Goal: Task Accomplishment & Management: Manage account settings

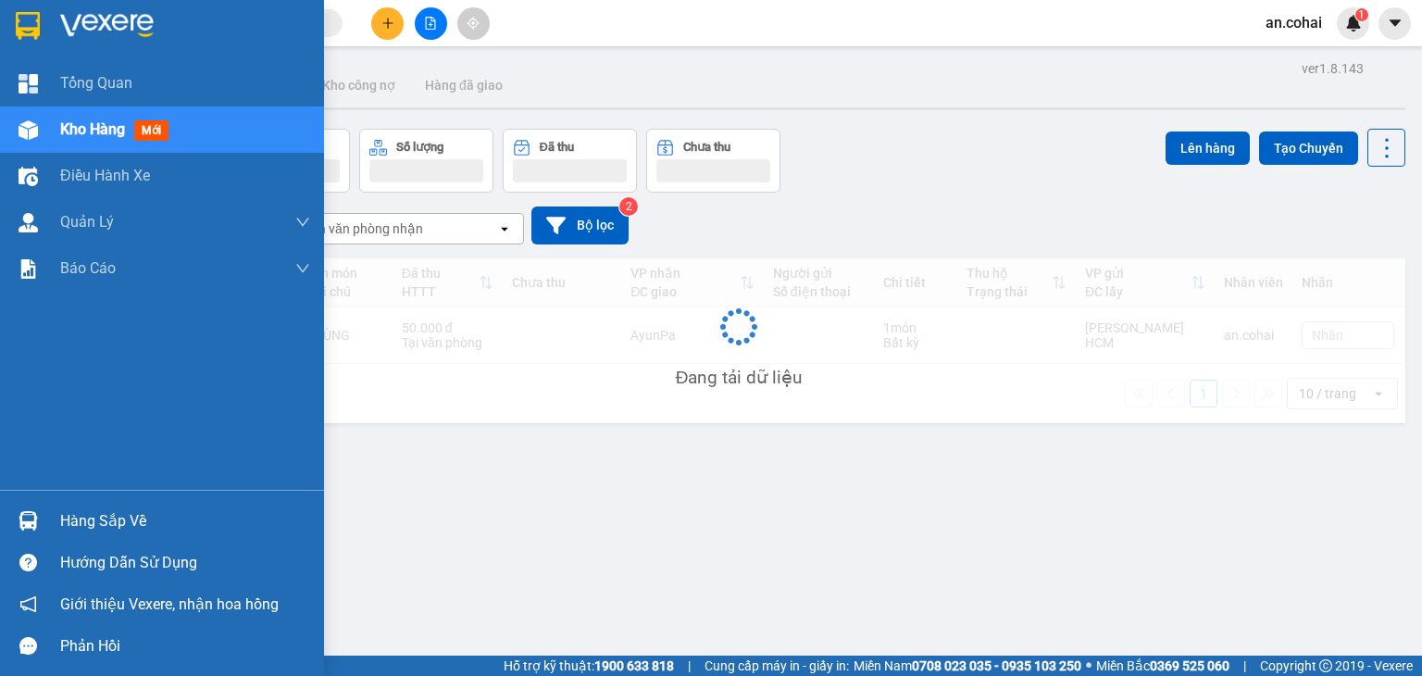
click at [102, 519] on div "Hàng sắp về" at bounding box center [185, 521] width 250 height 28
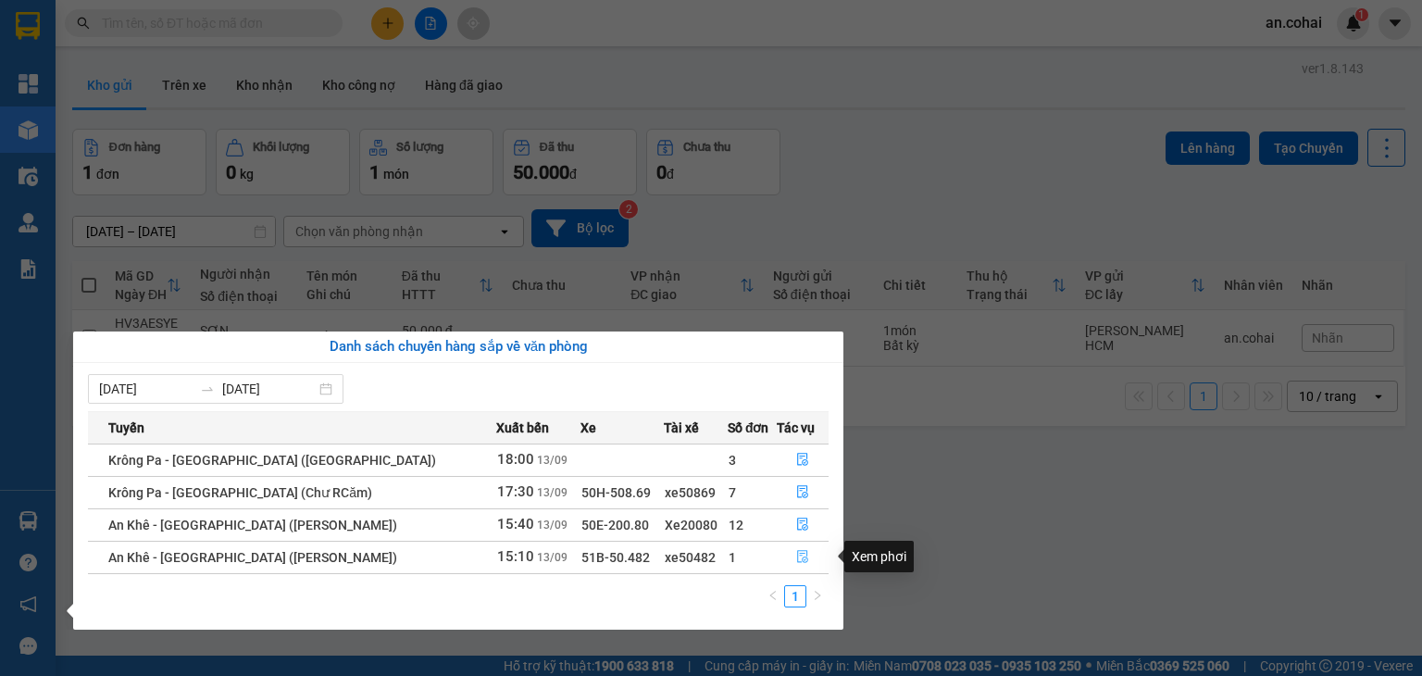
click at [796, 558] on icon "file-done" at bounding box center [802, 556] width 13 height 13
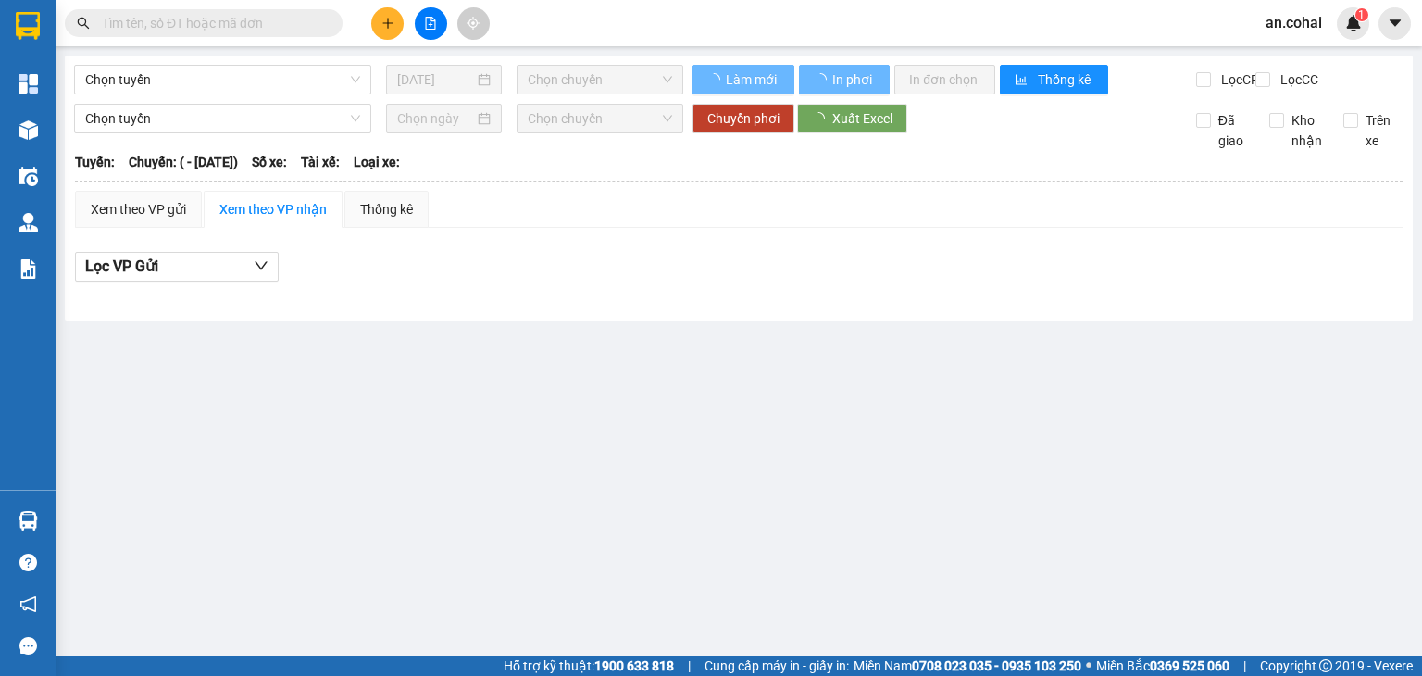
type input "[DATE]"
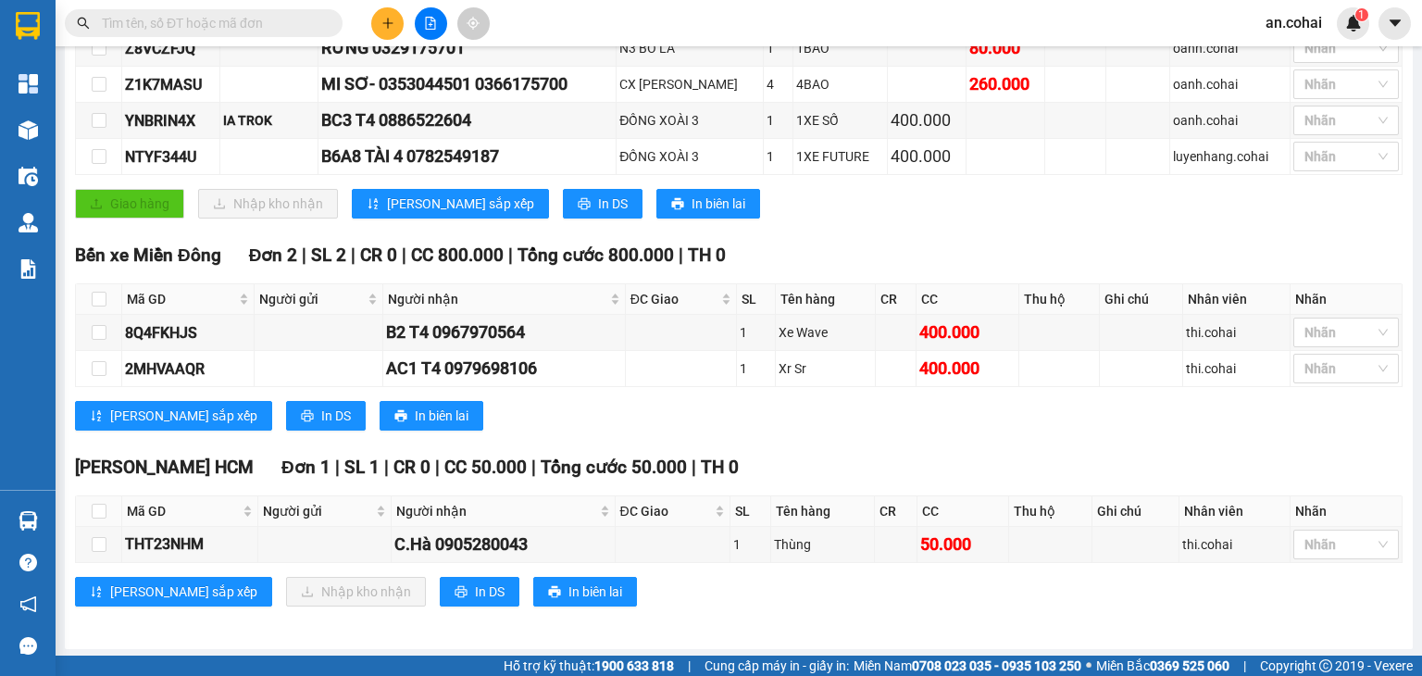
scroll to position [385, 0]
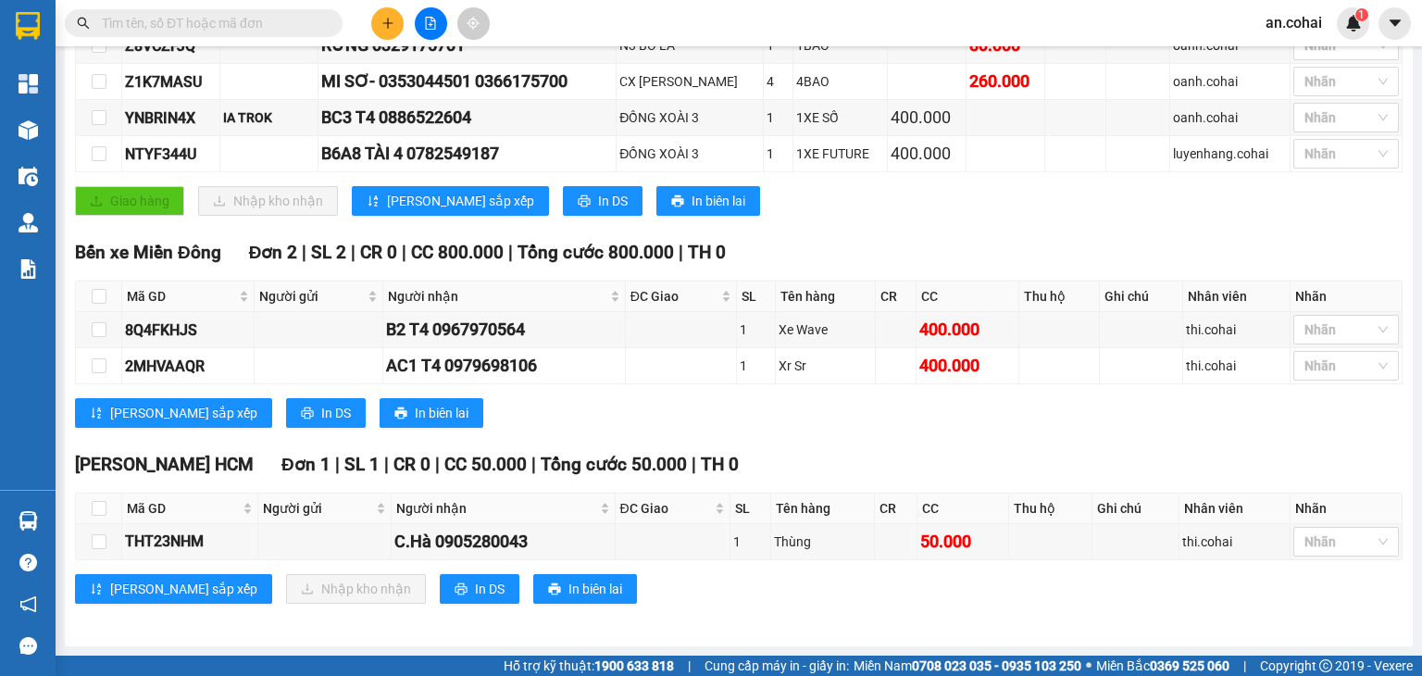
click at [106, 516] on th at bounding box center [99, 509] width 46 height 31
click at [100, 508] on input "checkbox" at bounding box center [99, 508] width 15 height 15
checkbox input "true"
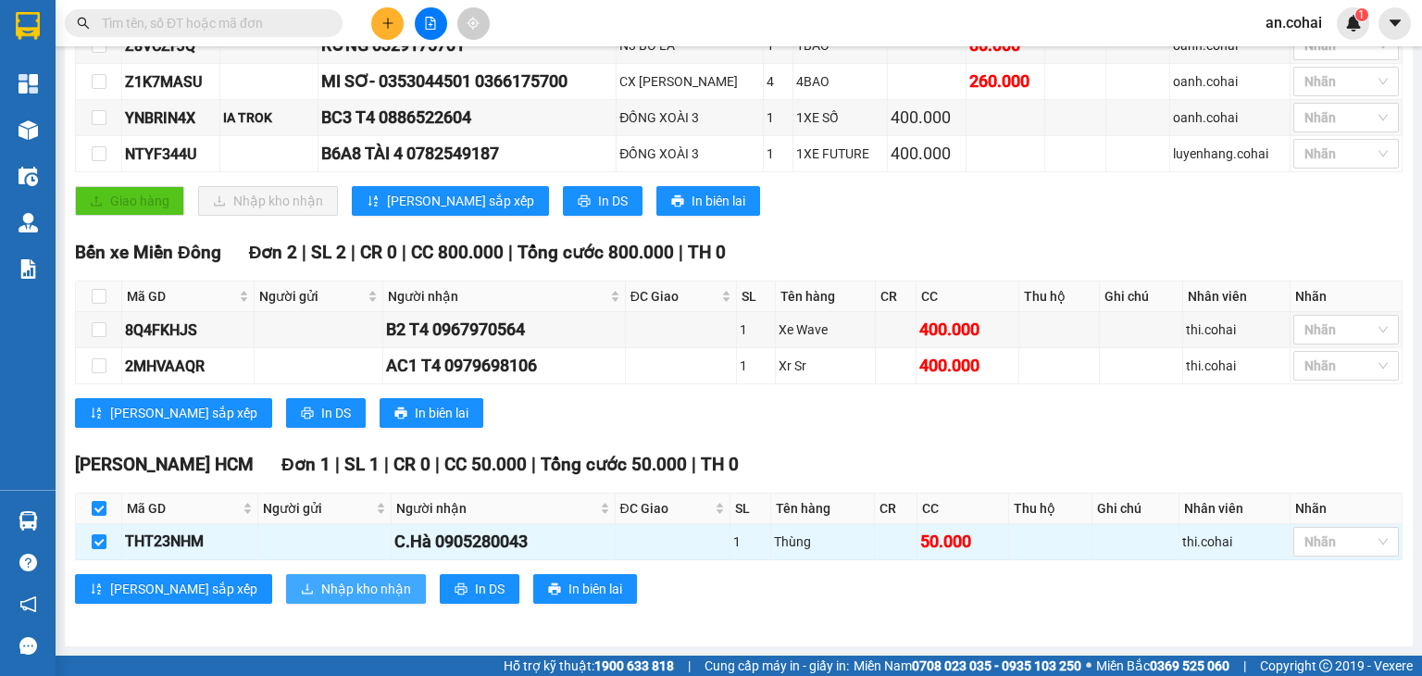
click at [318, 601] on button "Nhập kho nhận" at bounding box center [356, 589] width 140 height 30
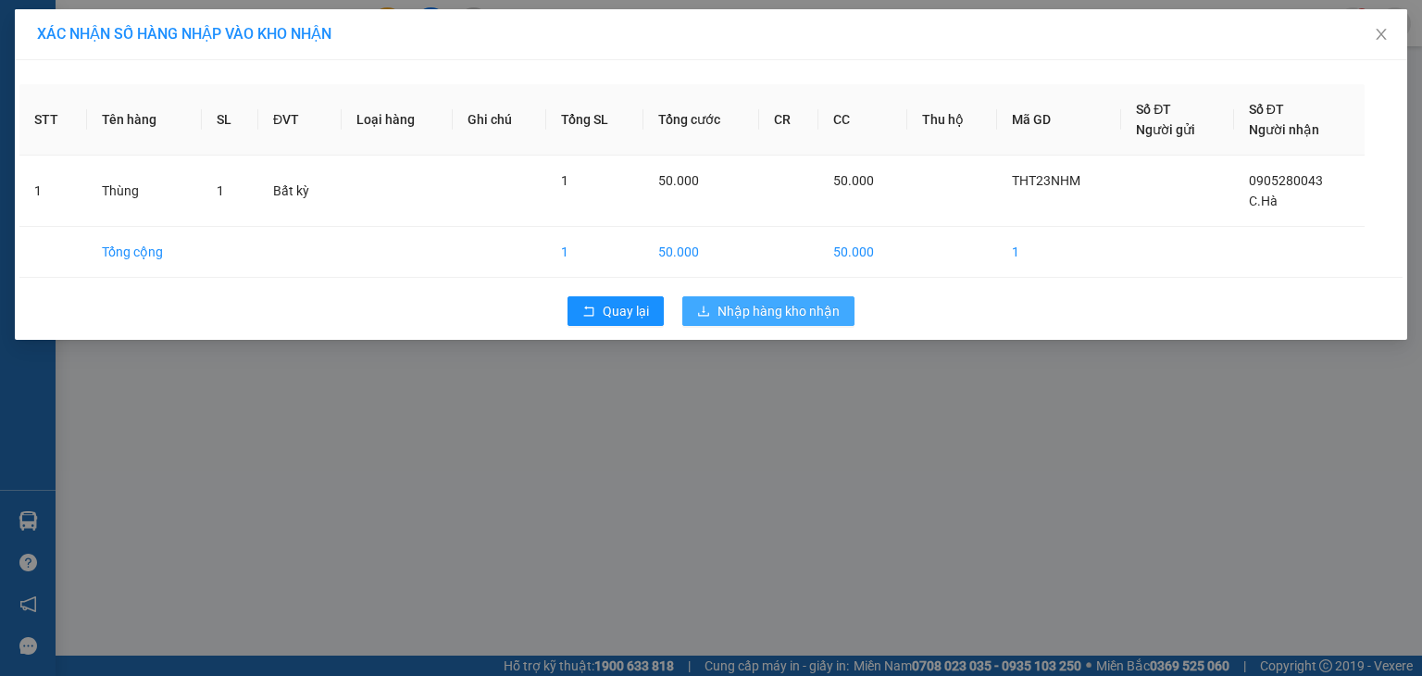
click at [792, 322] on button "Nhập hàng kho nhận" at bounding box center [768, 311] width 172 height 30
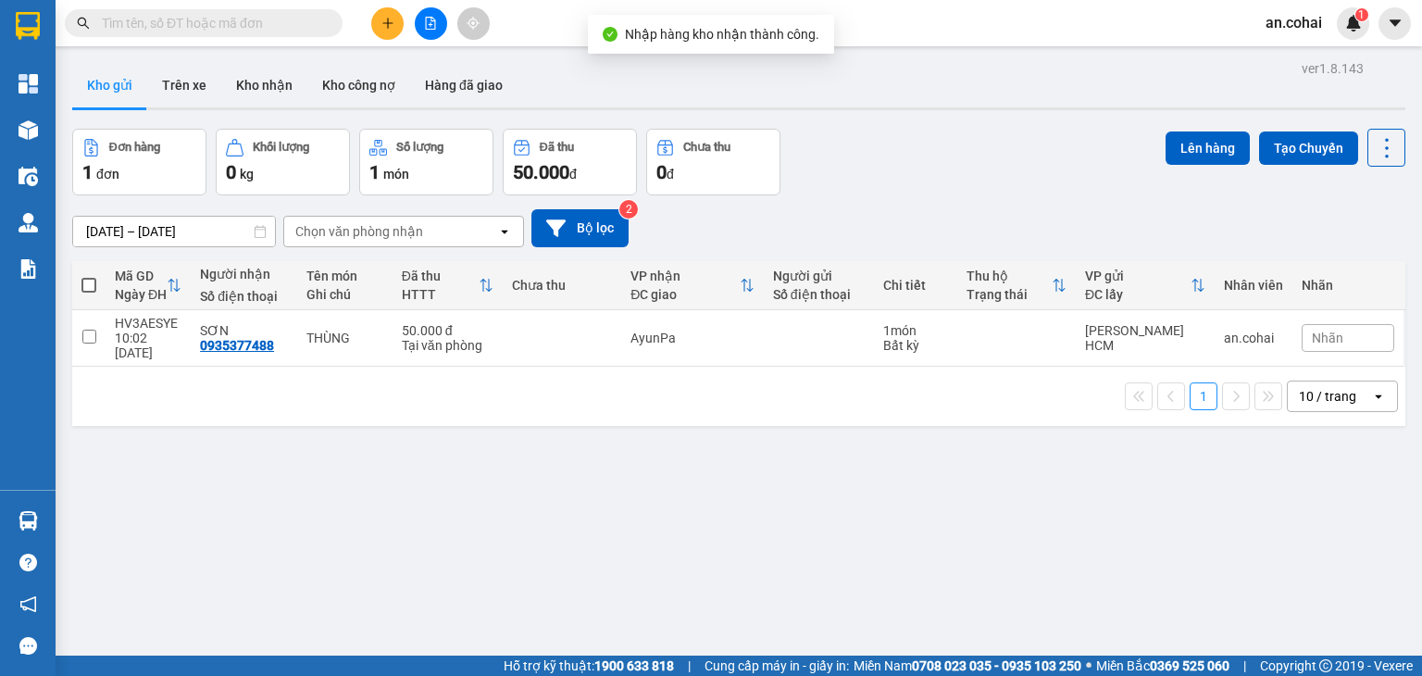
click at [122, 526] on div "ver 1.8.143 Kho gửi Trên xe Kho nhận Kho công nợ Hàng đã giao Đơn hàng 1 đơn Kh…" at bounding box center [739, 394] width 1348 height 676
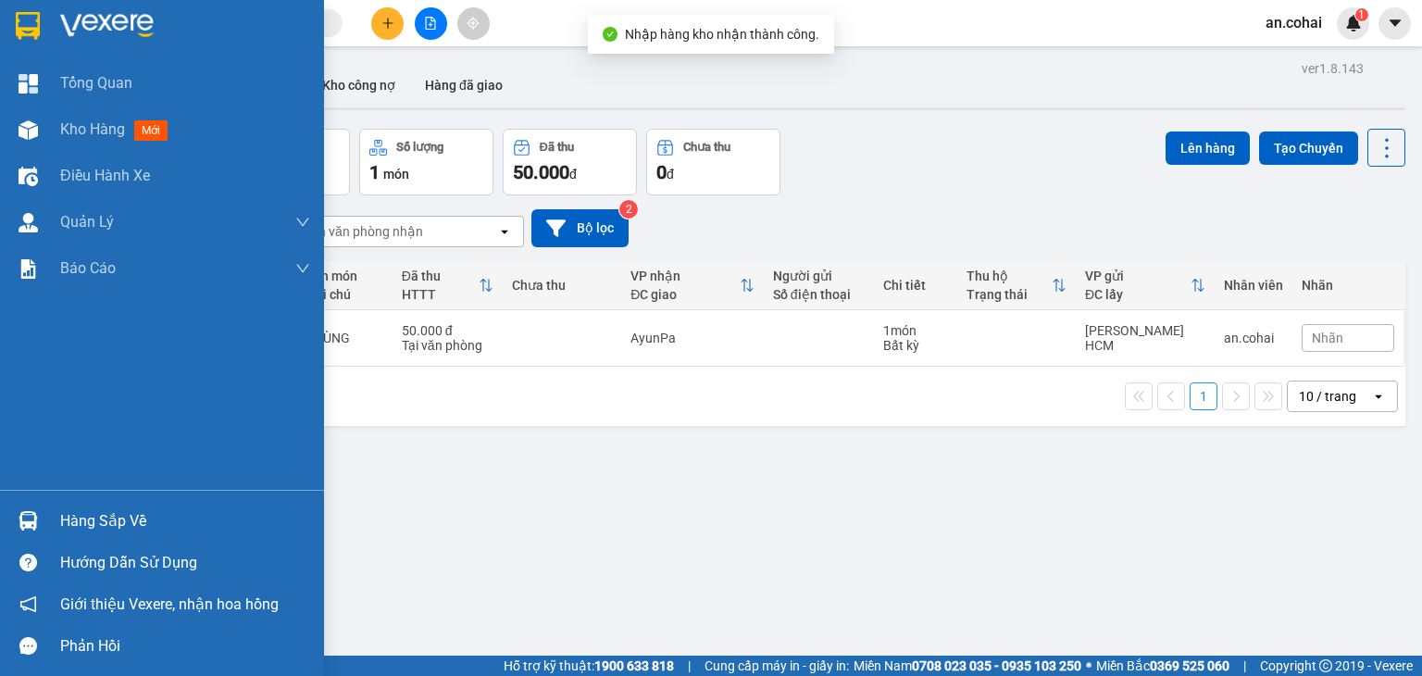
click at [23, 516] on img at bounding box center [28, 520] width 19 height 19
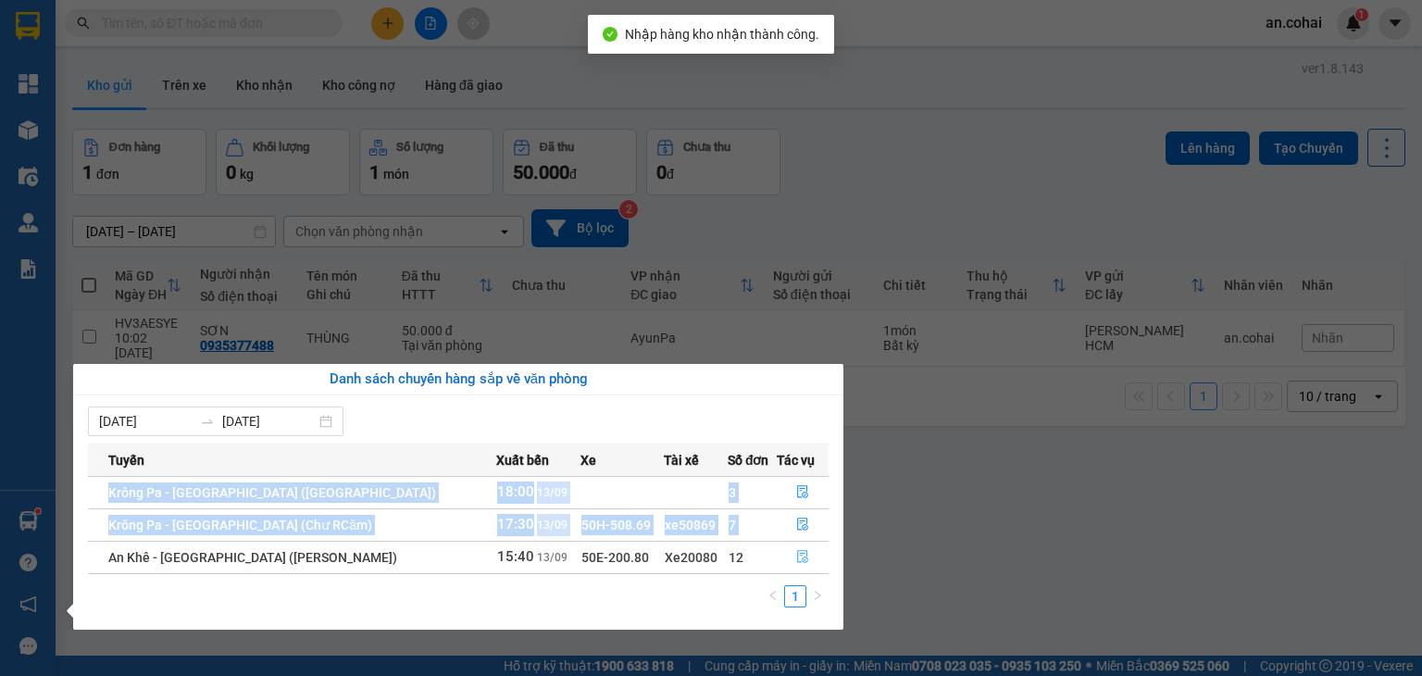
drag, startPoint x: 810, startPoint y: 538, endPoint x: 804, endPoint y: 558, distance: 21.4
click at [810, 545] on tbody "Krông Pa - Sài Gòn (Uar) 18:00 13/09 3 Krông Pa - Sài Gòn (Chư RCăm) 17:30 13/0…" at bounding box center [458, 524] width 741 height 97
click at [804, 558] on button "button" at bounding box center [803, 558] width 50 height 30
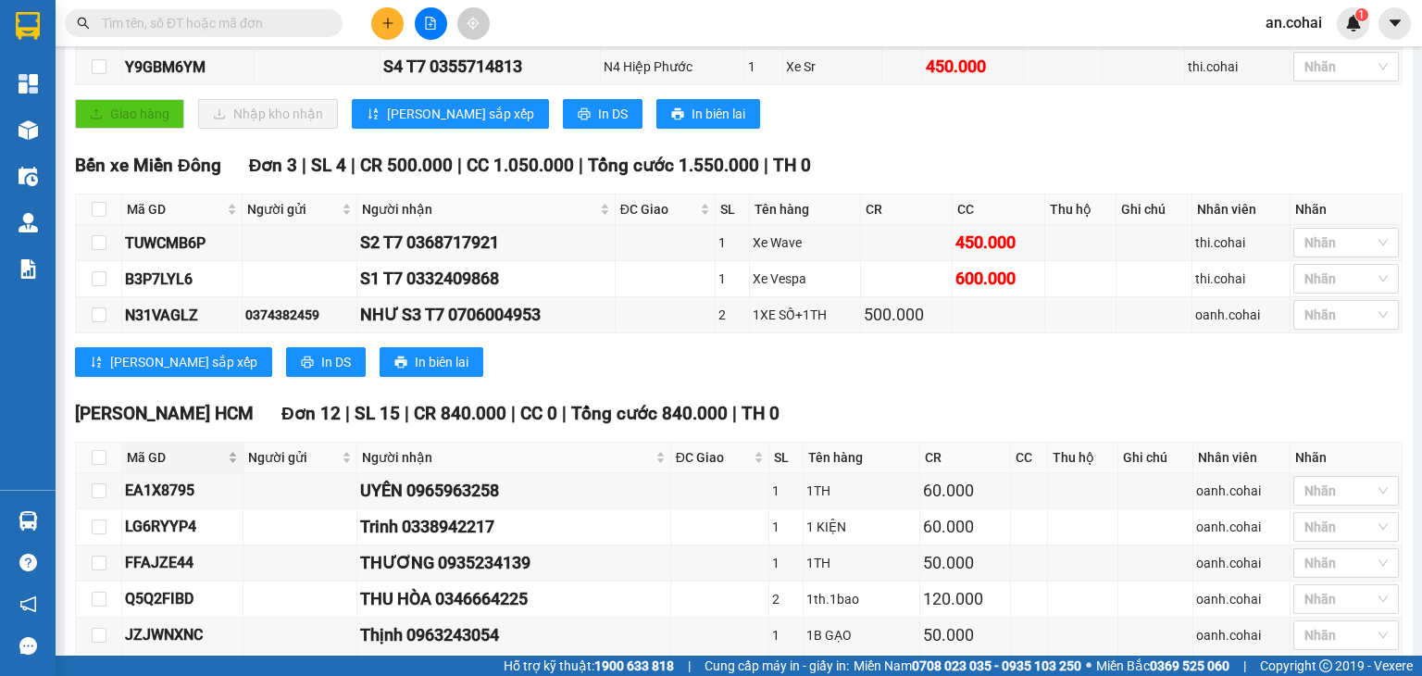
scroll to position [463, 0]
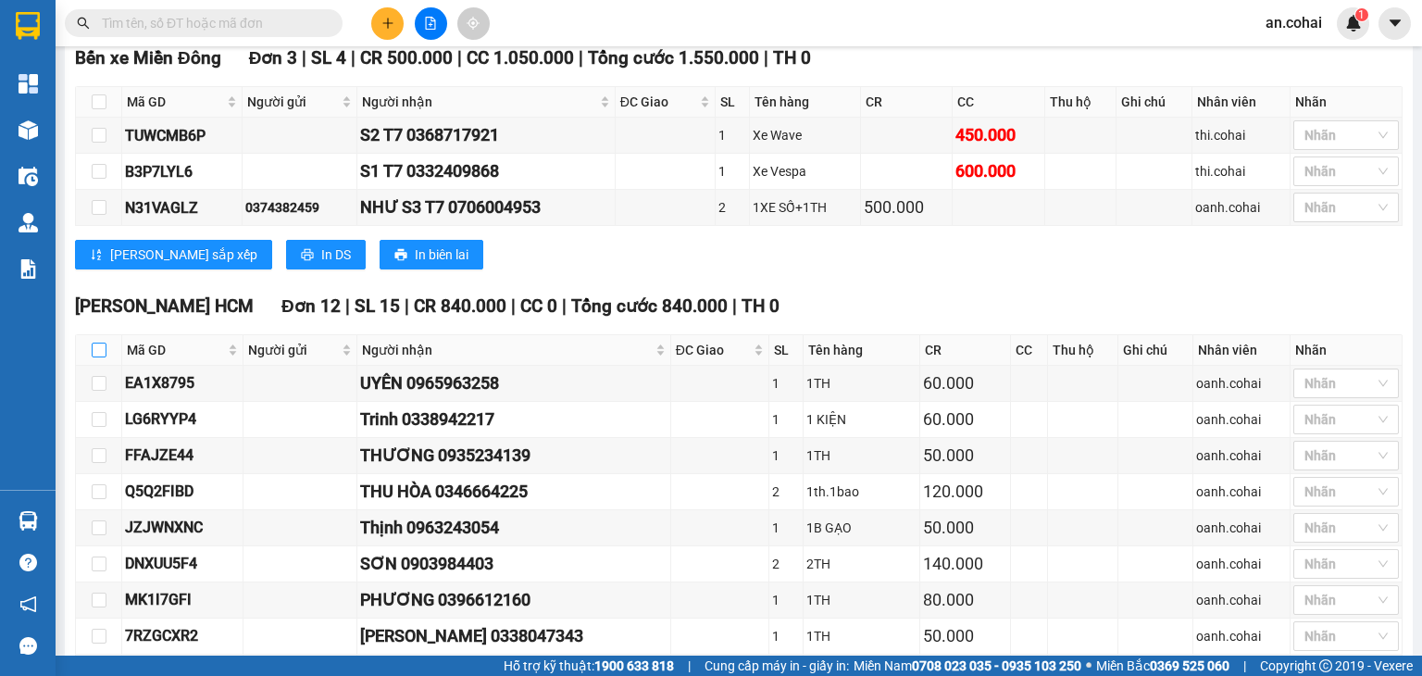
click at [92, 357] on input "checkbox" at bounding box center [99, 350] width 15 height 15
checkbox input "true"
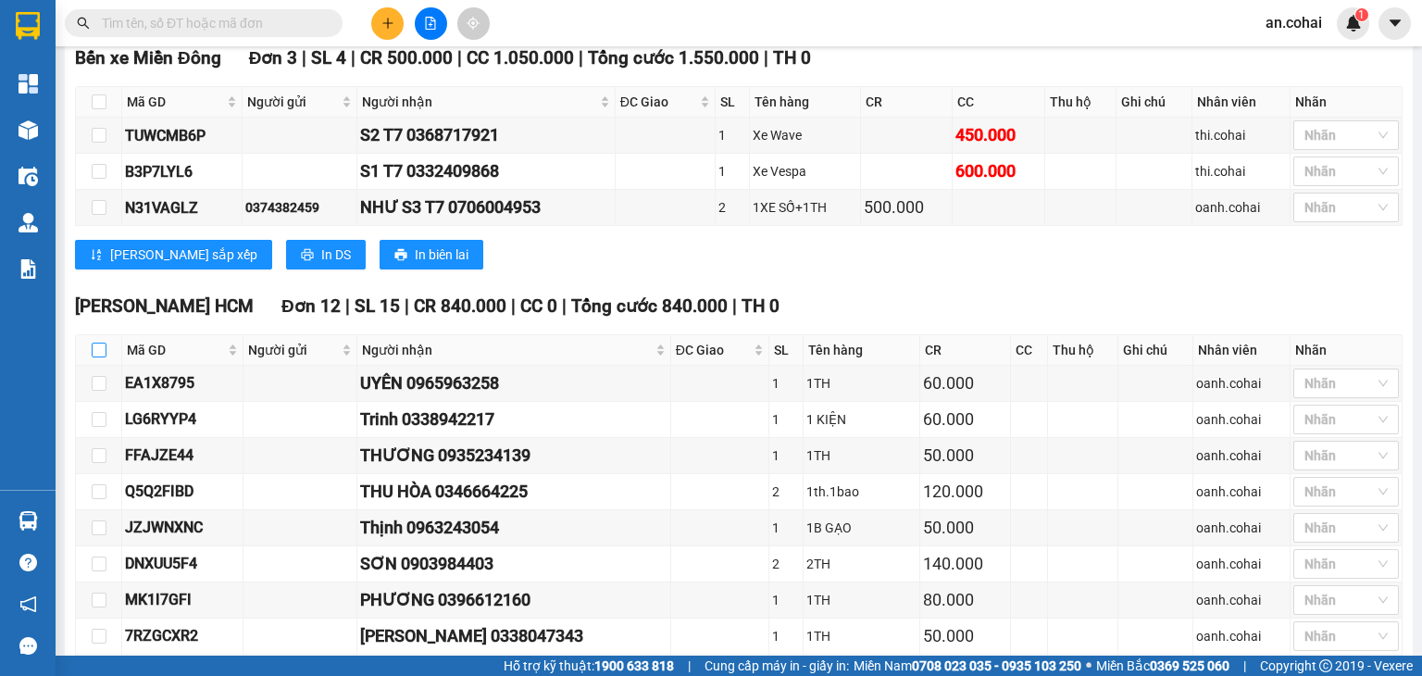
checkbox input "true"
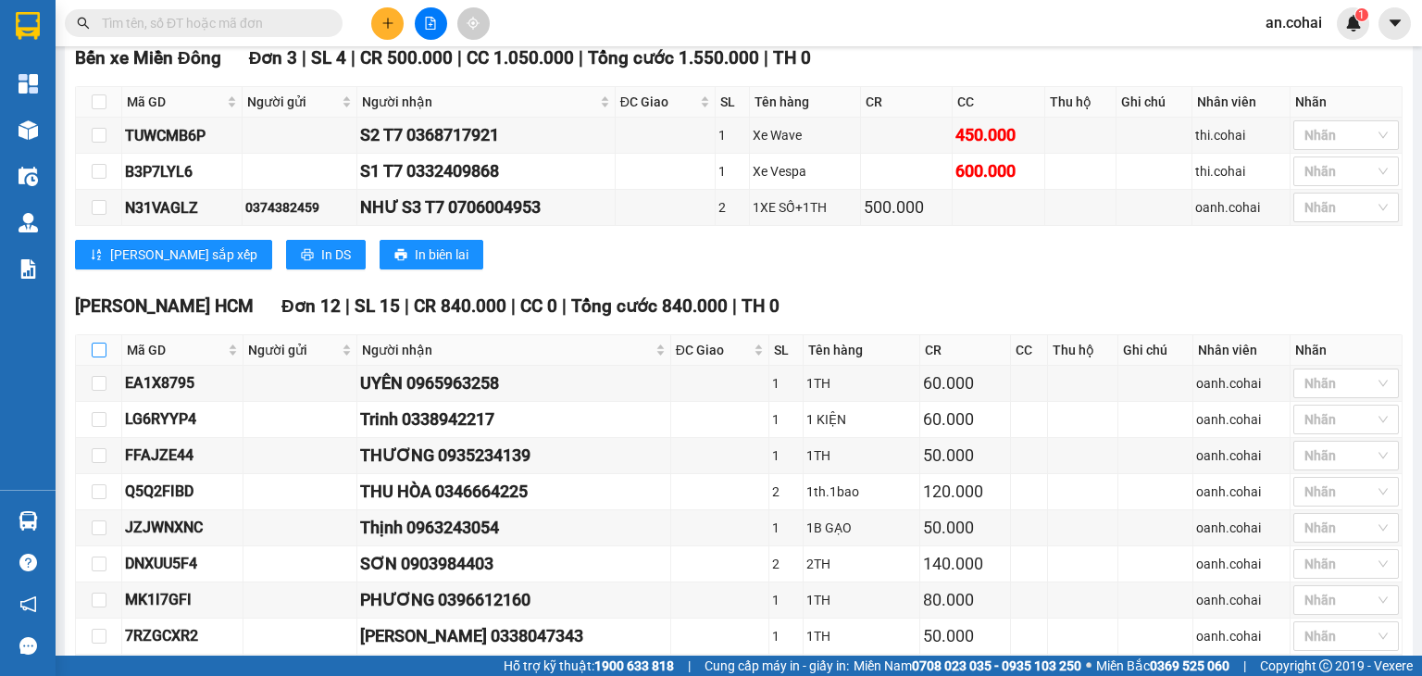
checkbox input "true"
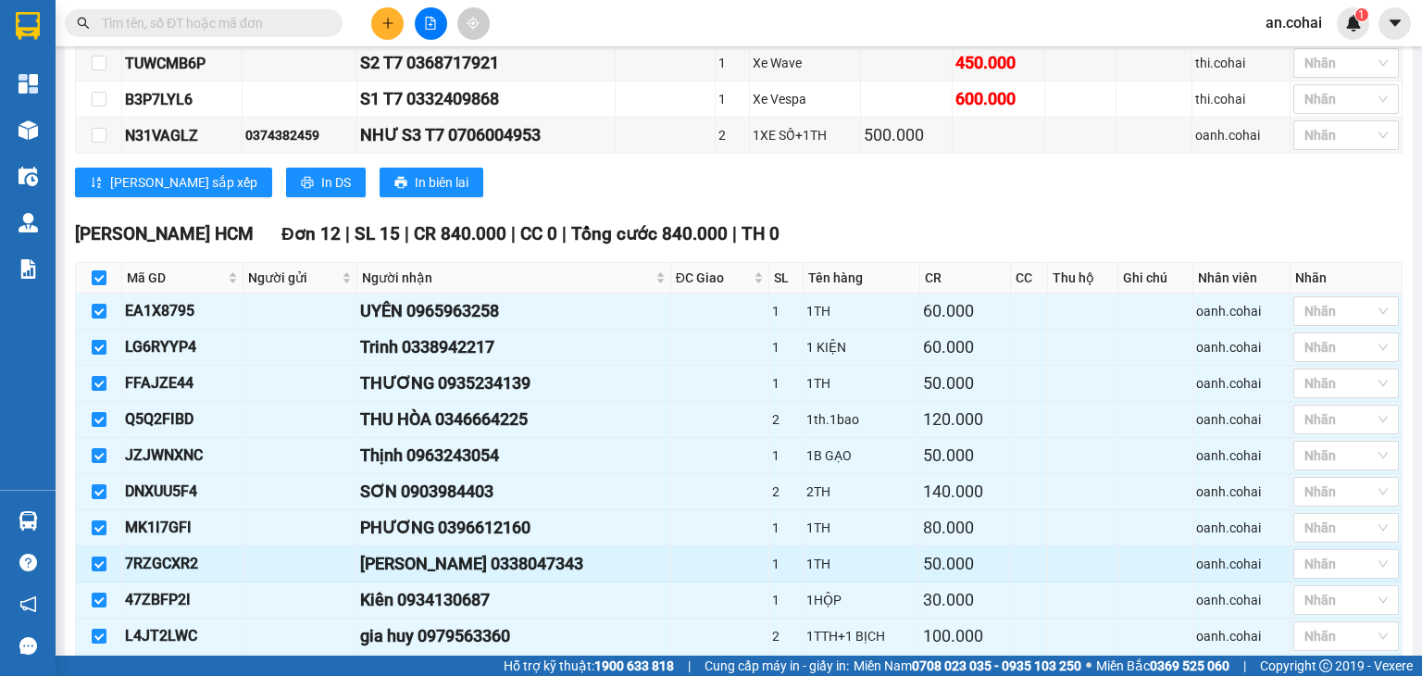
scroll to position [705, 0]
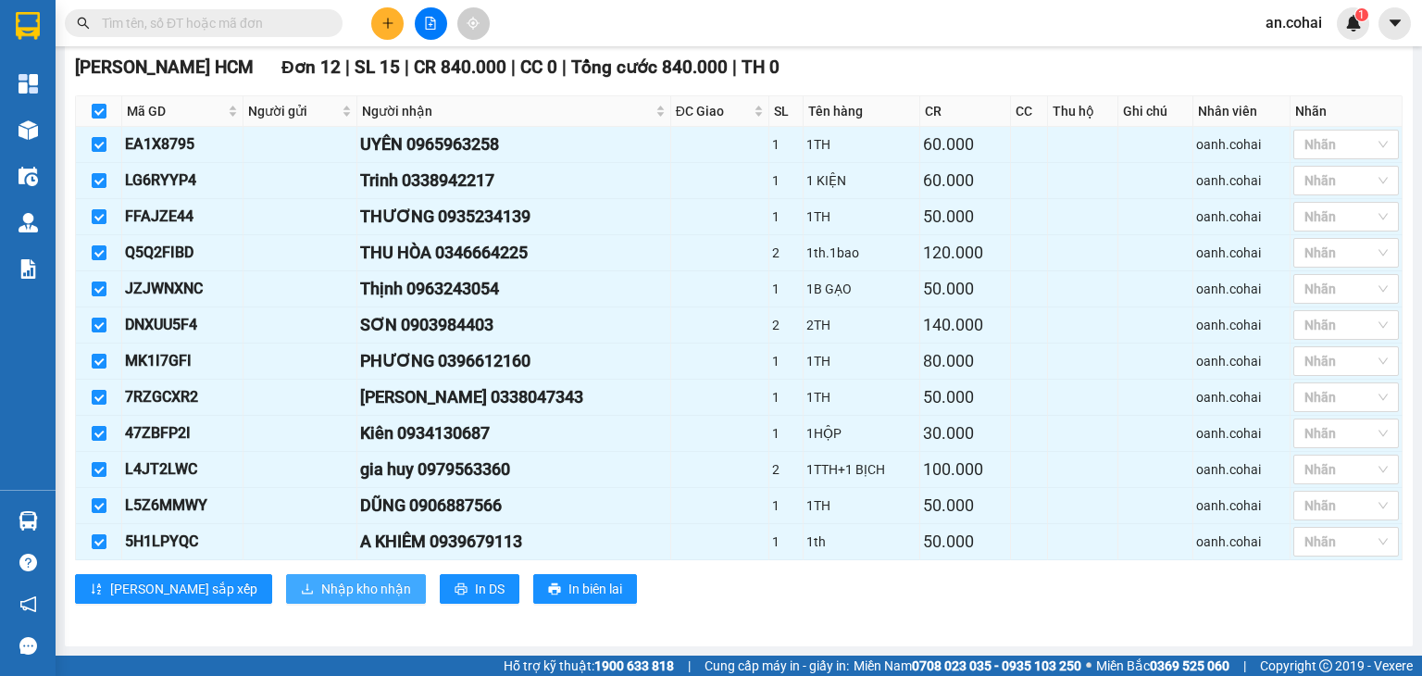
click at [321, 582] on span "Nhập kho nhận" at bounding box center [366, 589] width 90 height 20
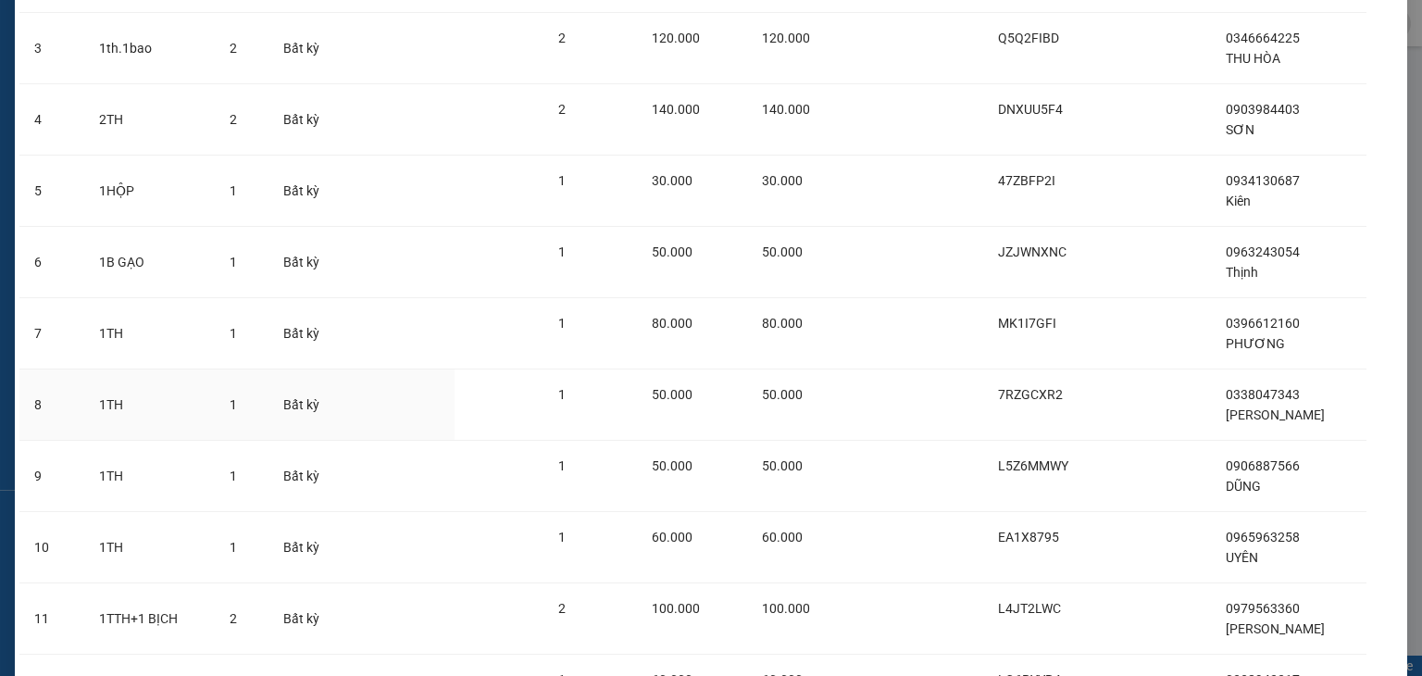
scroll to position [468, 0]
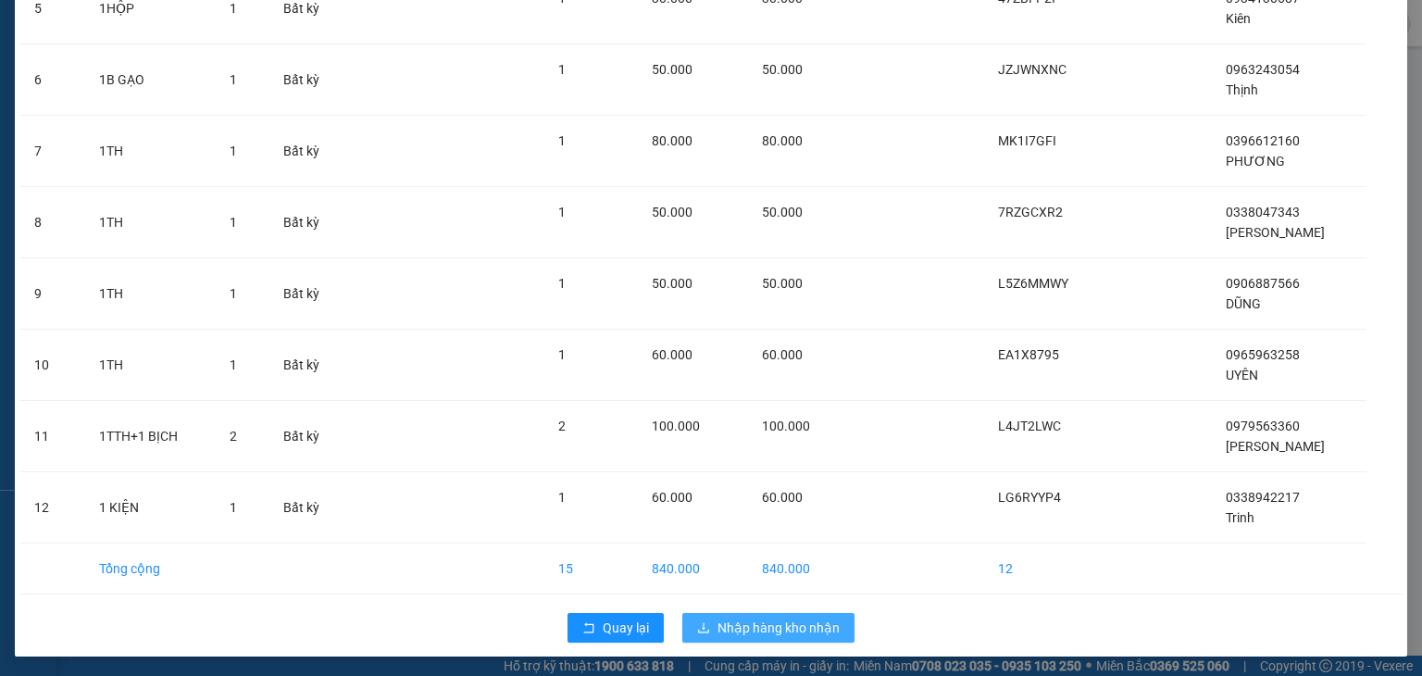
click at [718, 627] on span "Nhập hàng kho nhận" at bounding box center [779, 628] width 122 height 20
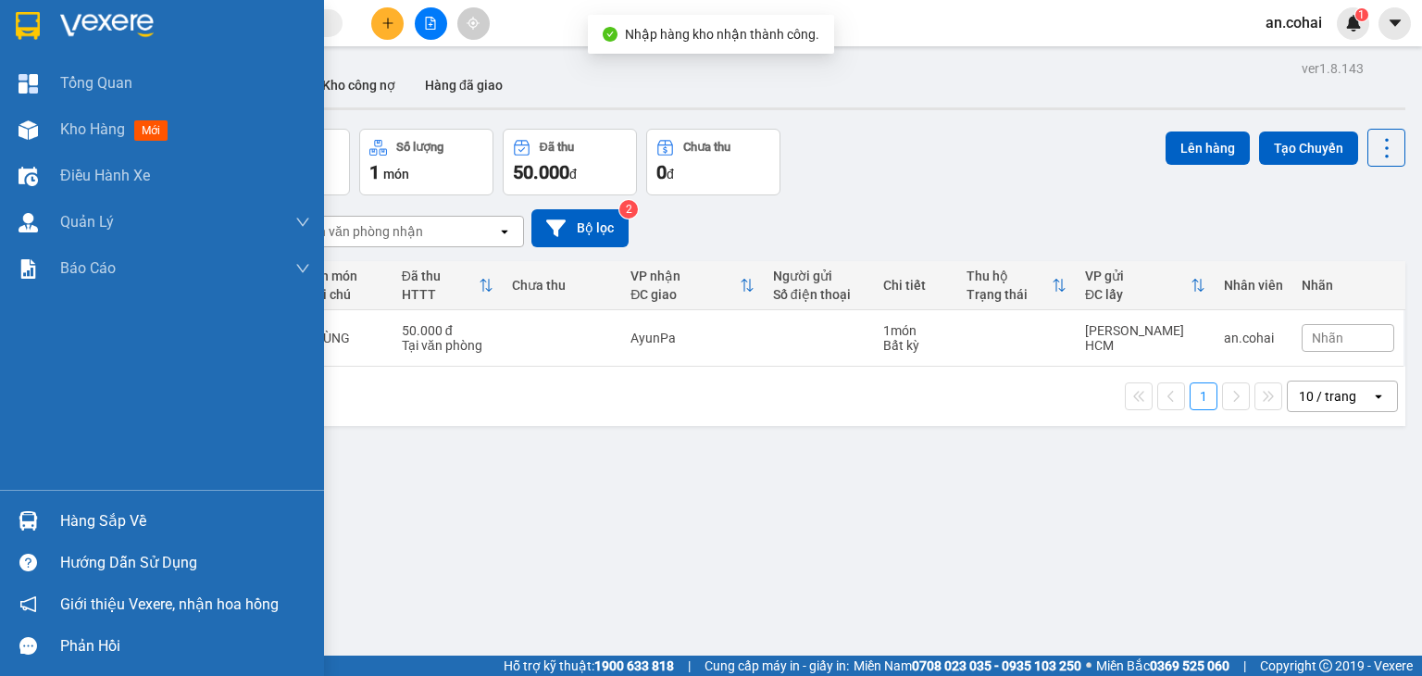
click at [120, 524] on div "Hàng sắp về" at bounding box center [185, 521] width 250 height 28
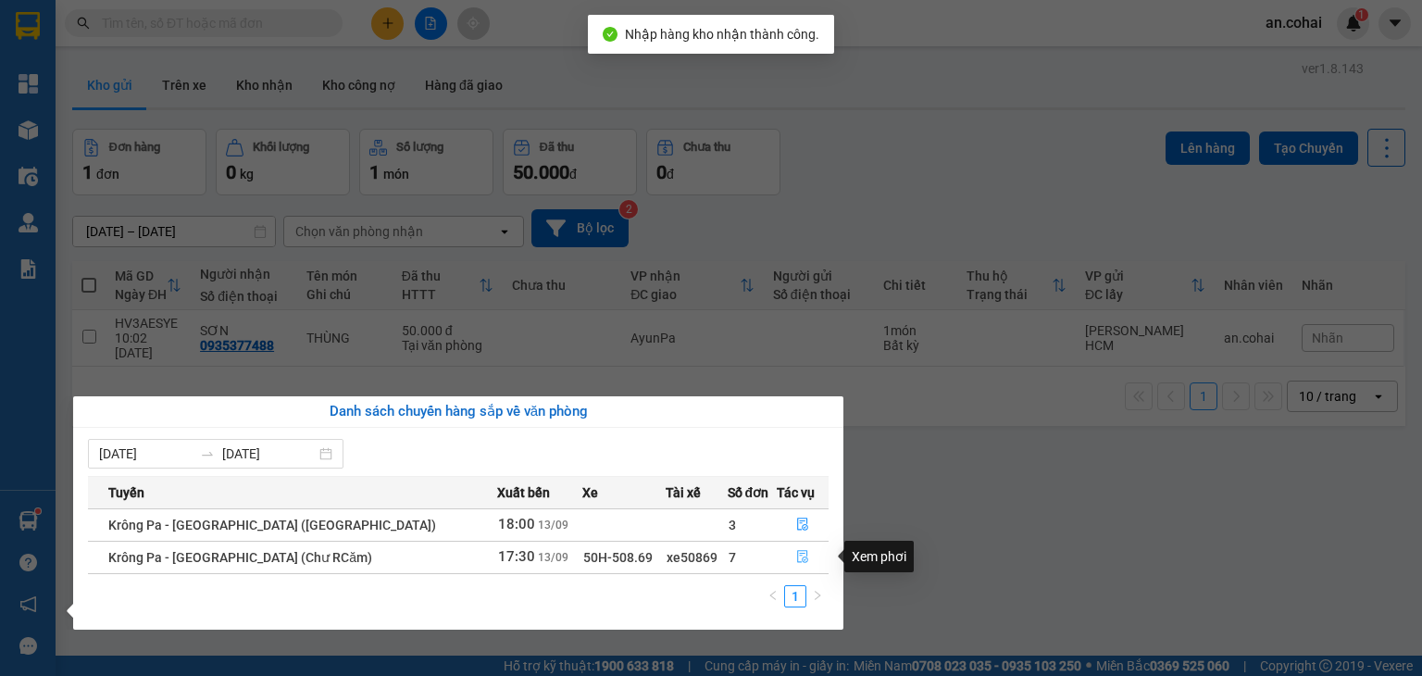
click at [800, 559] on icon "file-done" at bounding box center [802, 556] width 13 height 13
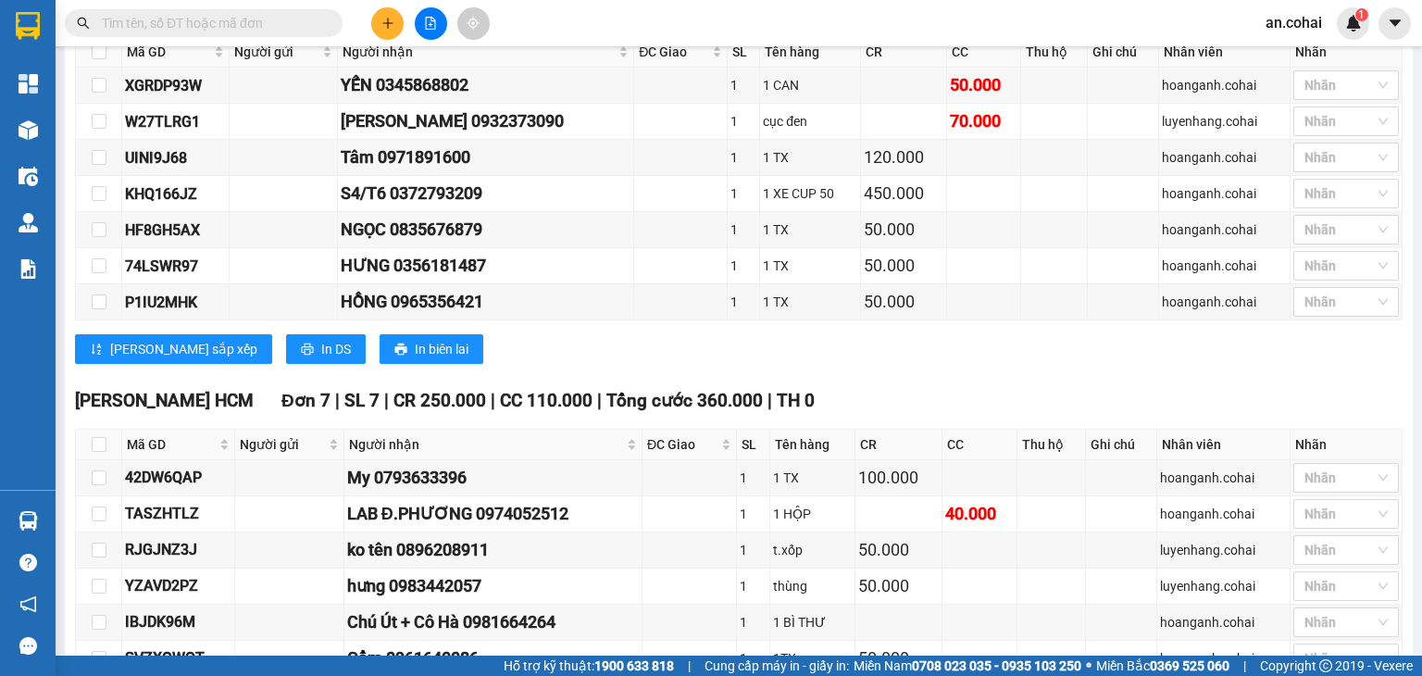
scroll to position [741, 0]
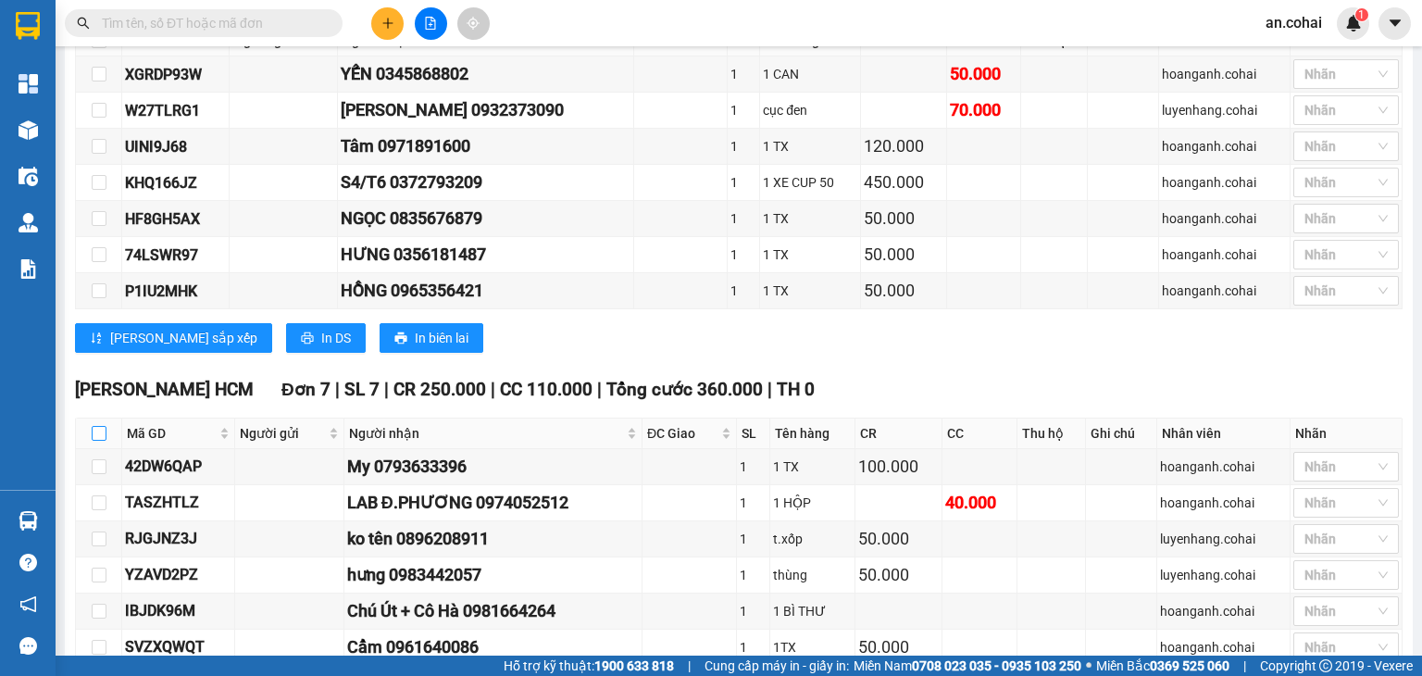
click at [101, 441] on input "checkbox" at bounding box center [99, 433] width 15 height 15
checkbox input "true"
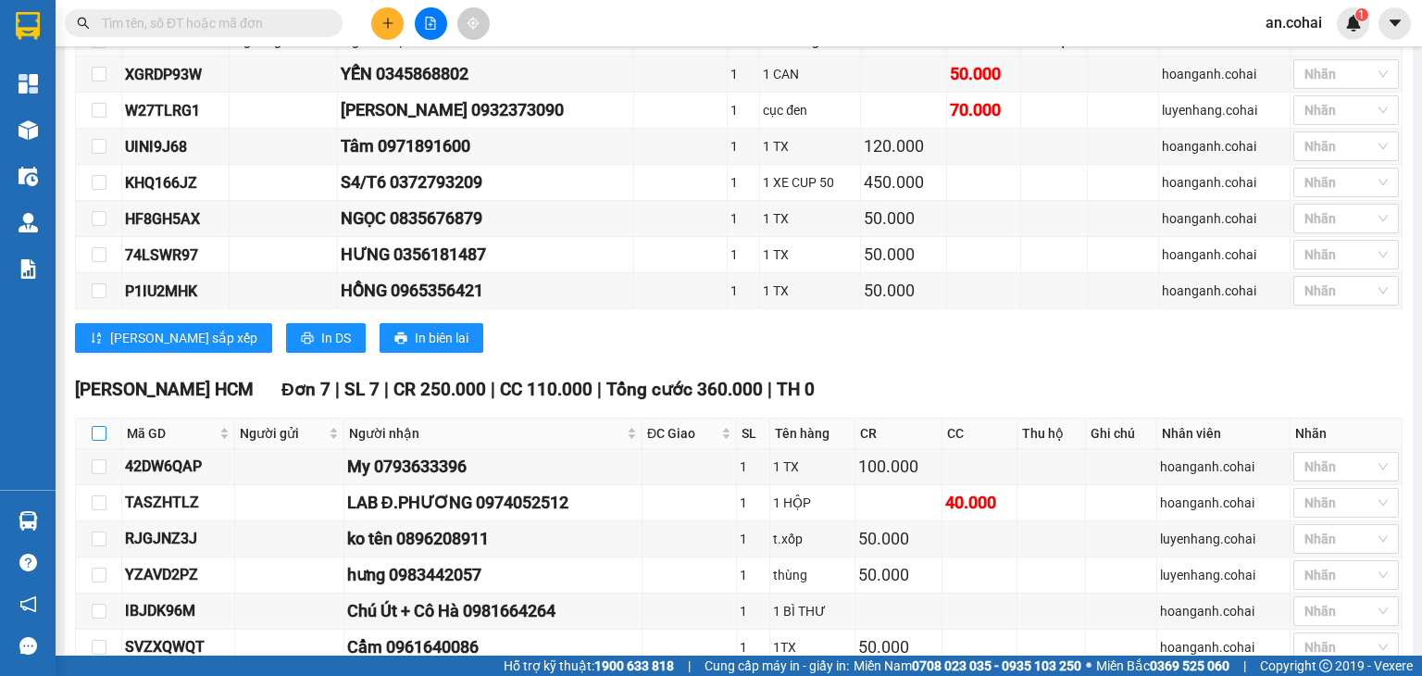
checkbox input "true"
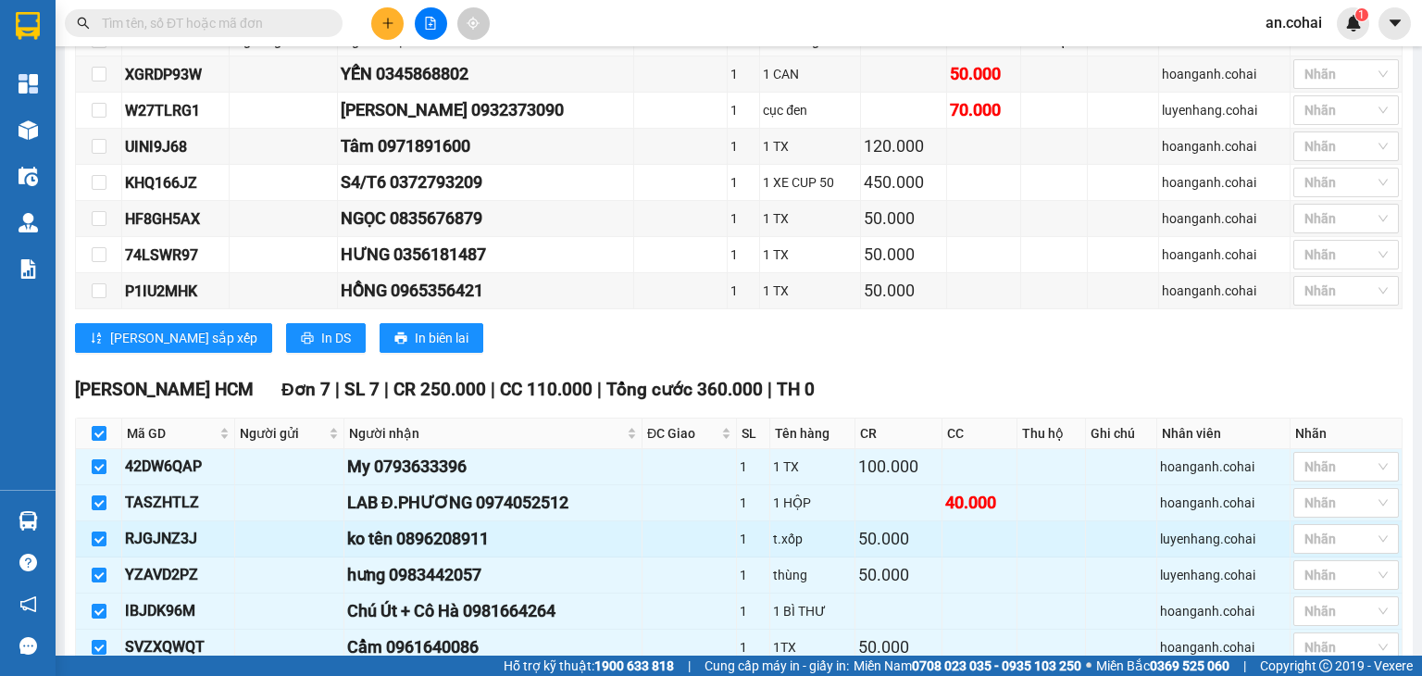
scroll to position [882, 0]
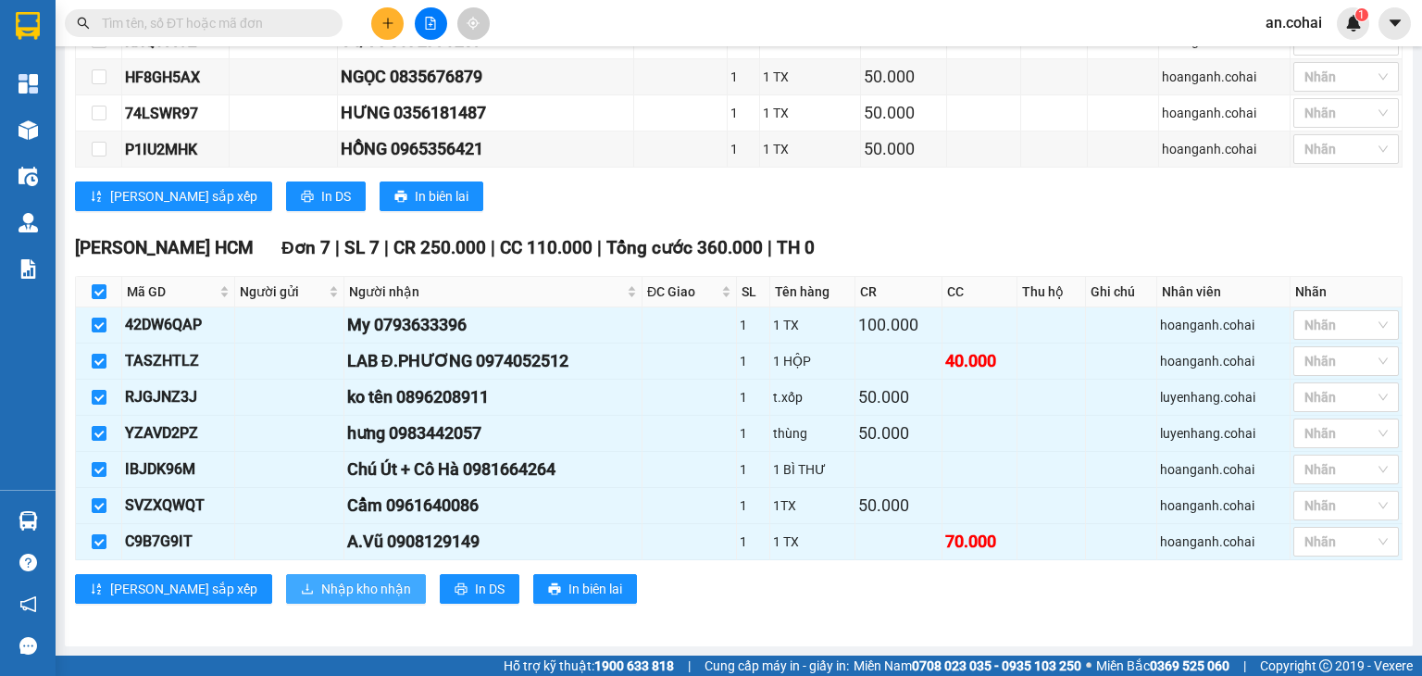
click at [321, 594] on span "Nhập kho nhận" at bounding box center [366, 589] width 90 height 20
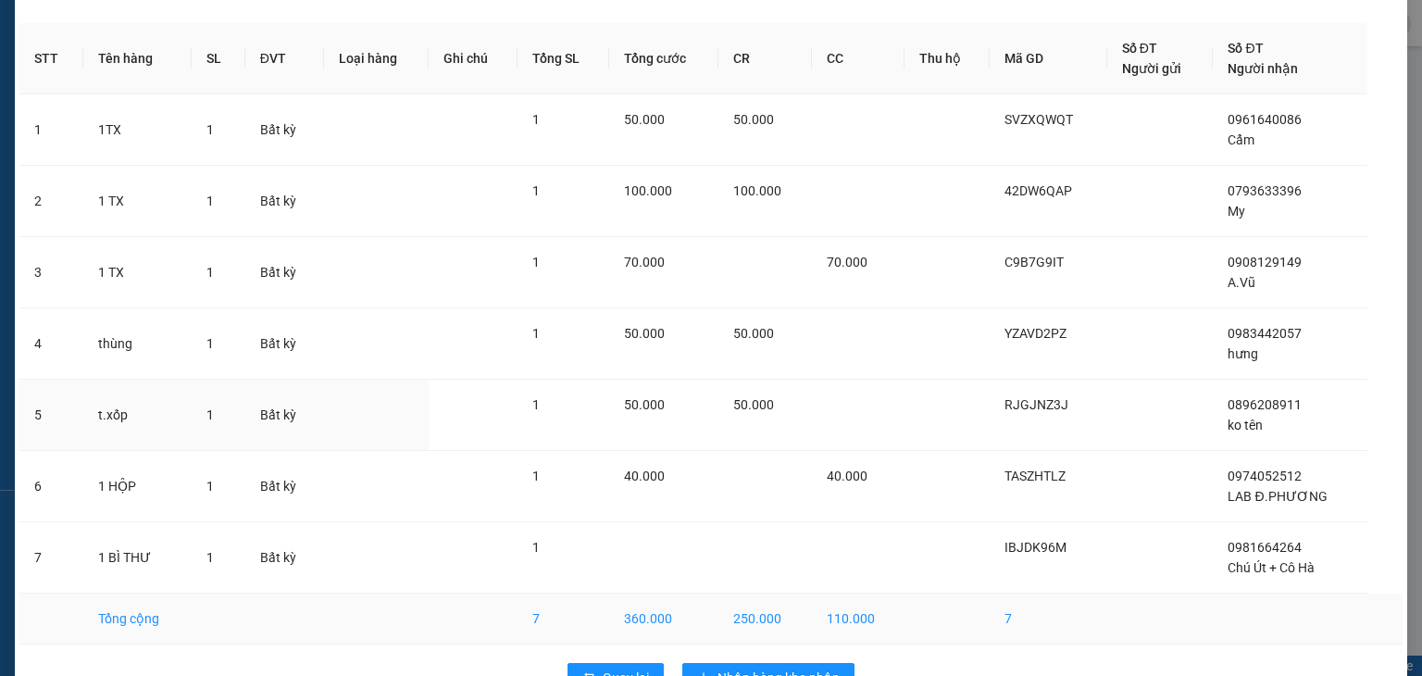
scroll to position [112, 0]
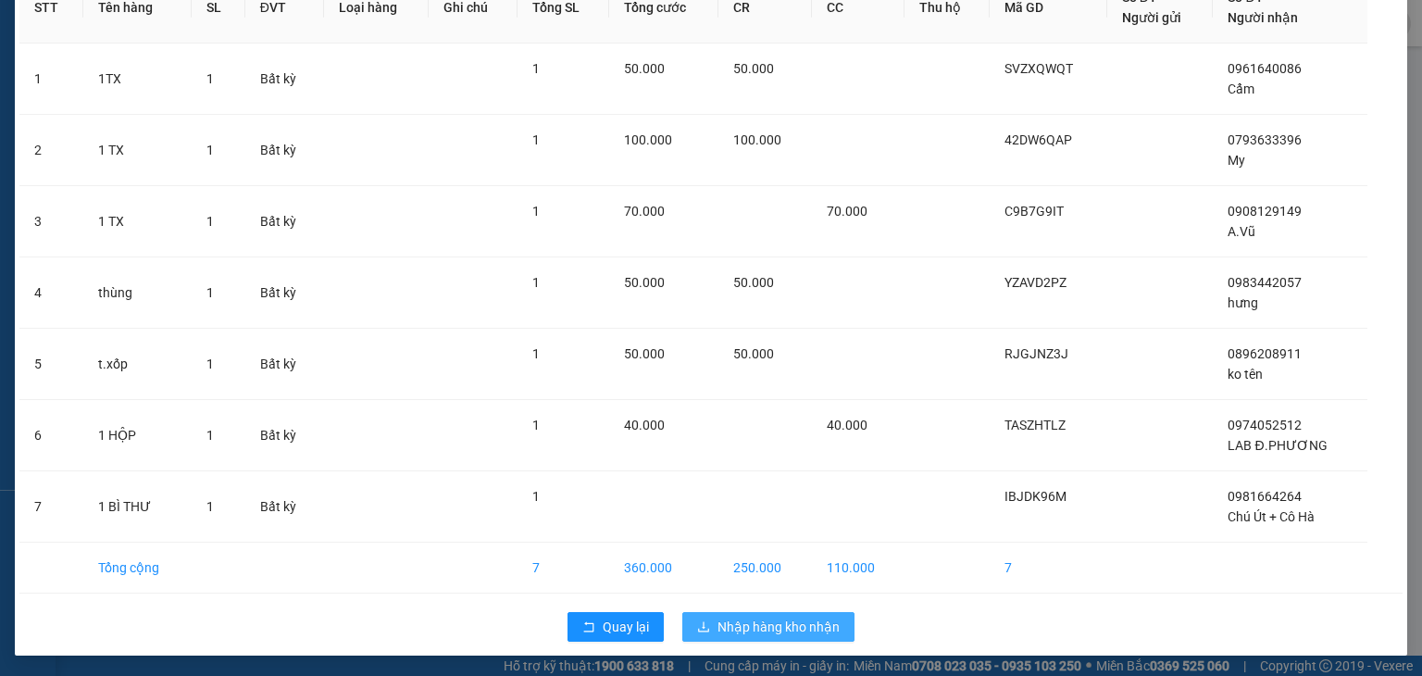
click at [732, 635] on button "Nhập hàng kho nhận" at bounding box center [768, 627] width 172 height 30
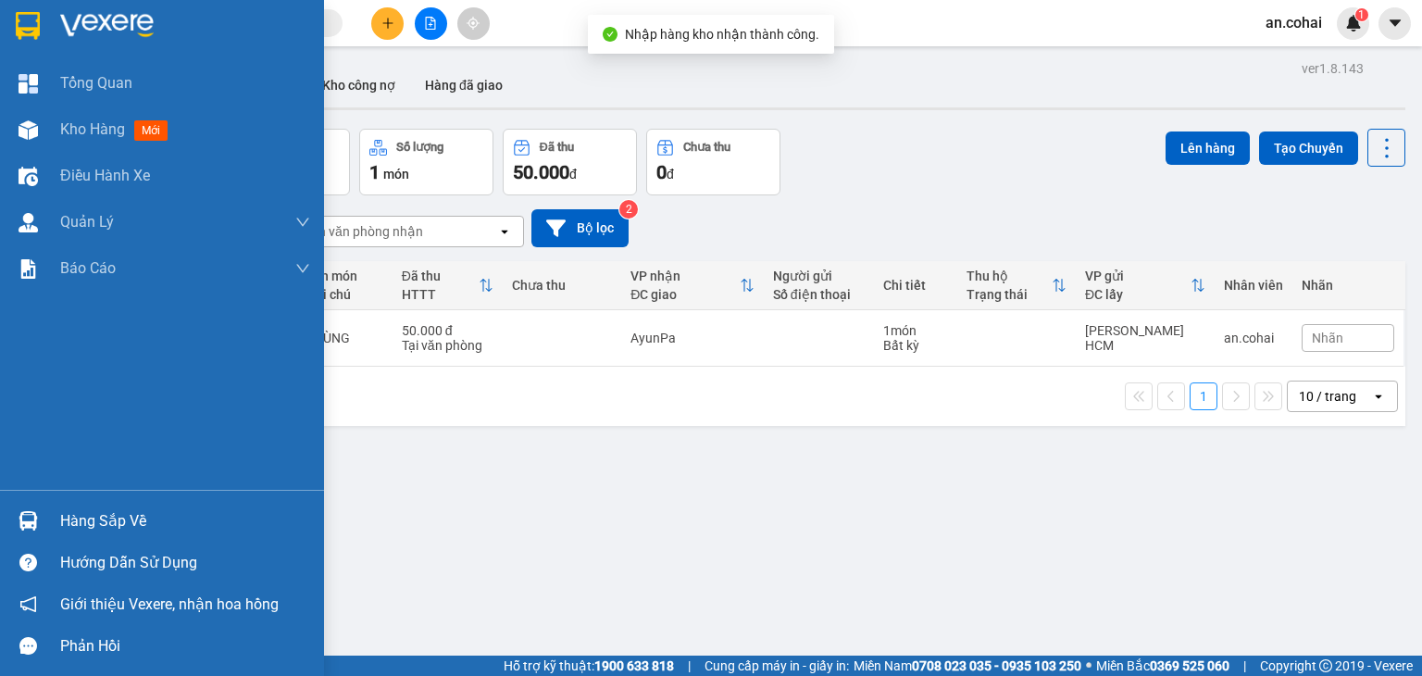
click at [95, 519] on div "Hàng sắp về" at bounding box center [185, 521] width 250 height 28
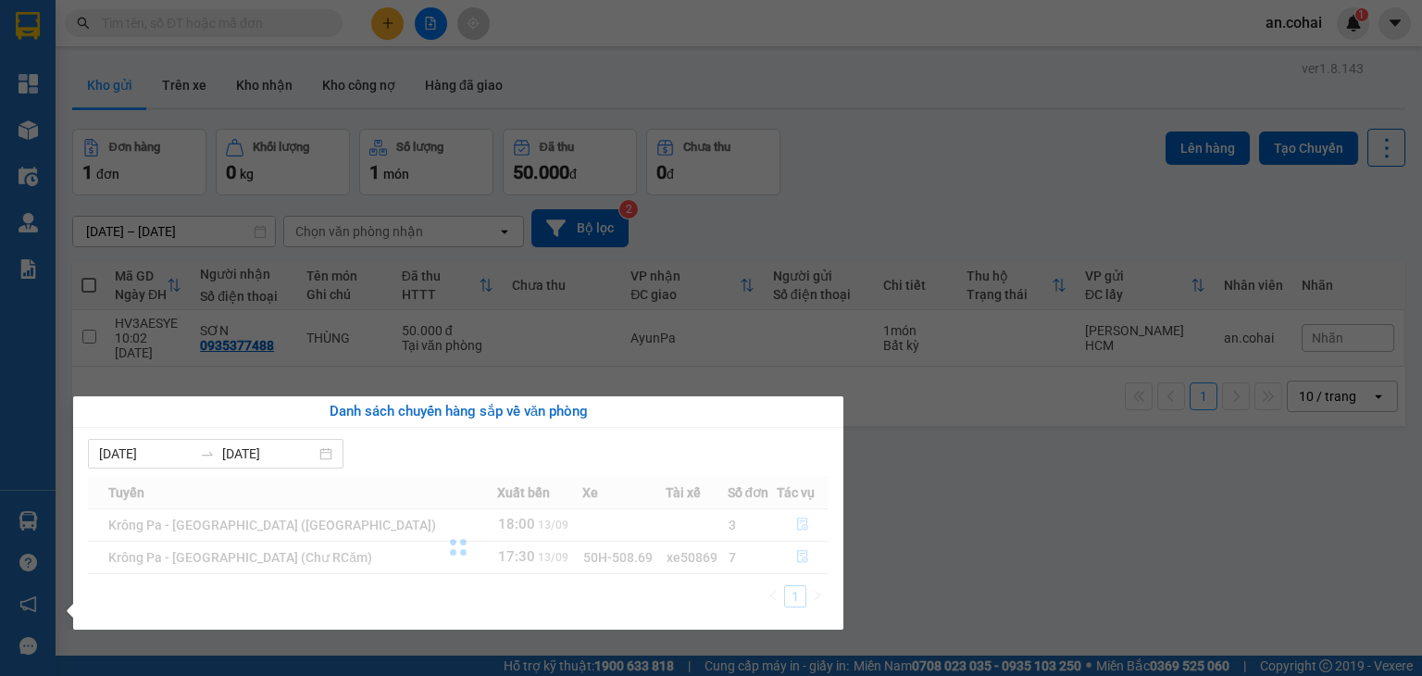
click at [769, 312] on section "Kết quả tìm kiếm ( 0 ) Bộ lọc No Data an.cohai 1 Tổng Quan Kho hàng mới Điều hà…" at bounding box center [711, 338] width 1422 height 676
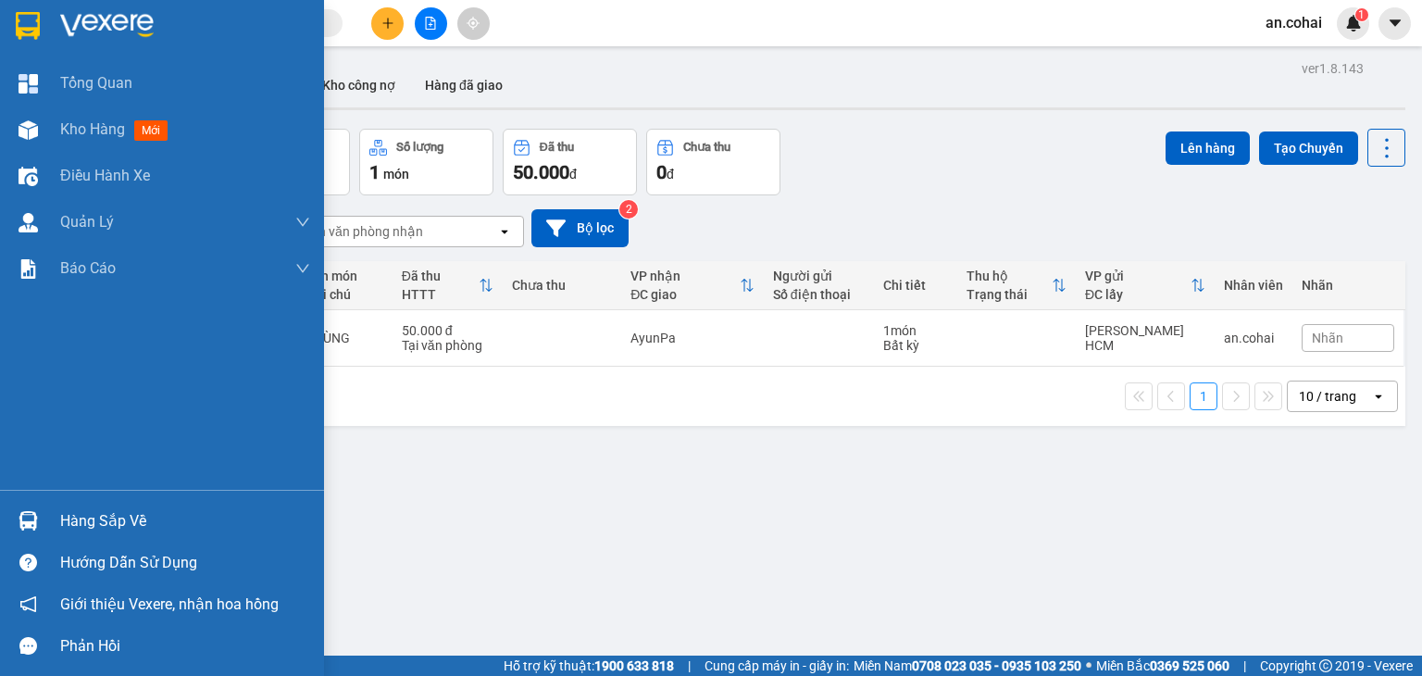
click at [23, 524] on img at bounding box center [28, 520] width 19 height 19
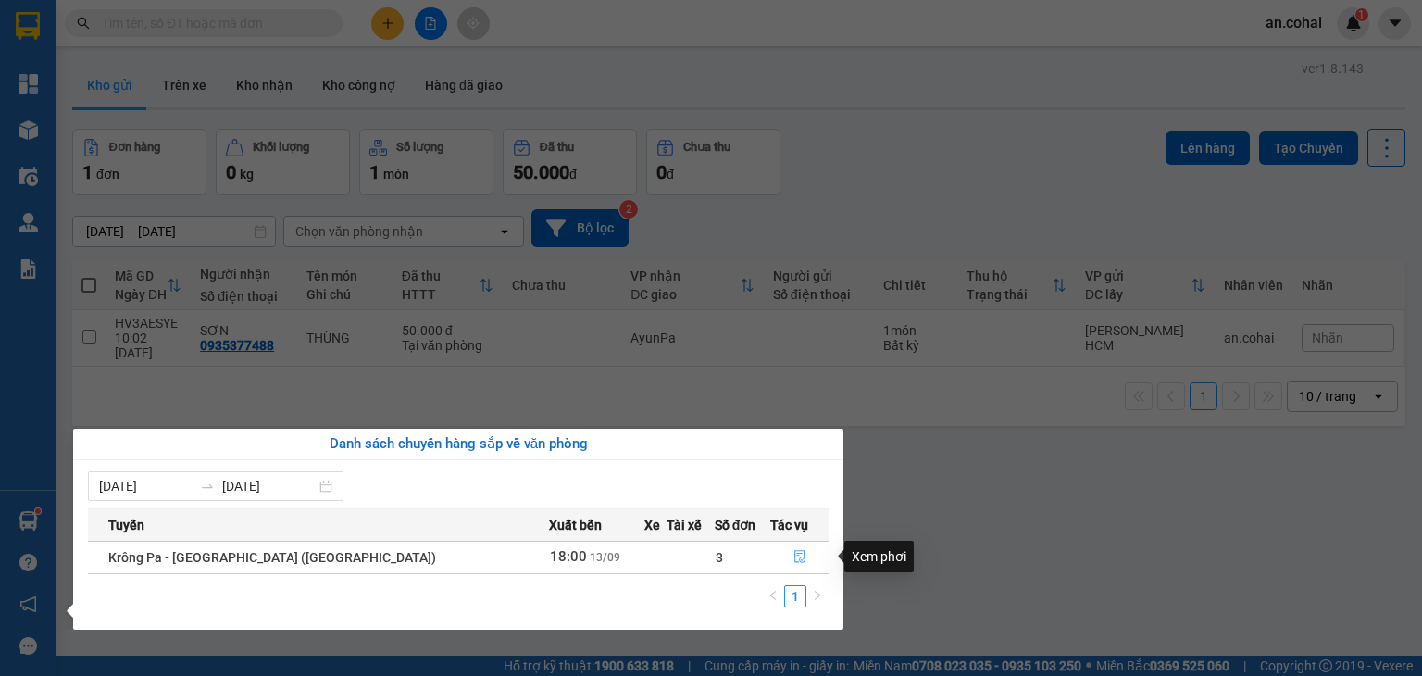
click at [794, 553] on icon "file-done" at bounding box center [800, 556] width 13 height 13
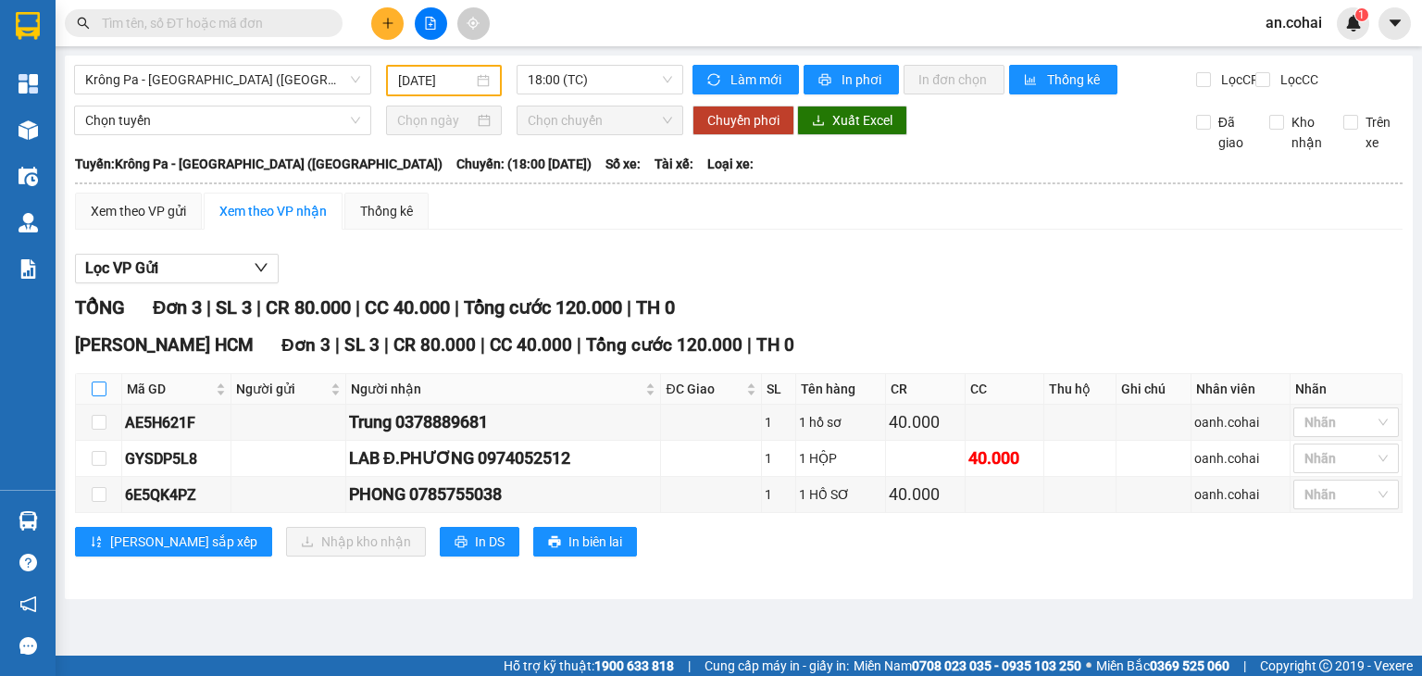
click at [103, 396] on input "checkbox" at bounding box center [99, 389] width 15 height 15
checkbox input "true"
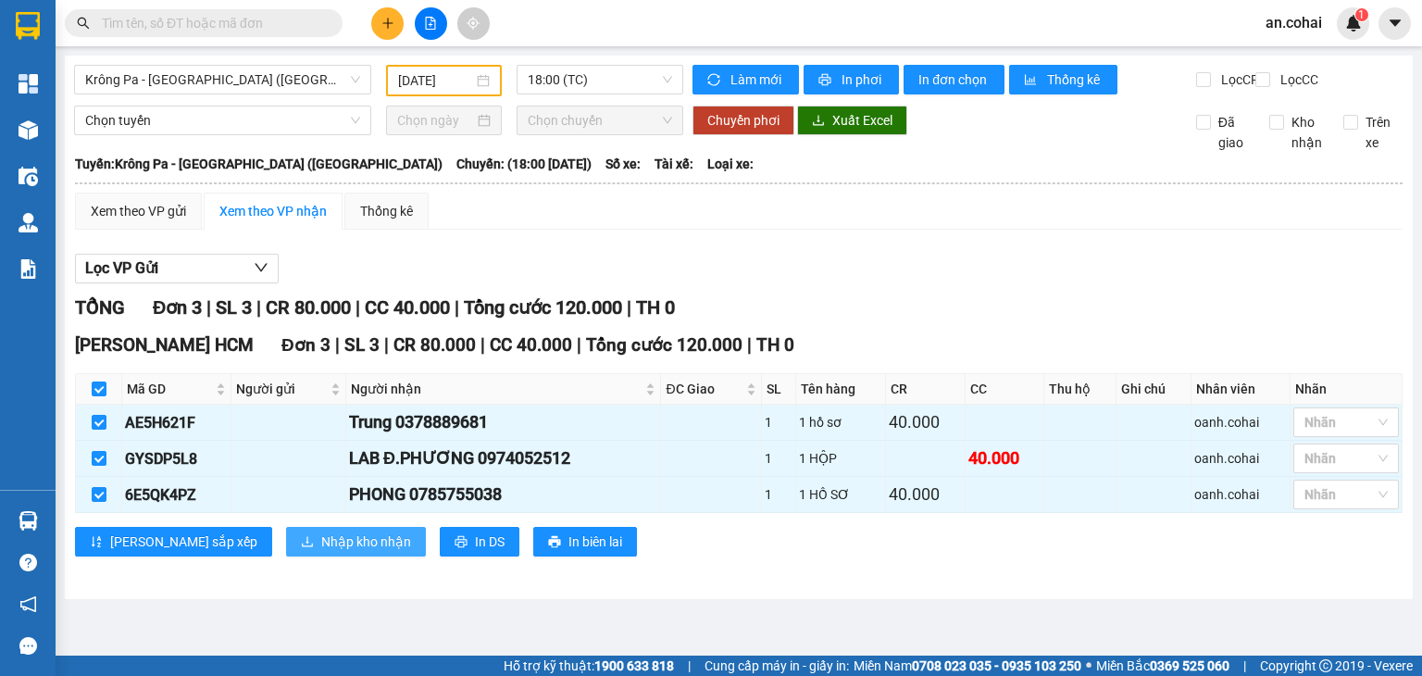
click at [286, 542] on button "Nhập kho nhận" at bounding box center [356, 542] width 140 height 30
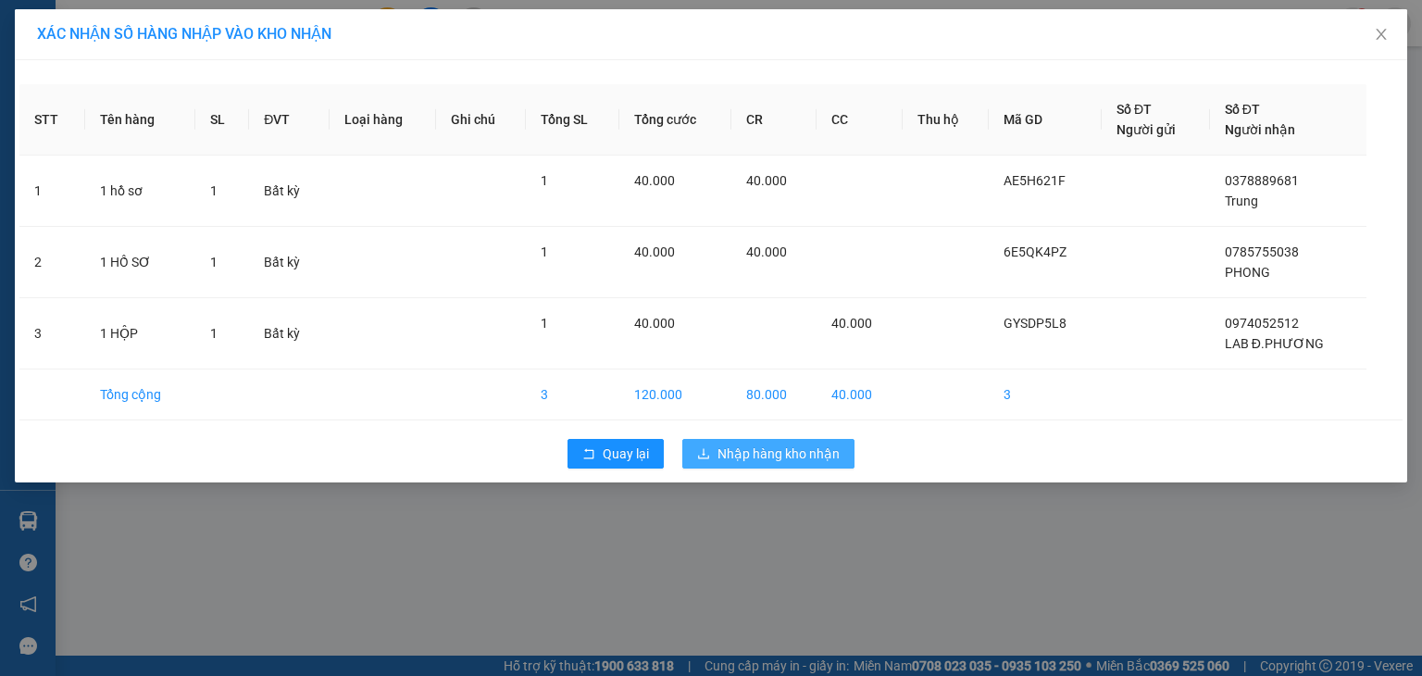
click at [767, 459] on span "Nhập hàng kho nhận" at bounding box center [779, 454] width 122 height 20
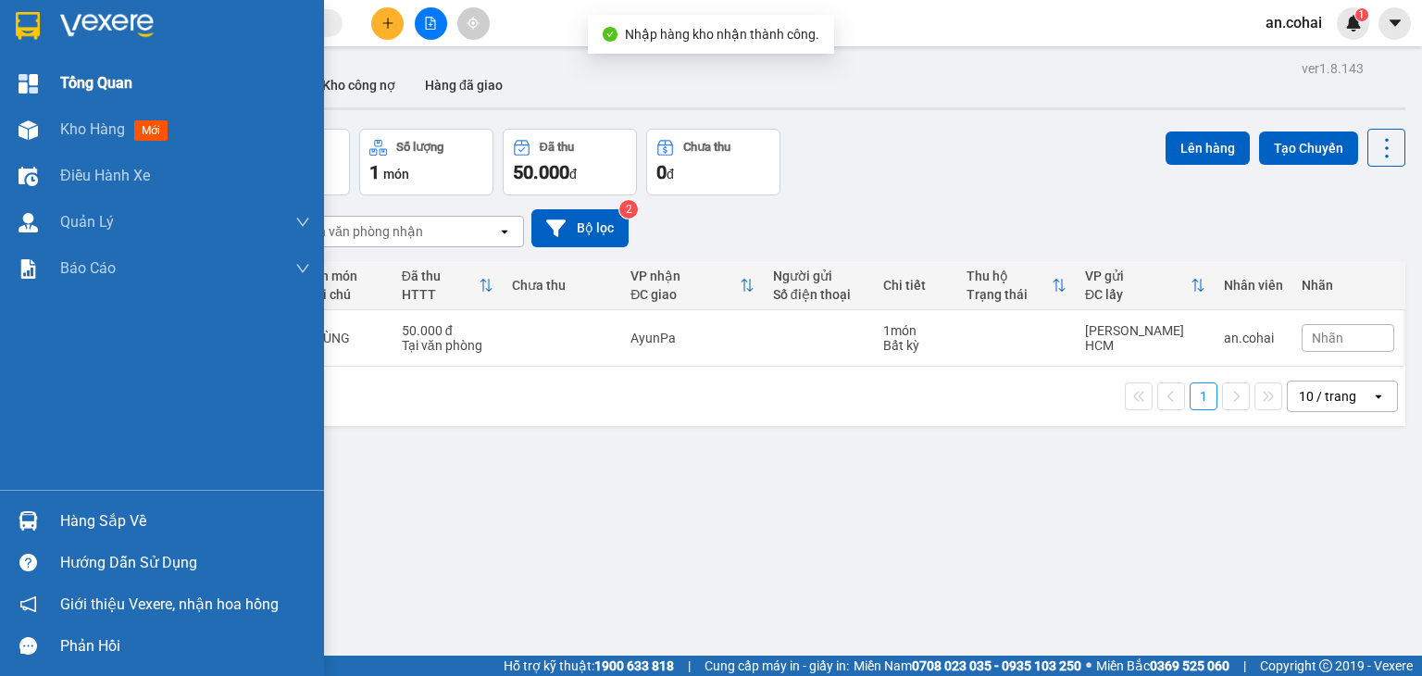
drag, startPoint x: 67, startPoint y: 127, endPoint x: 228, endPoint y: 92, distance: 164.9
click at [69, 131] on span "Kho hàng" at bounding box center [92, 129] width 65 height 18
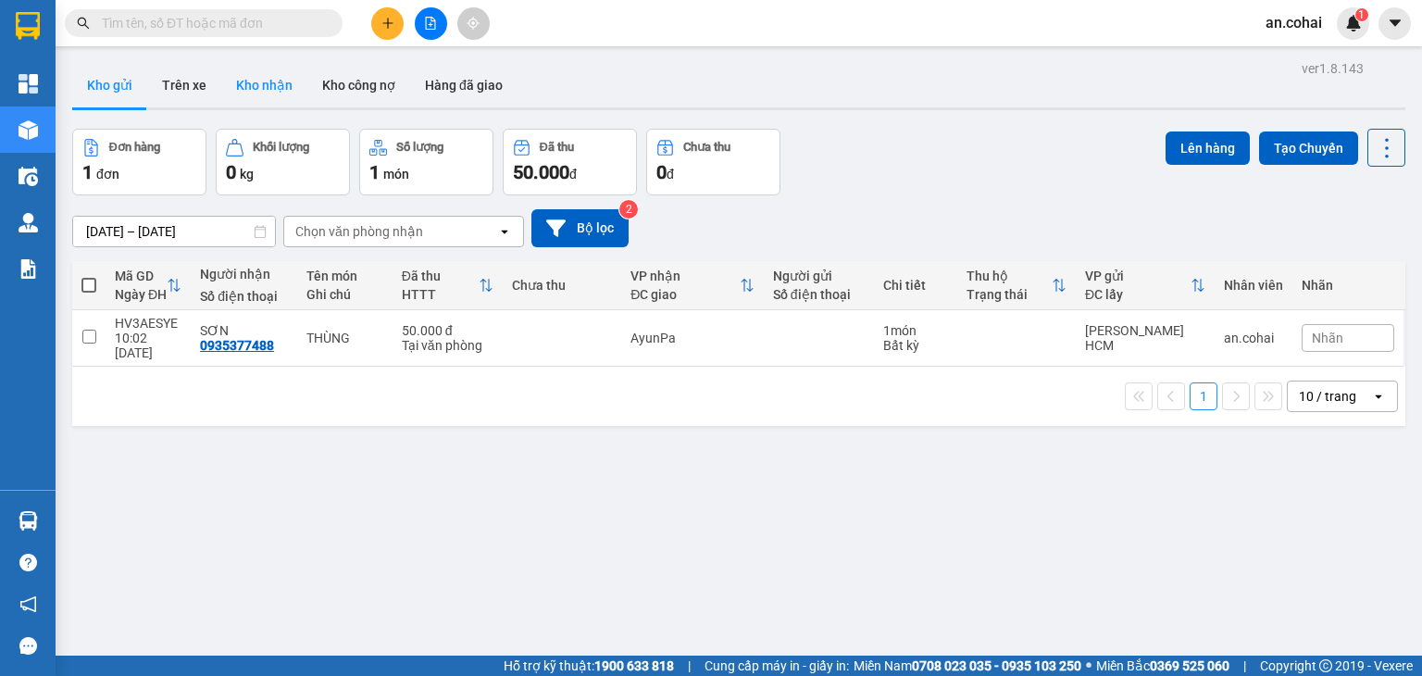
click at [273, 93] on button "Kho nhận" at bounding box center [264, 85] width 86 height 44
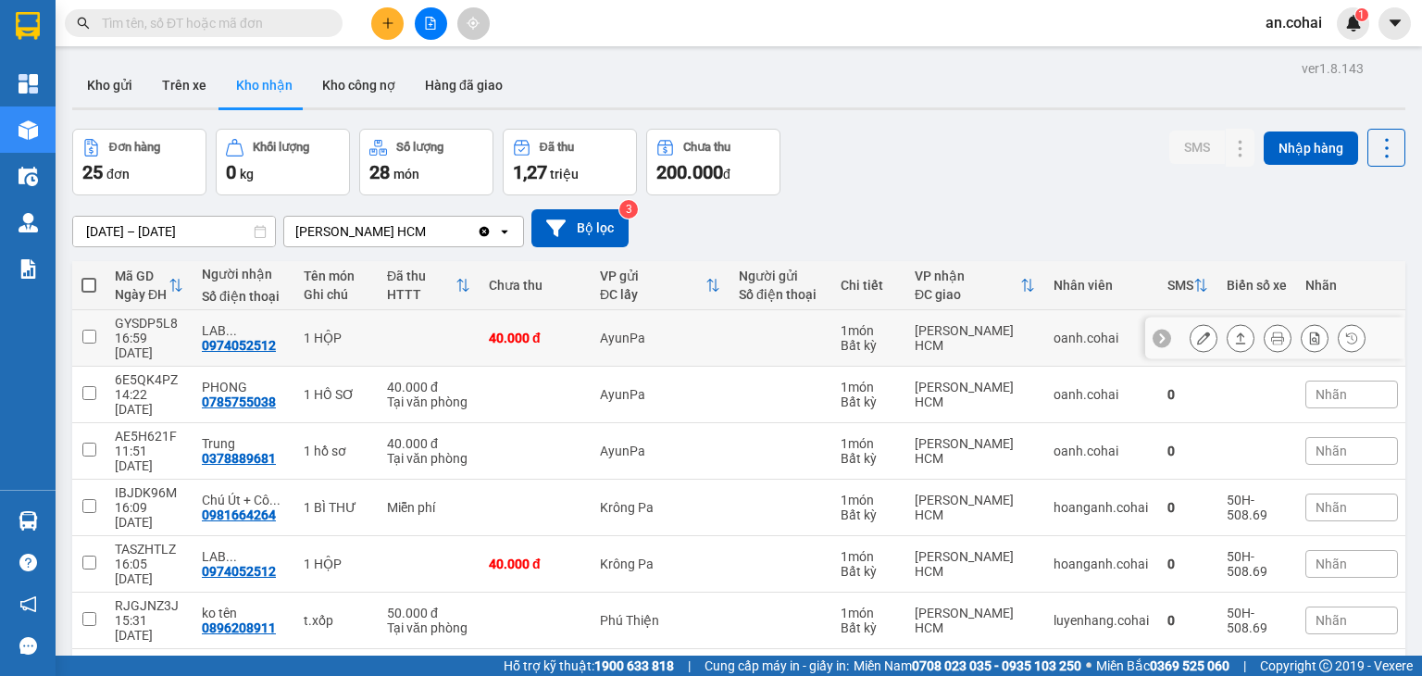
scroll to position [152, 0]
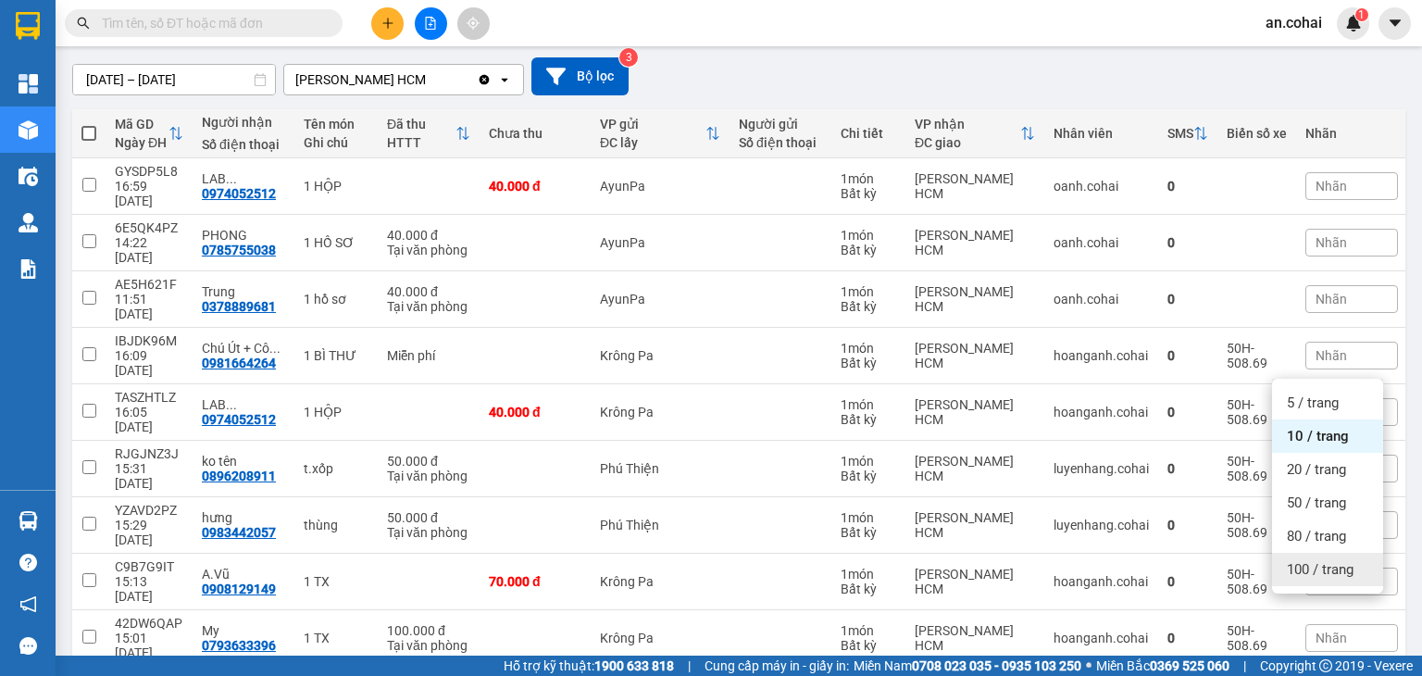
click at [1338, 572] on span "100 / trang" at bounding box center [1320, 569] width 67 height 19
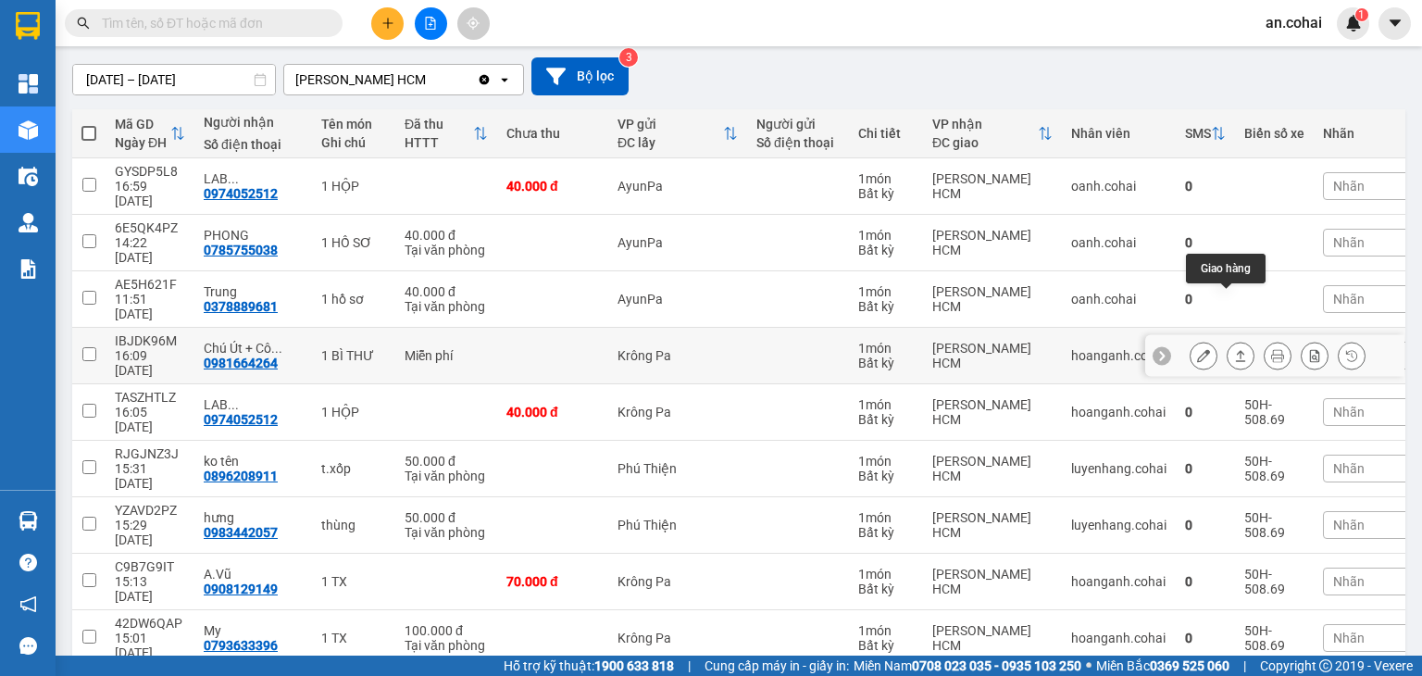
click at [1236, 350] on icon at bounding box center [1241, 355] width 10 height 11
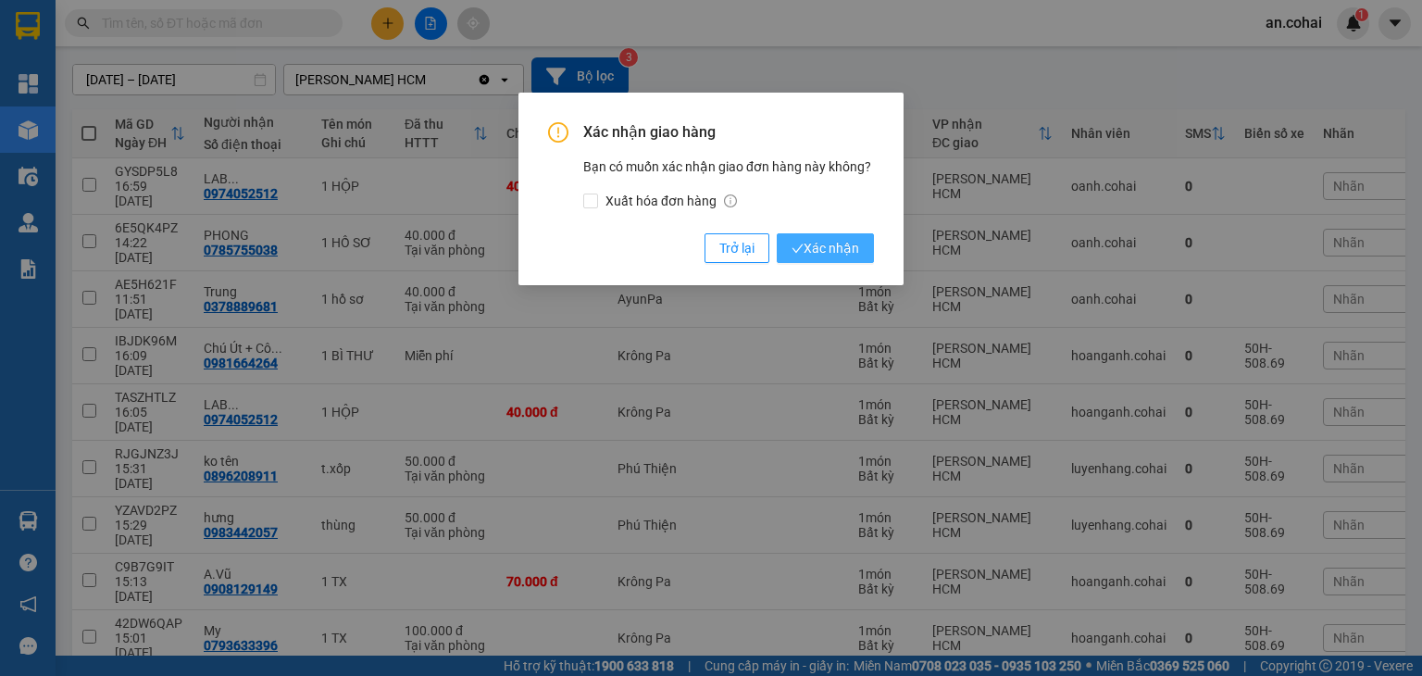
click at [823, 234] on button "Xác nhận" at bounding box center [825, 248] width 97 height 30
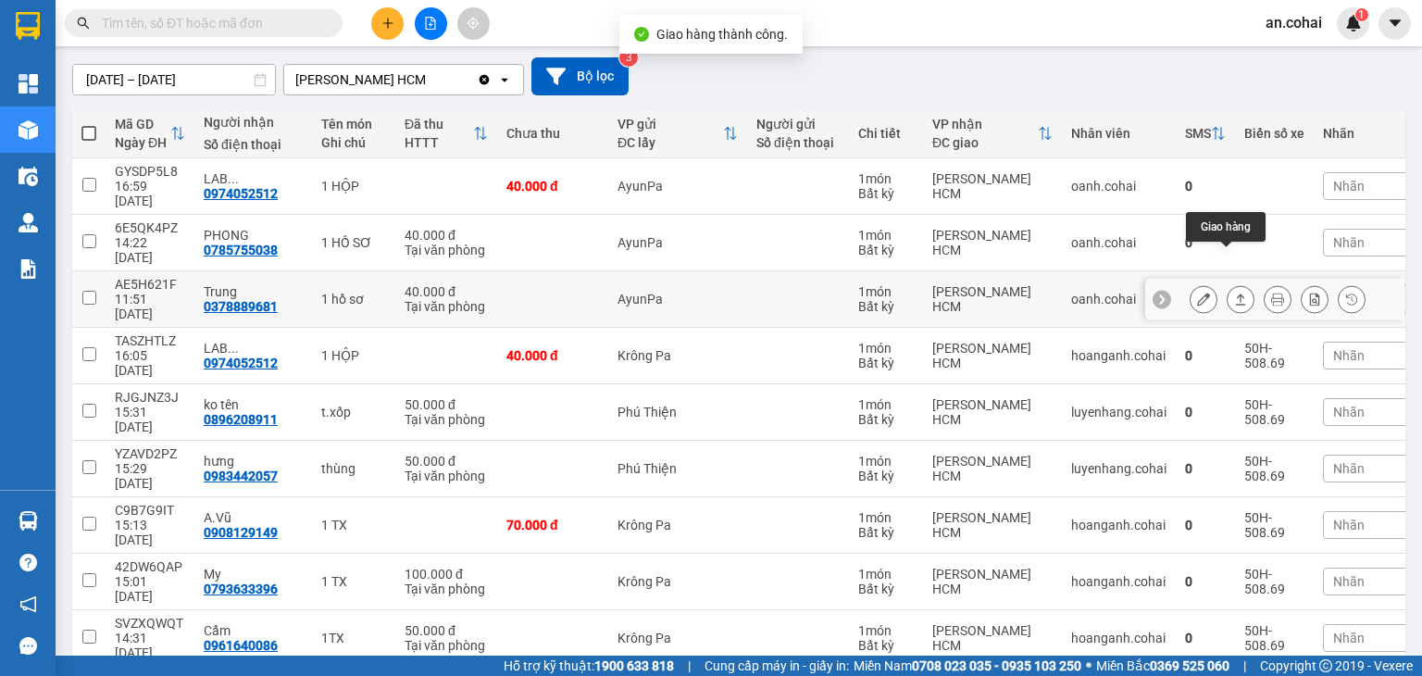
click at [1228, 283] on button at bounding box center [1241, 299] width 26 height 32
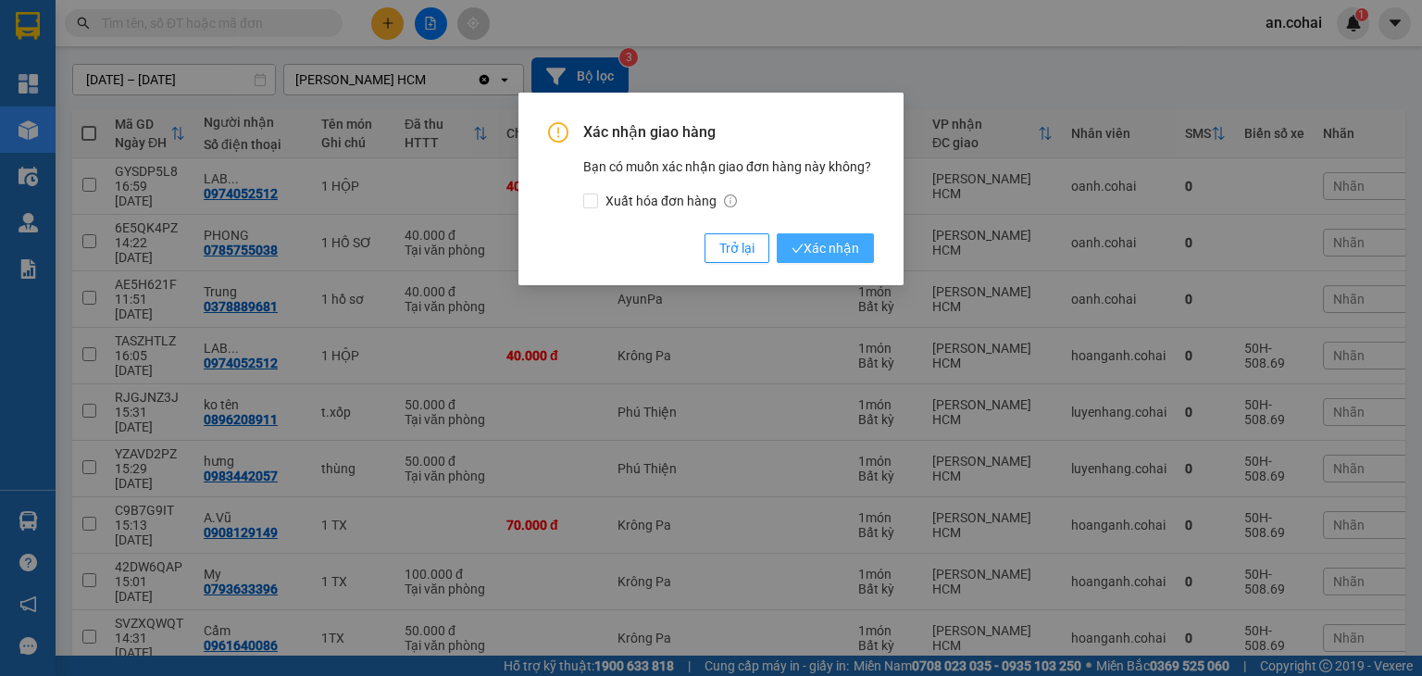
click at [835, 247] on span "Xác nhận" at bounding box center [826, 248] width 68 height 20
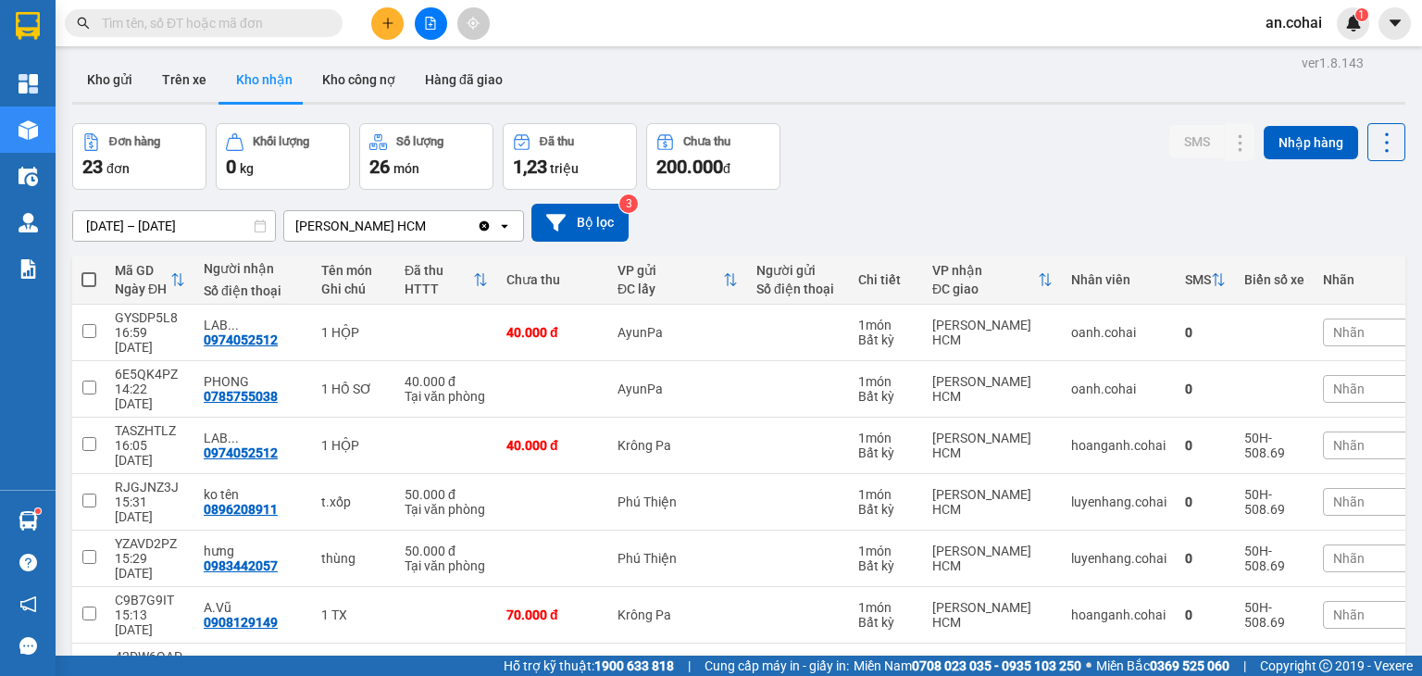
scroll to position [0, 0]
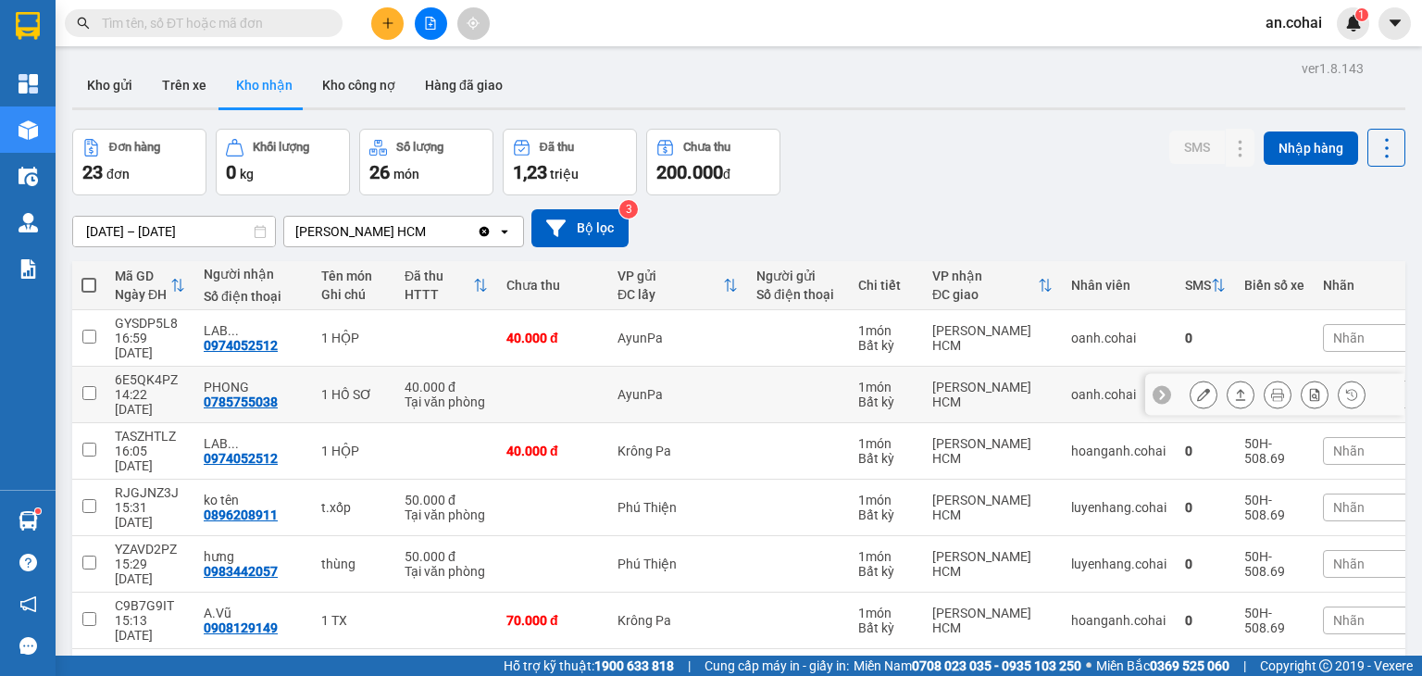
click at [137, 387] on div "14:22 [DATE]" at bounding box center [150, 402] width 70 height 30
checkbox input "true"
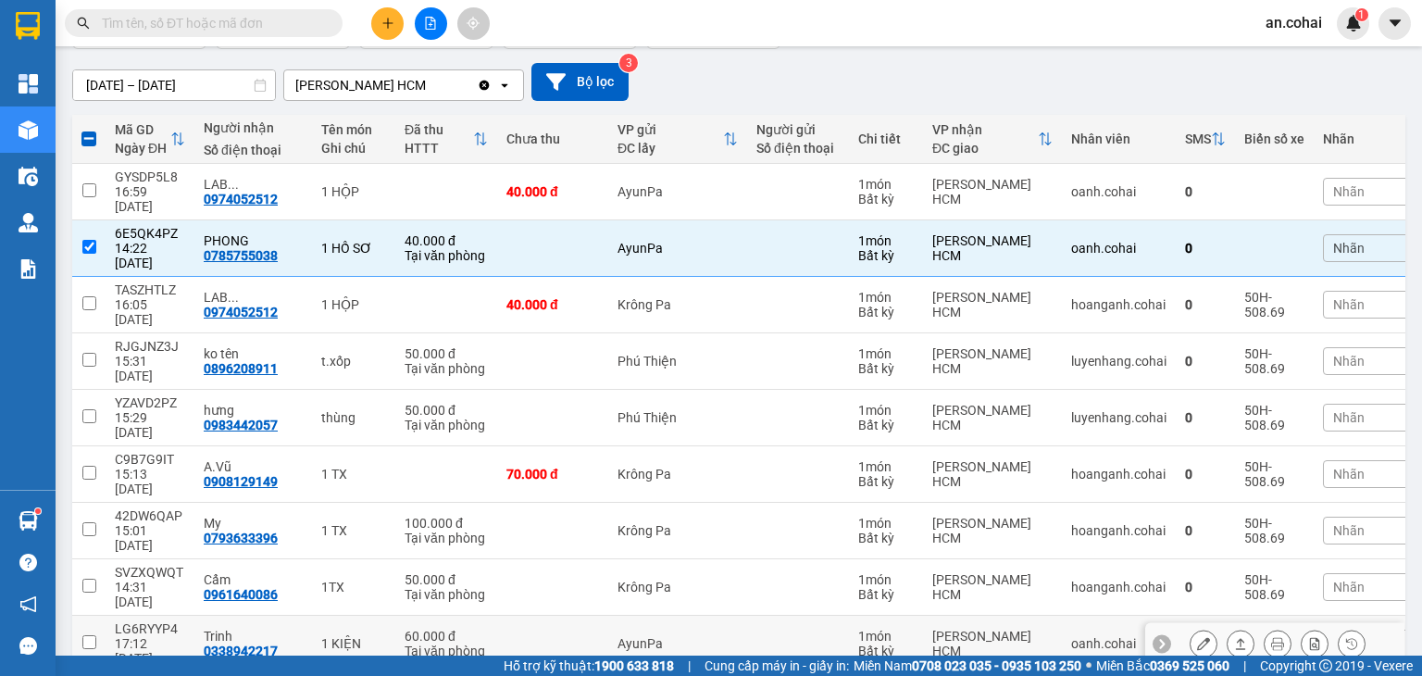
scroll to position [185, 0]
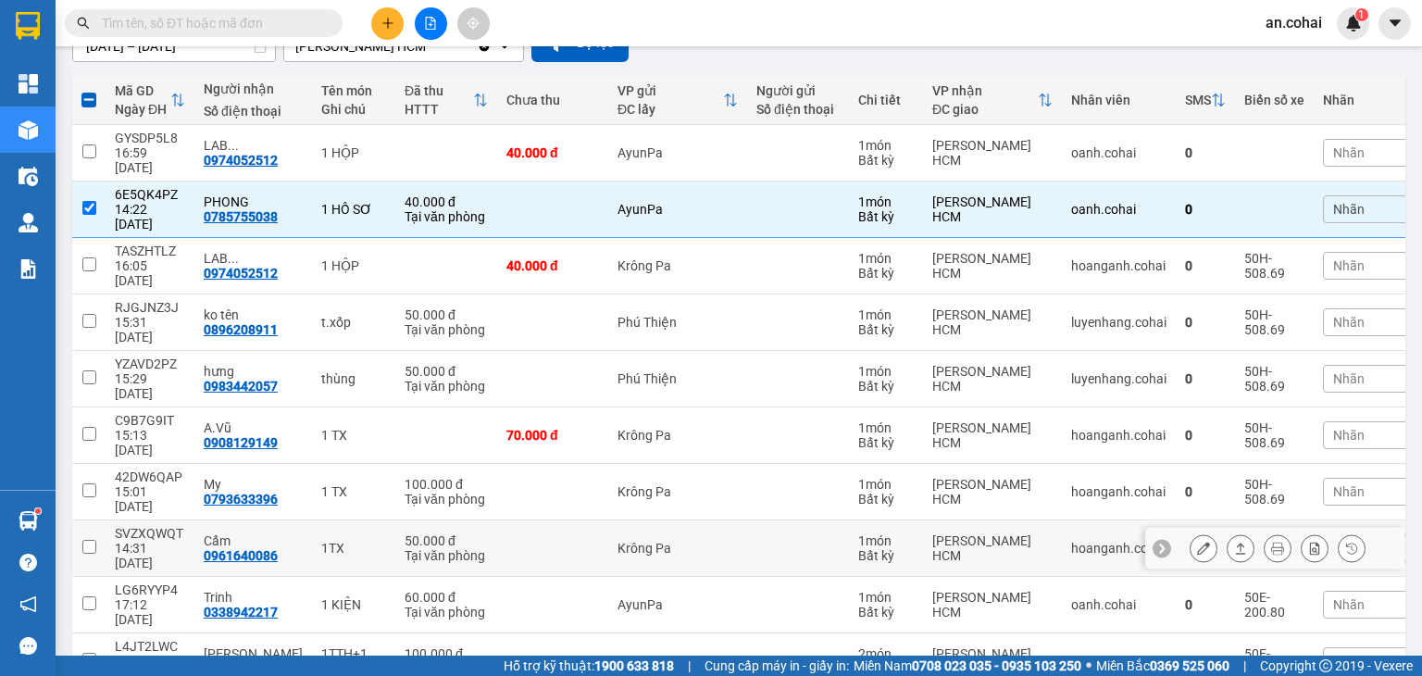
click at [157, 541] on div "14:31 [DATE]" at bounding box center [150, 556] width 70 height 30
checkbox input "true"
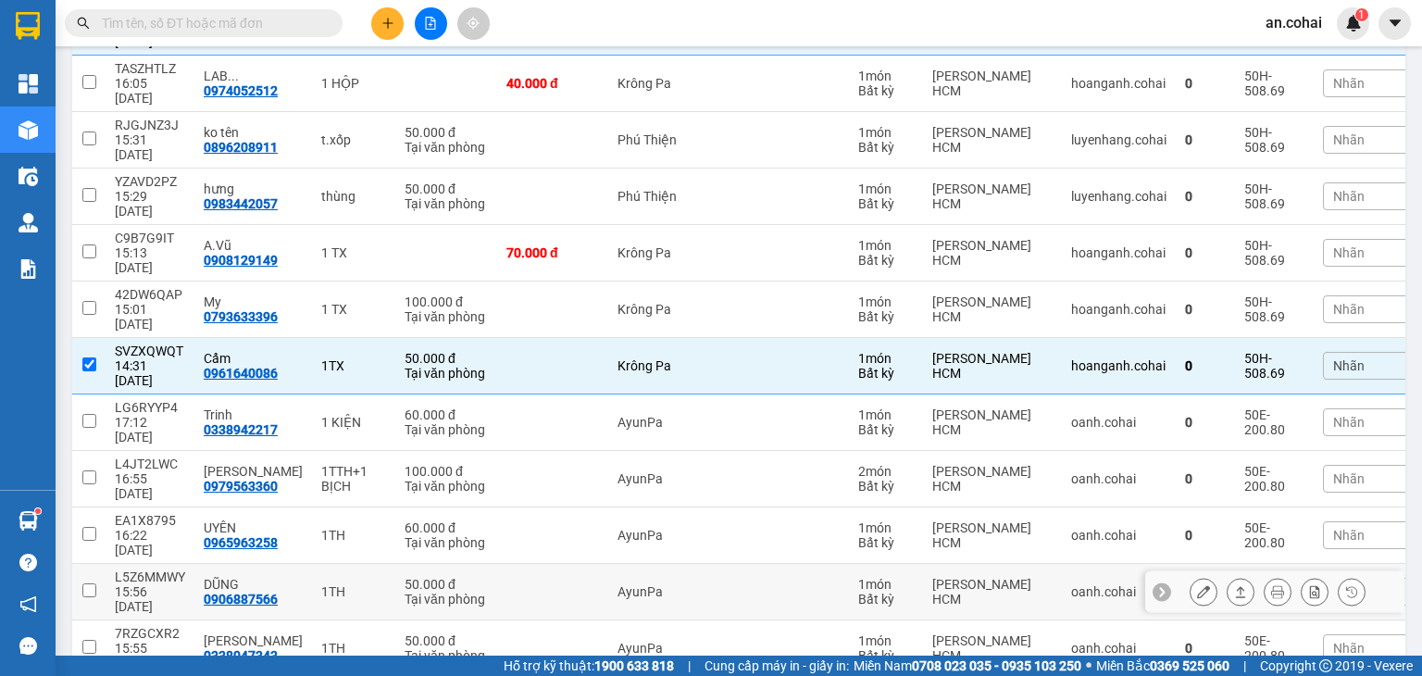
scroll to position [370, 0]
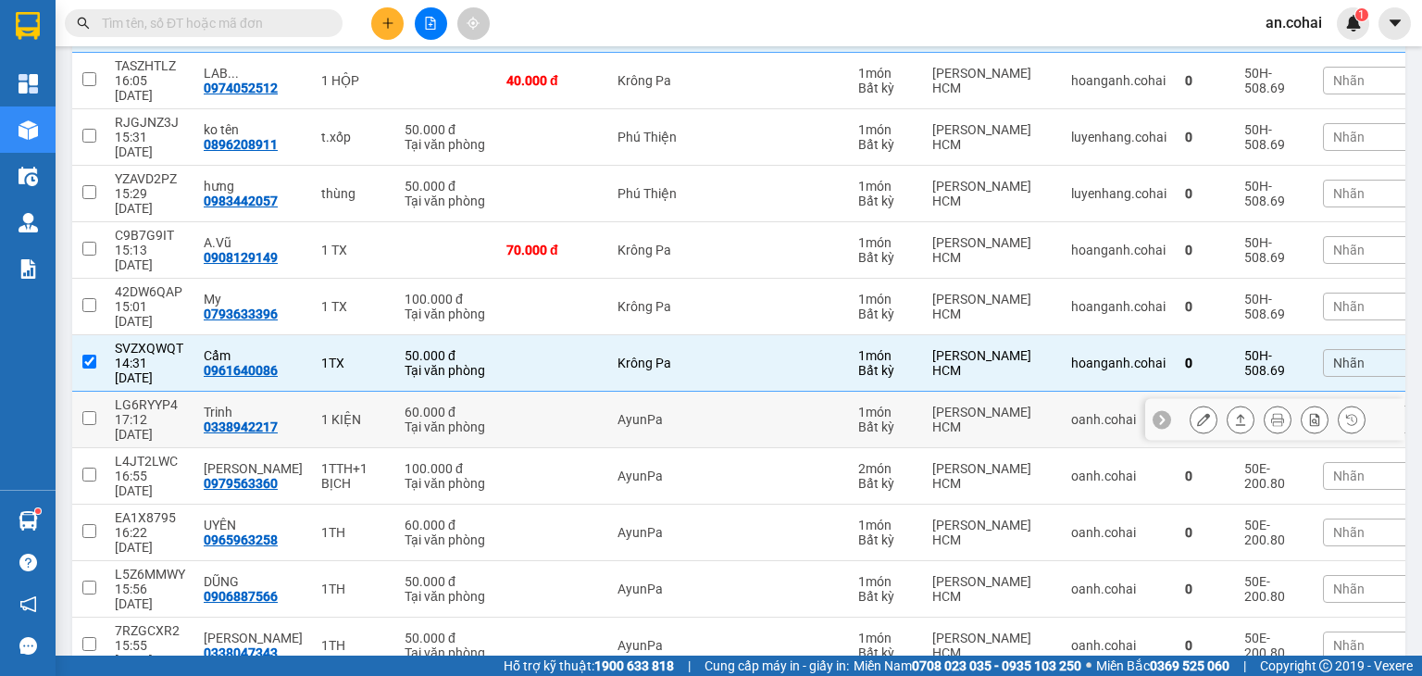
click at [167, 412] on div "17:12 [DATE]" at bounding box center [150, 427] width 70 height 30
checkbox input "true"
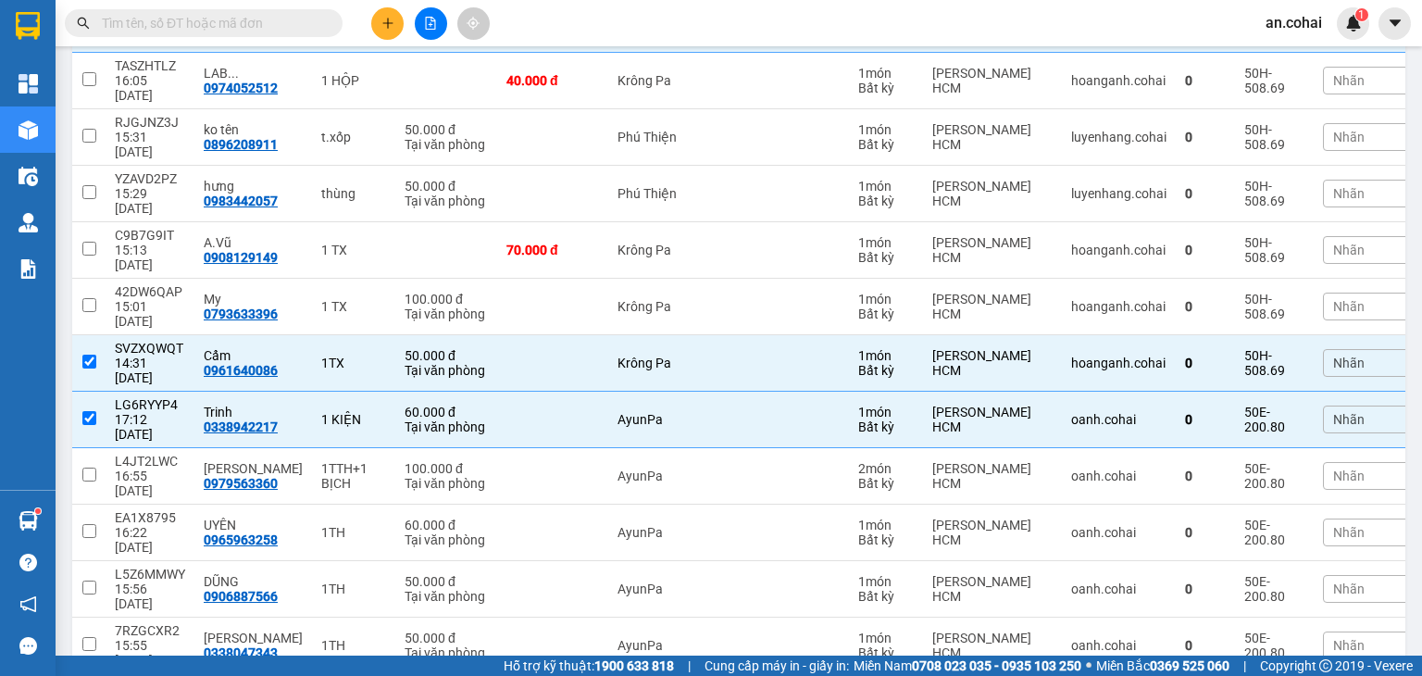
checkbox input "true"
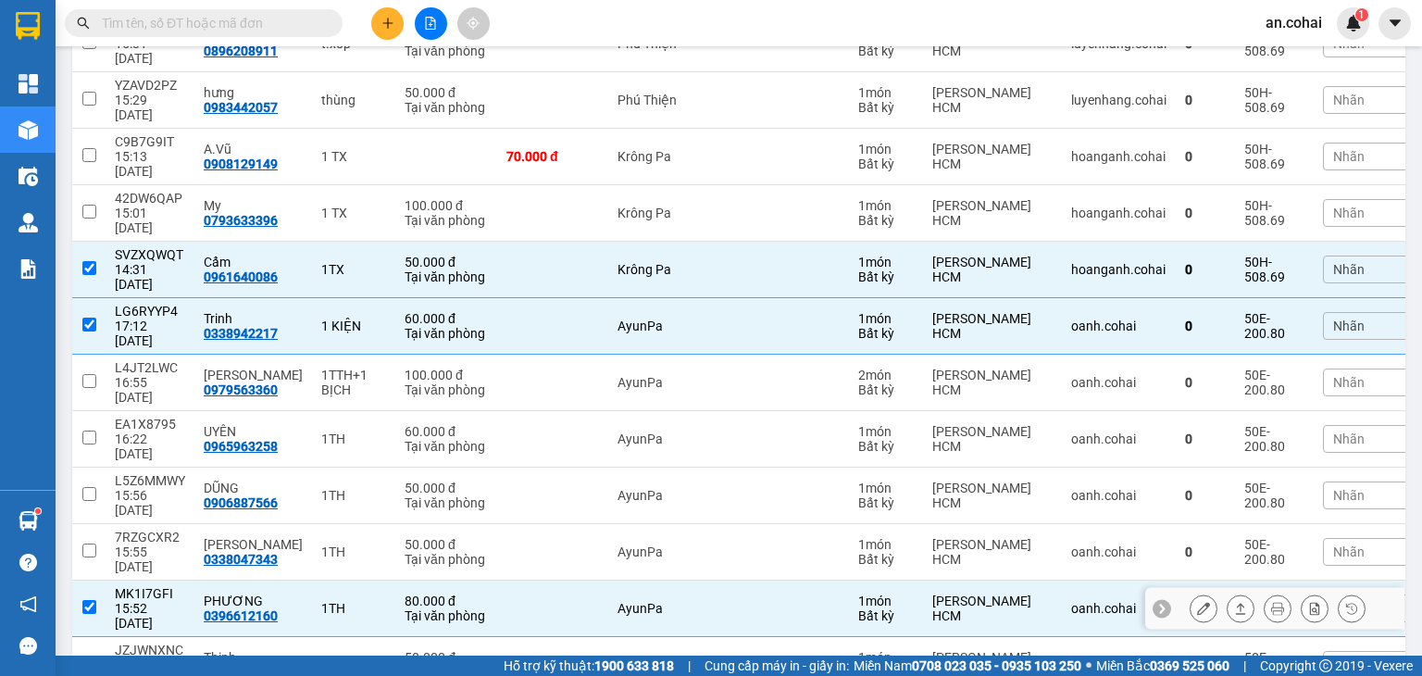
scroll to position [556, 0]
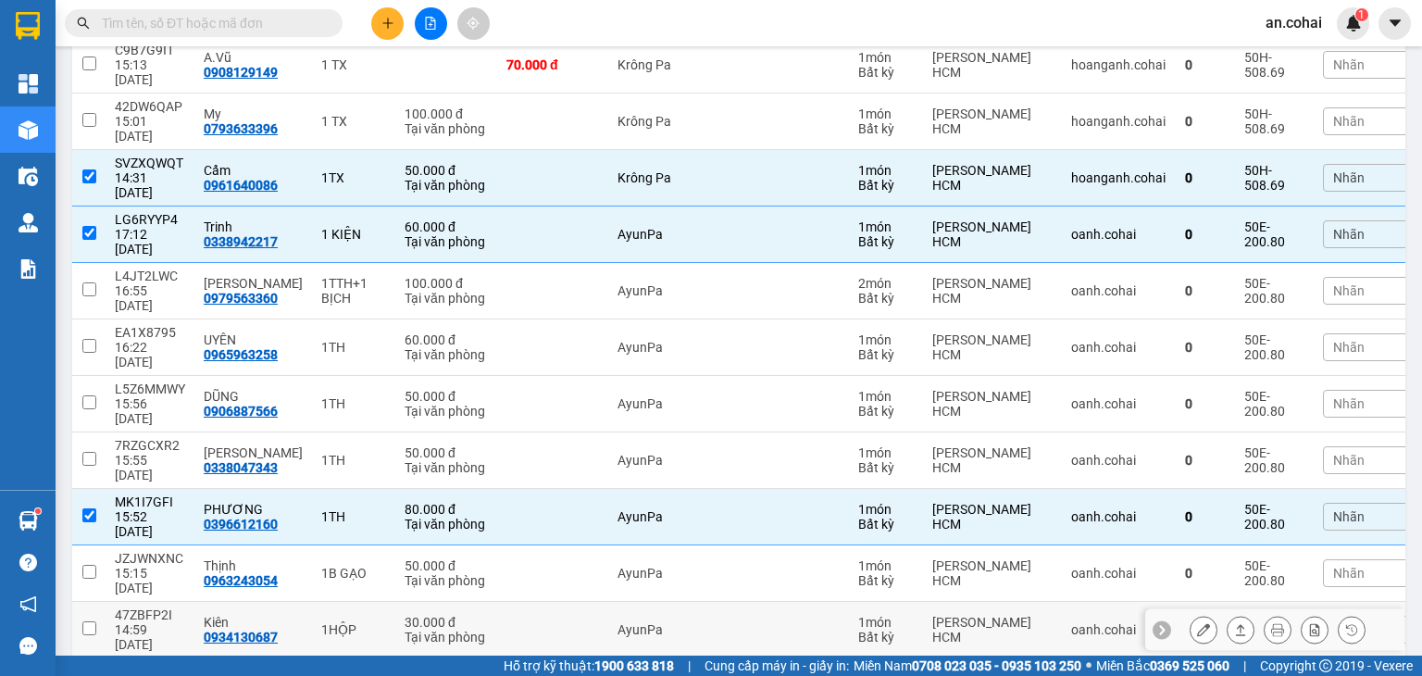
click at [146, 607] on div "47ZBFP2I" at bounding box center [150, 614] width 70 height 15
checkbox input "true"
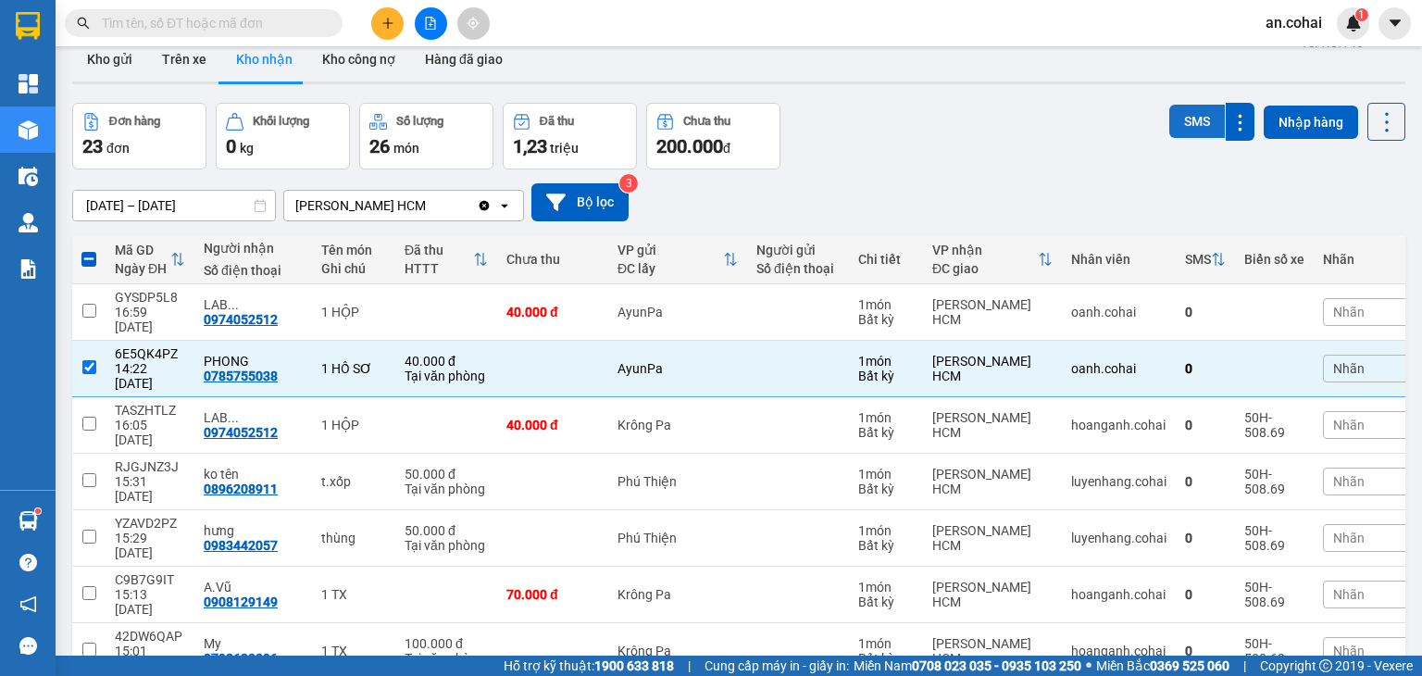
scroll to position [0, 0]
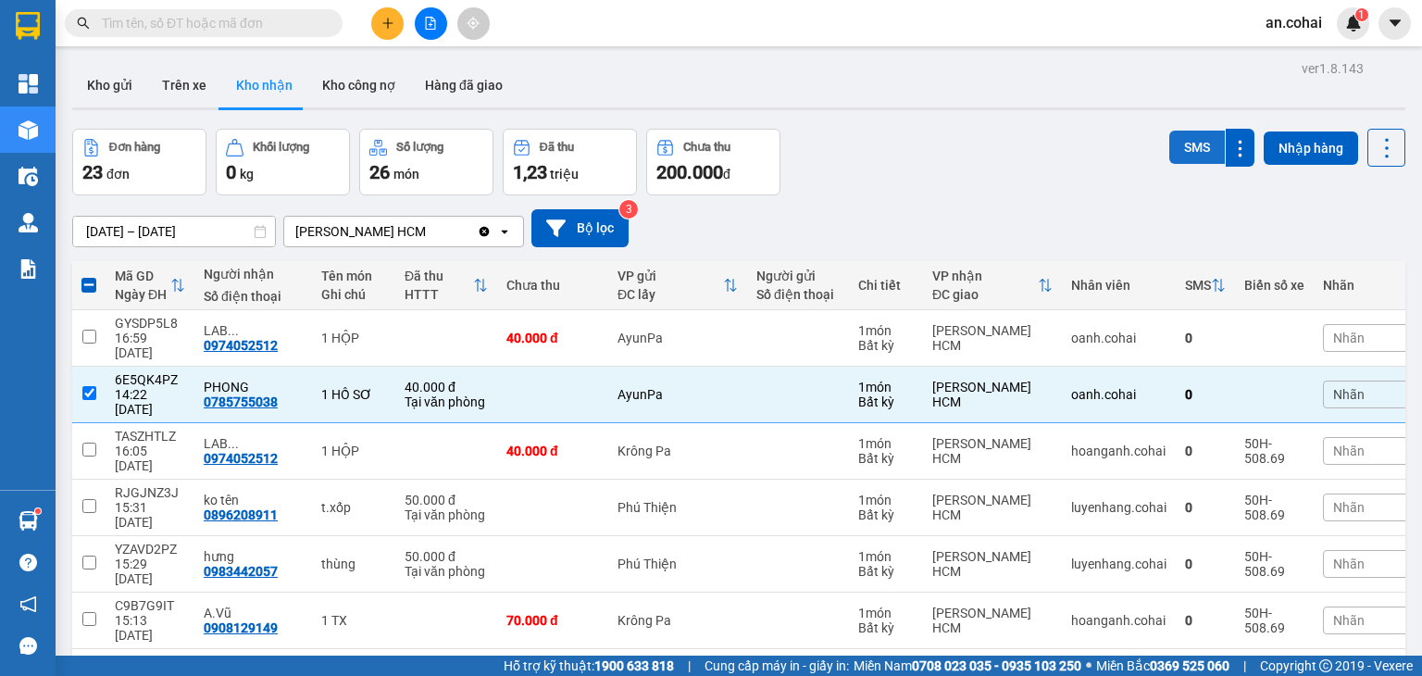
click at [1185, 154] on button "SMS" at bounding box center [1198, 147] width 56 height 33
checkbox input "true"
checkbox input "false"
checkbox input "true"
checkbox input "false"
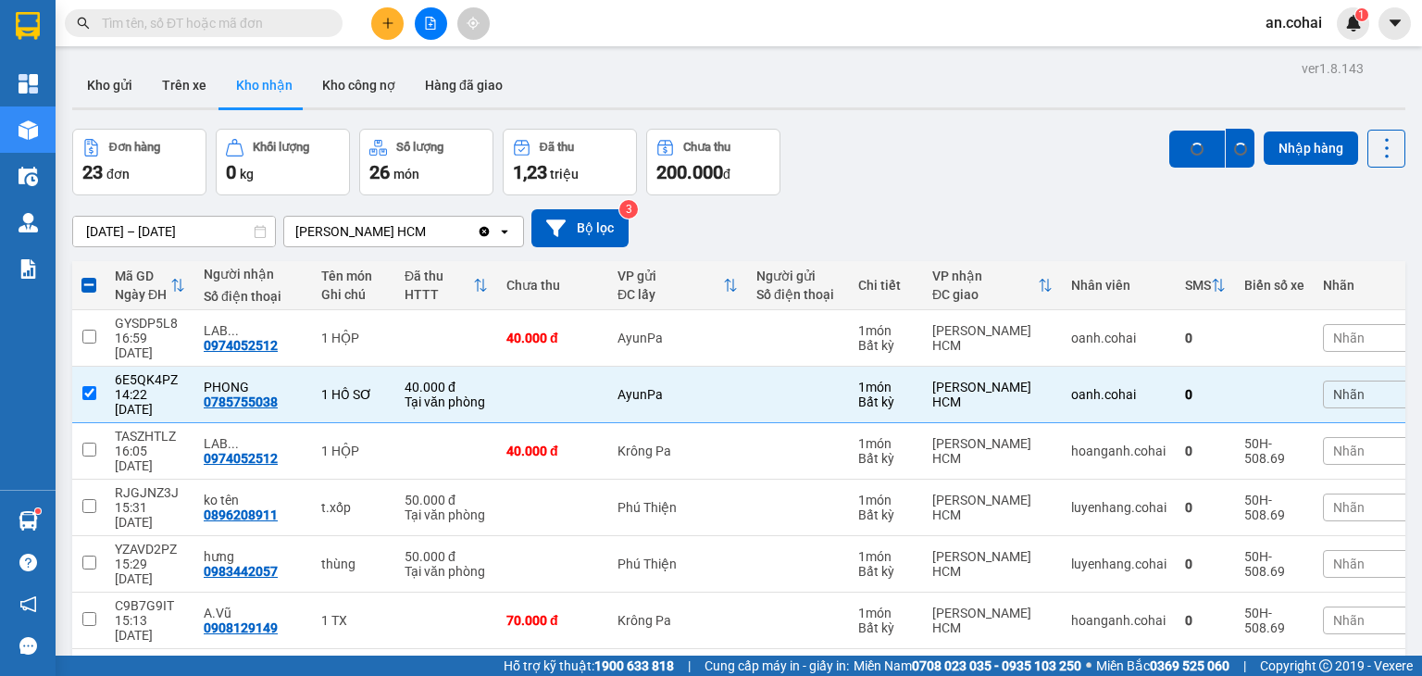
checkbox input "true"
checkbox input "false"
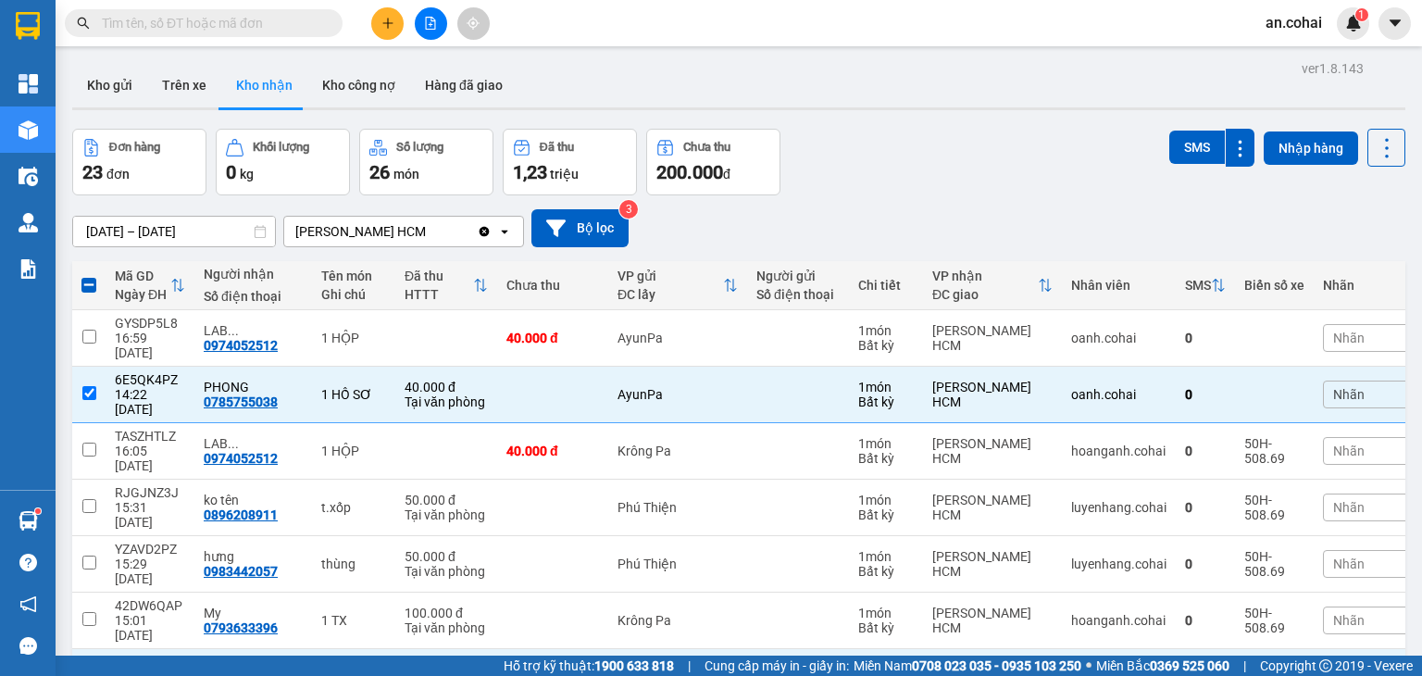
click at [288, 23] on input "text" at bounding box center [211, 23] width 219 height 20
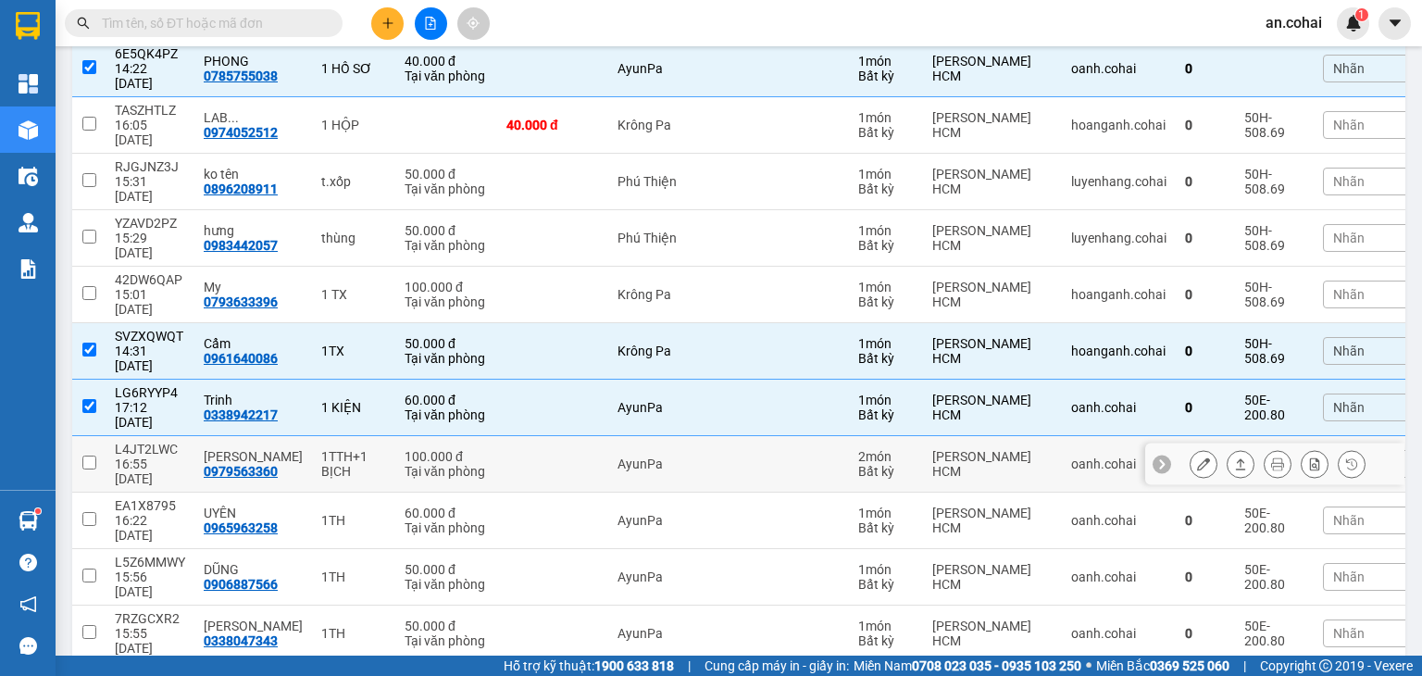
scroll to position [278, 0]
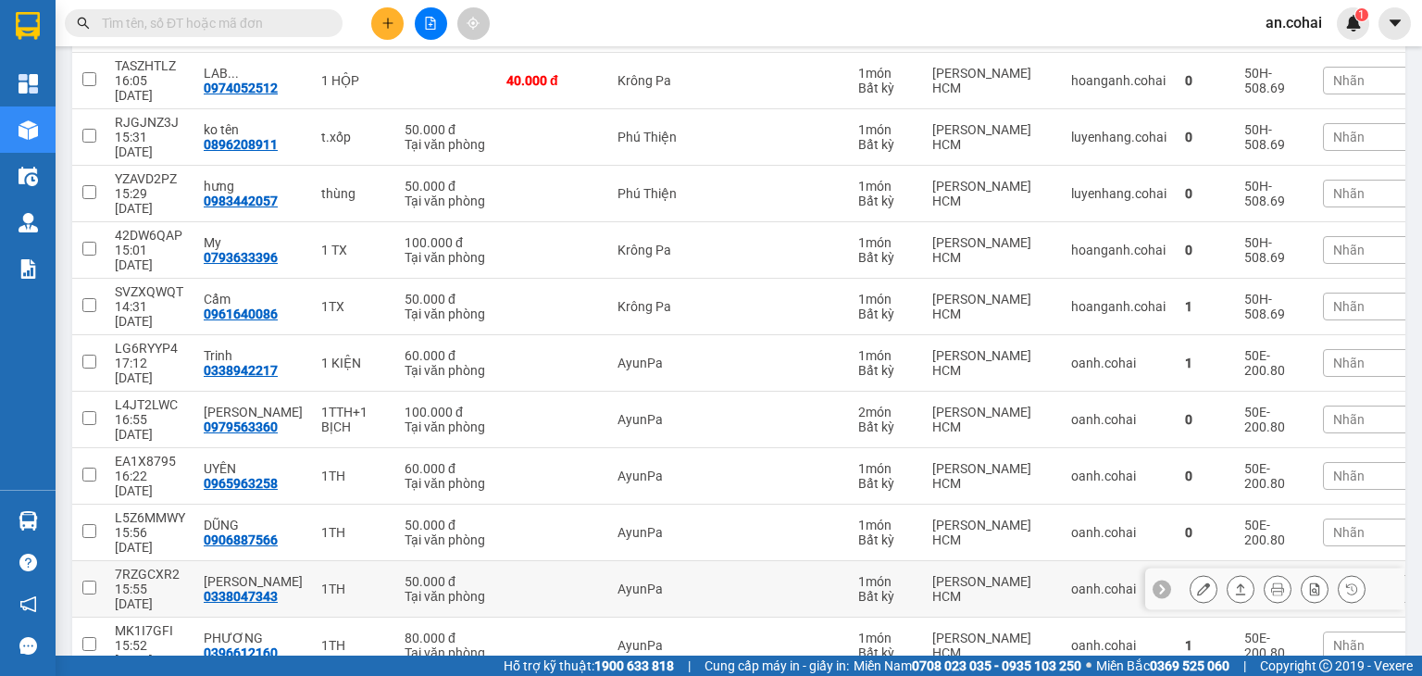
scroll to position [370, 0]
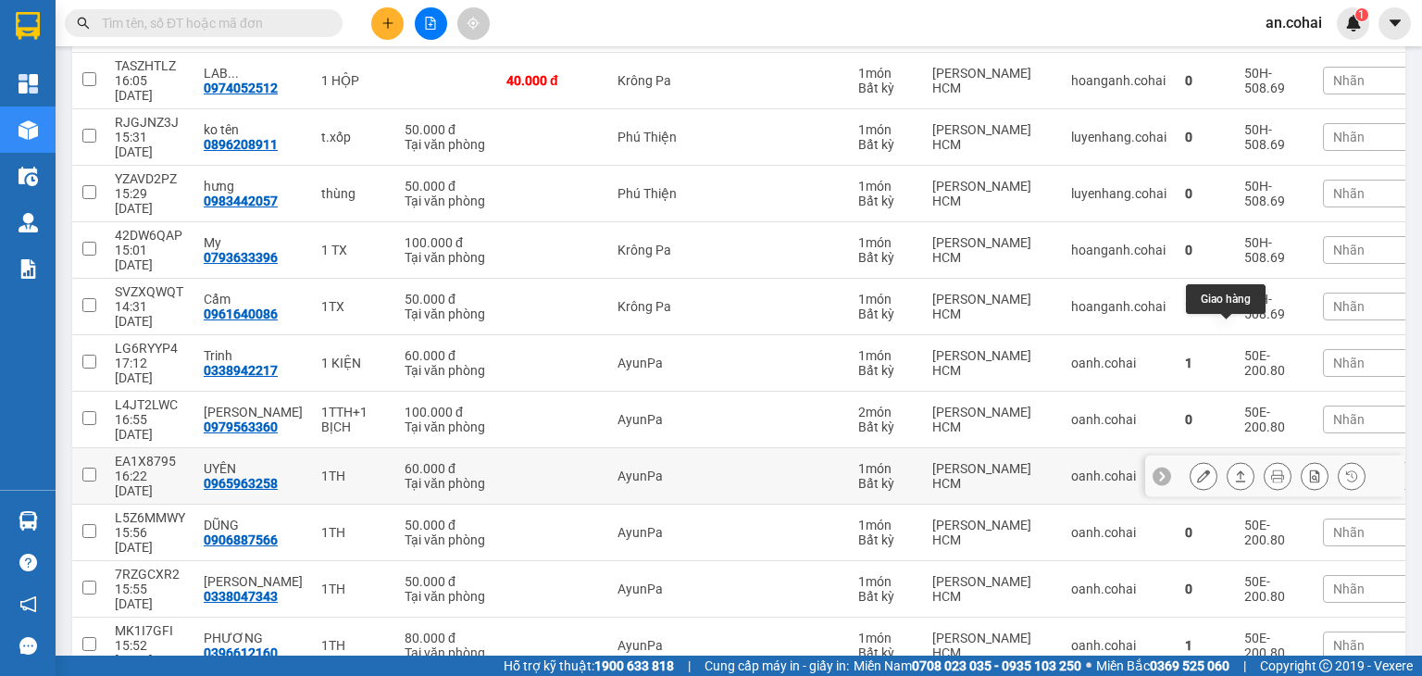
click at [1233, 460] on button at bounding box center [1241, 476] width 26 height 32
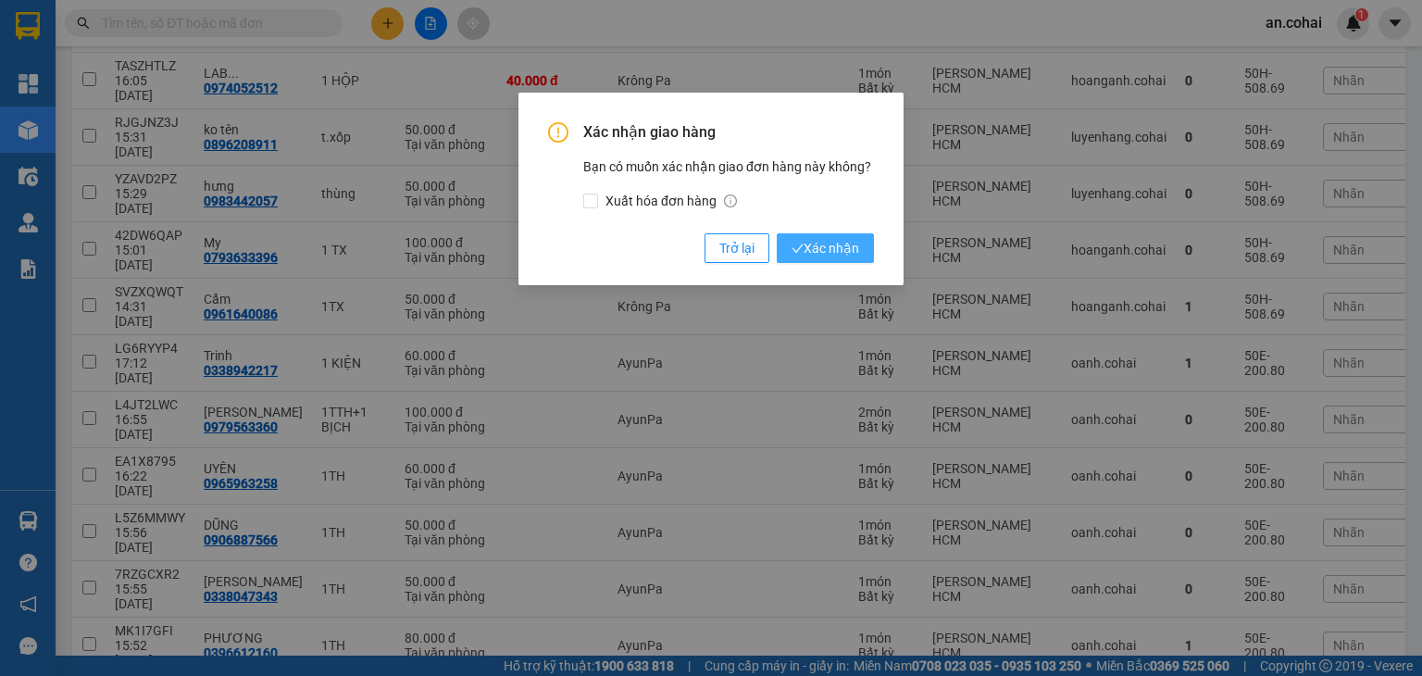
click at [824, 252] on span "Xác nhận" at bounding box center [826, 248] width 68 height 20
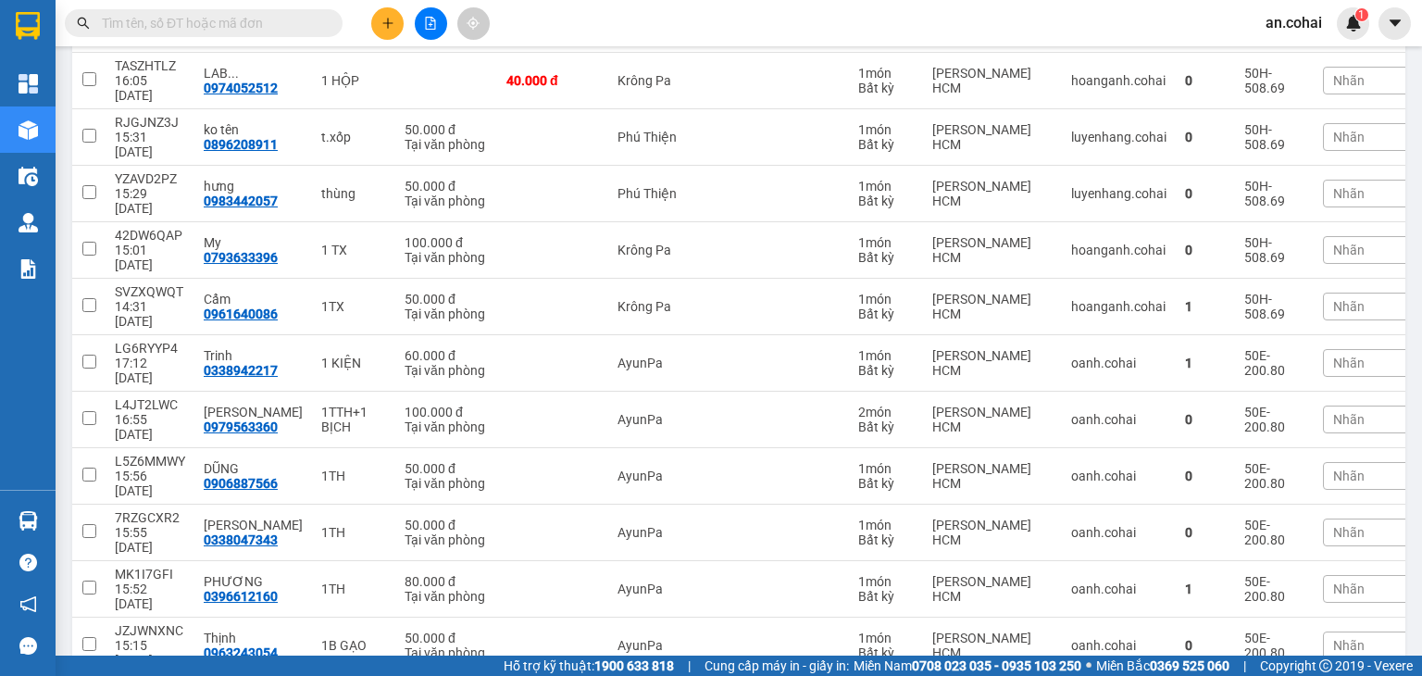
click at [430, 27] on icon "file-add" at bounding box center [430, 23] width 13 height 13
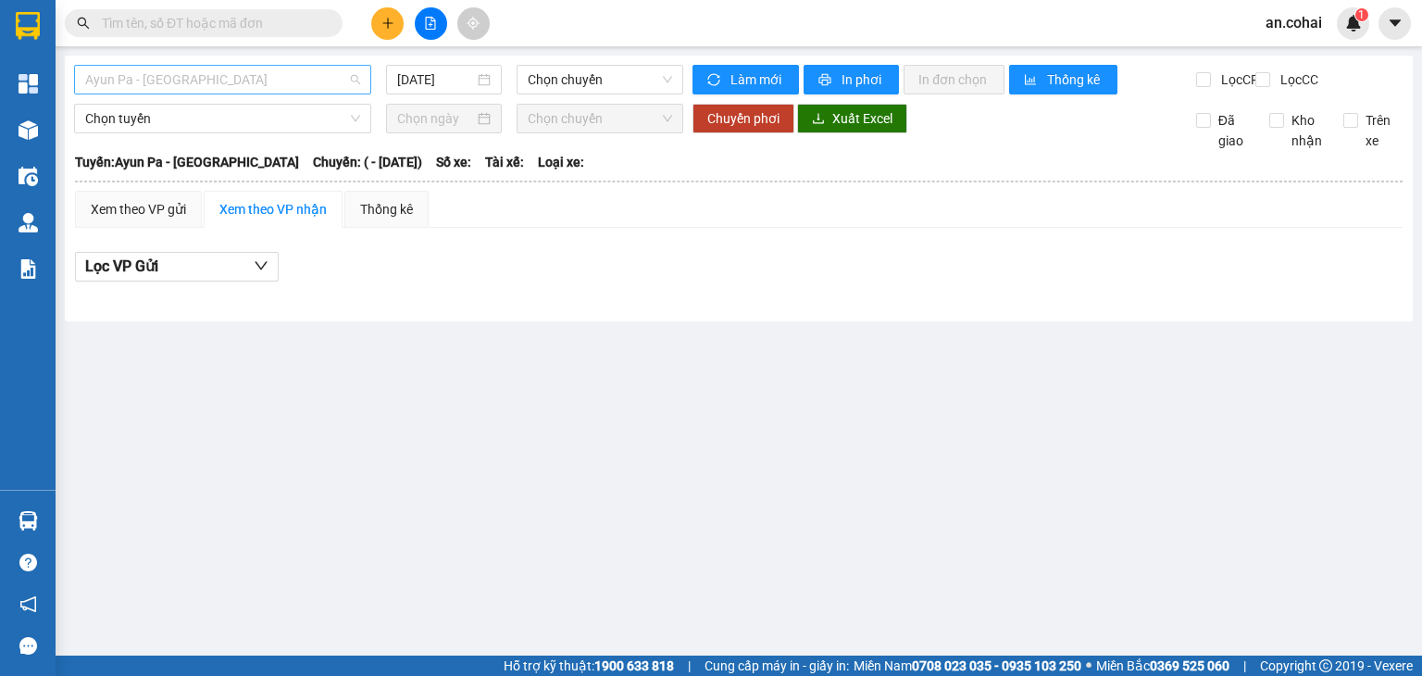
click at [270, 77] on span "Ayun Pa - [GEOGRAPHIC_DATA]" at bounding box center [222, 80] width 275 height 28
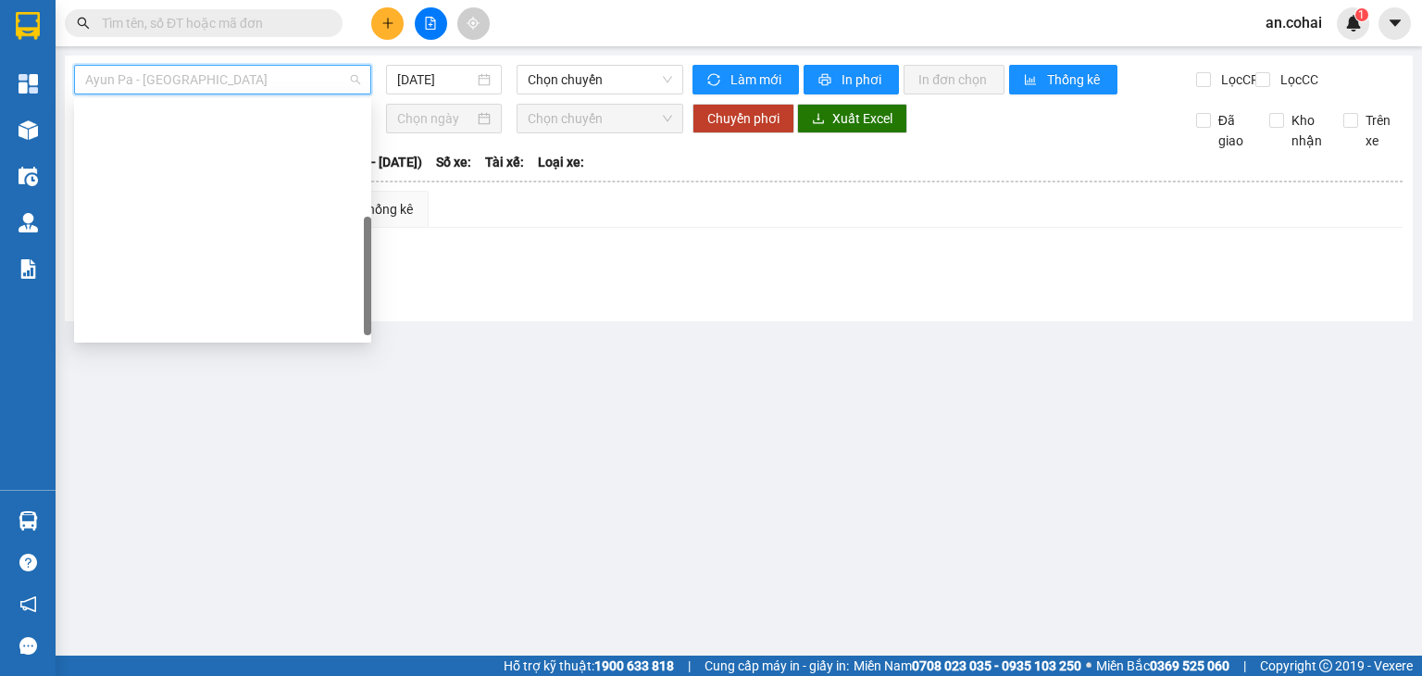
scroll to position [259, 0]
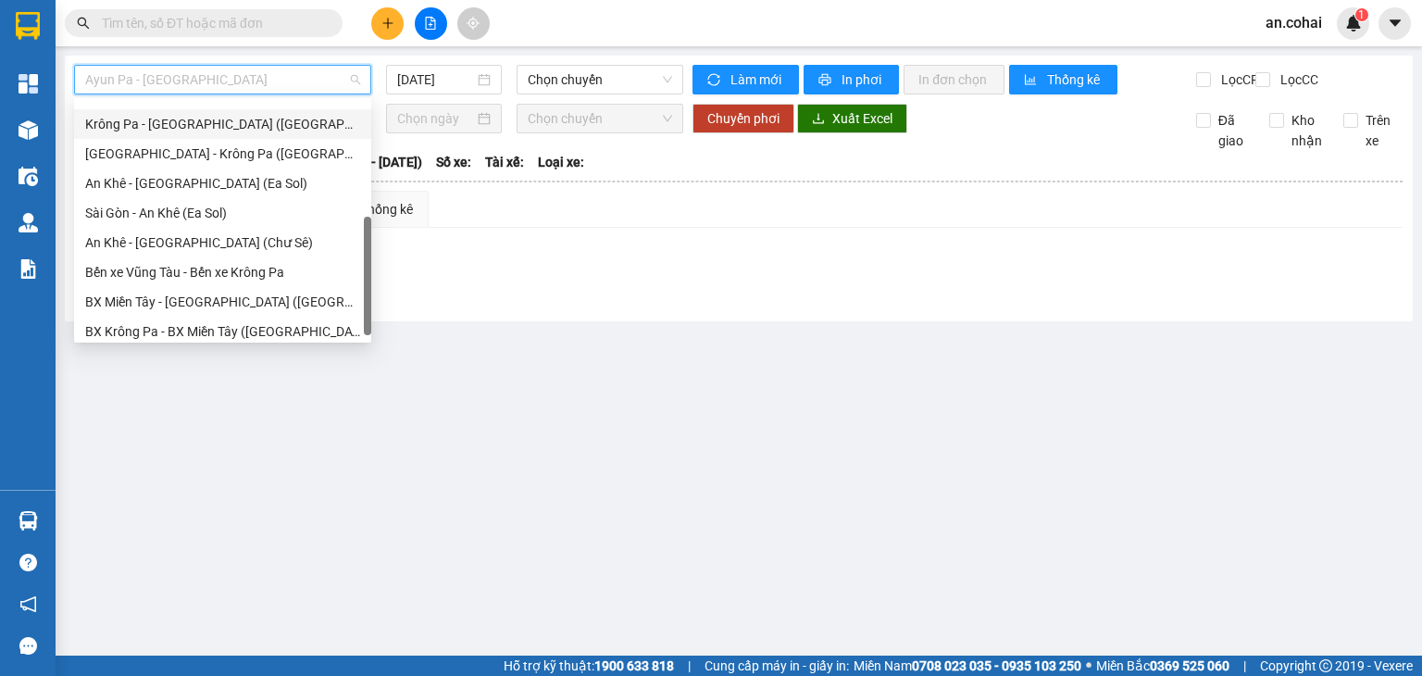
click at [189, 134] on div "Krông Pa - [GEOGRAPHIC_DATA] ([GEOGRAPHIC_DATA])" at bounding box center [222, 124] width 297 height 30
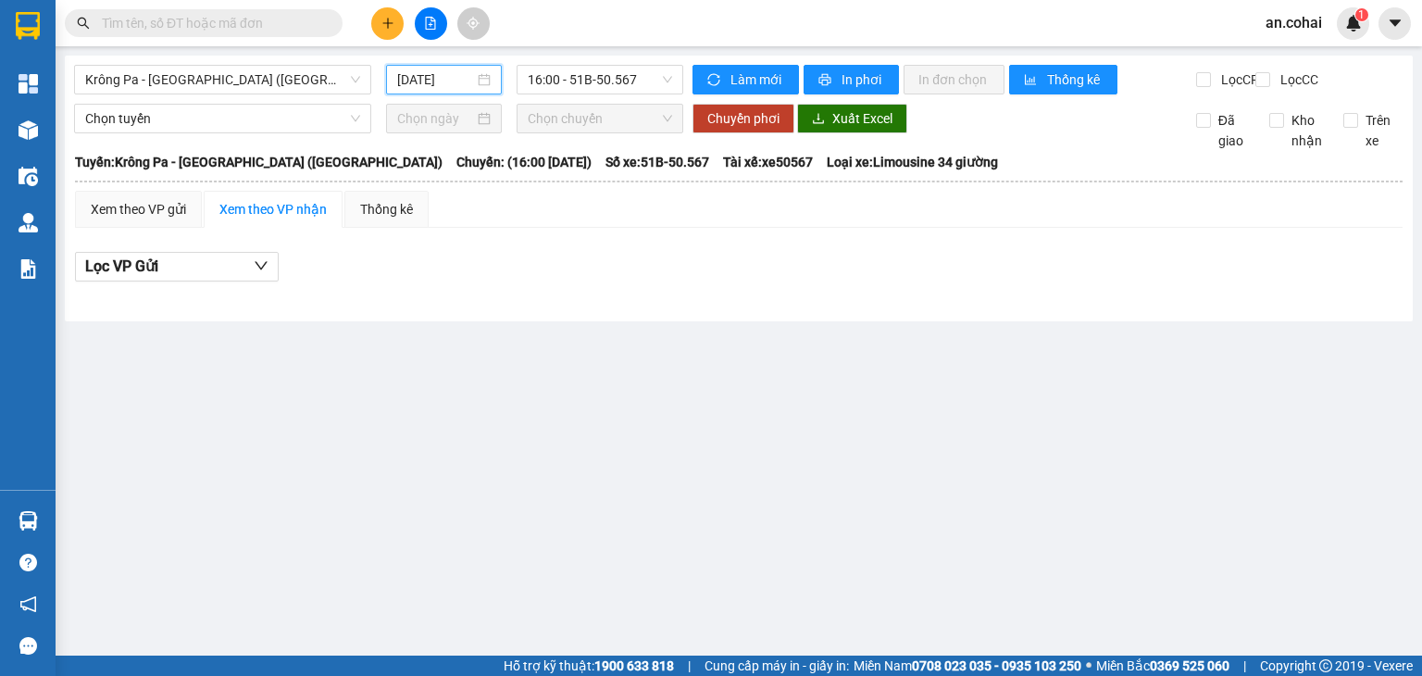
drag, startPoint x: 406, startPoint y: 73, endPoint x: 433, endPoint y: 126, distance: 59.6
click at [406, 74] on input "[DATE]" at bounding box center [435, 79] width 76 height 20
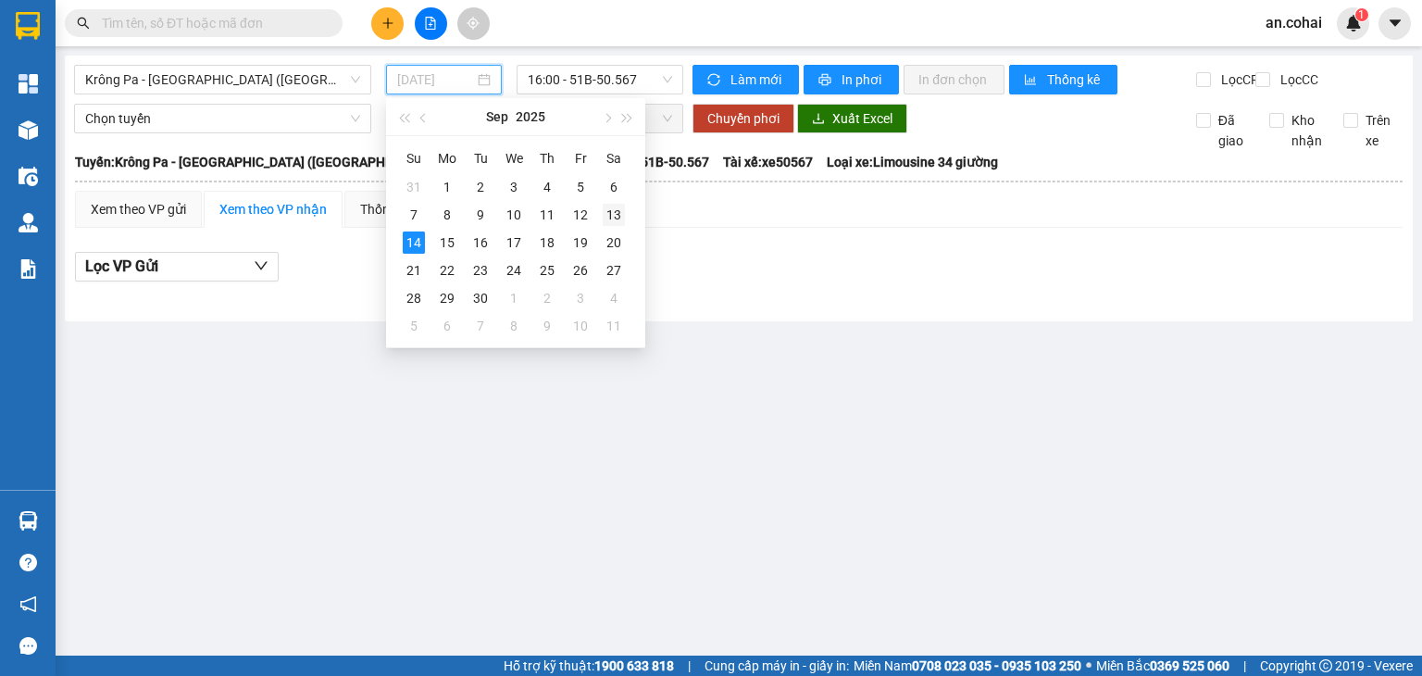
click at [613, 212] on div "13" at bounding box center [614, 215] width 22 height 22
type input "[DATE]"
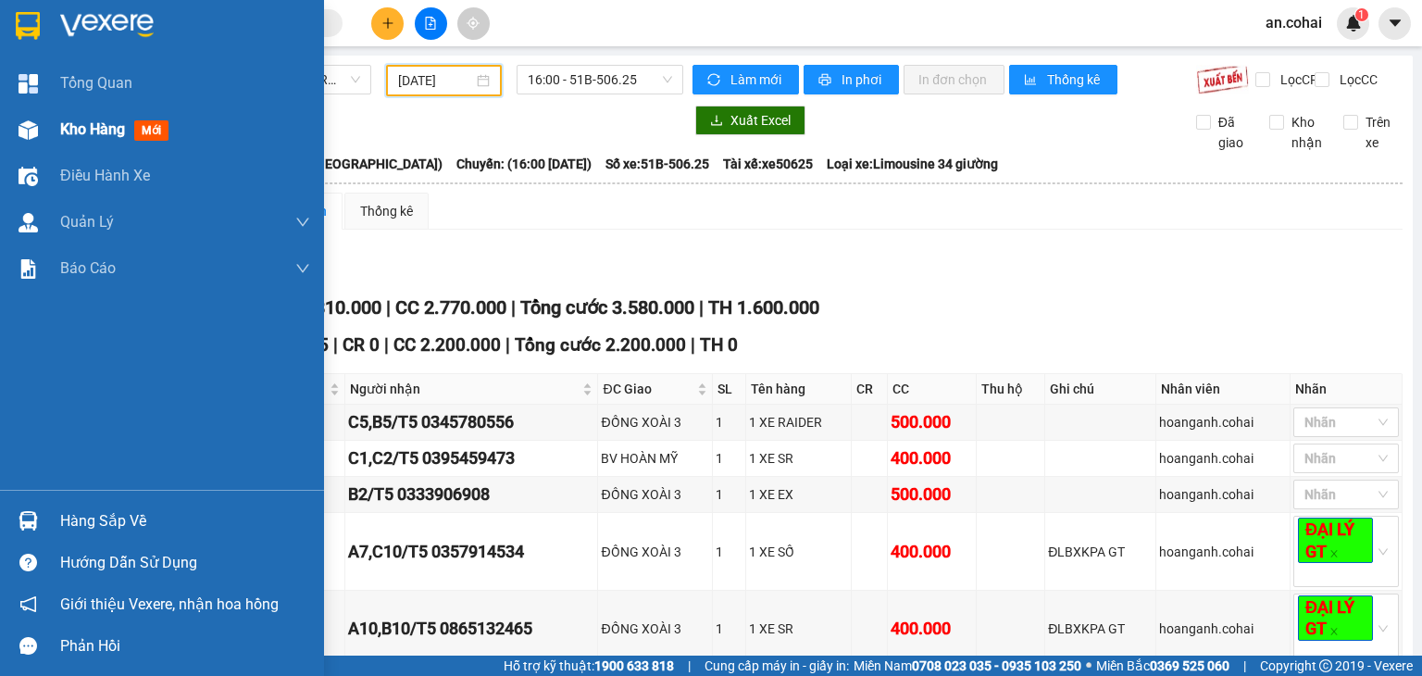
click at [16, 119] on div at bounding box center [28, 130] width 32 height 32
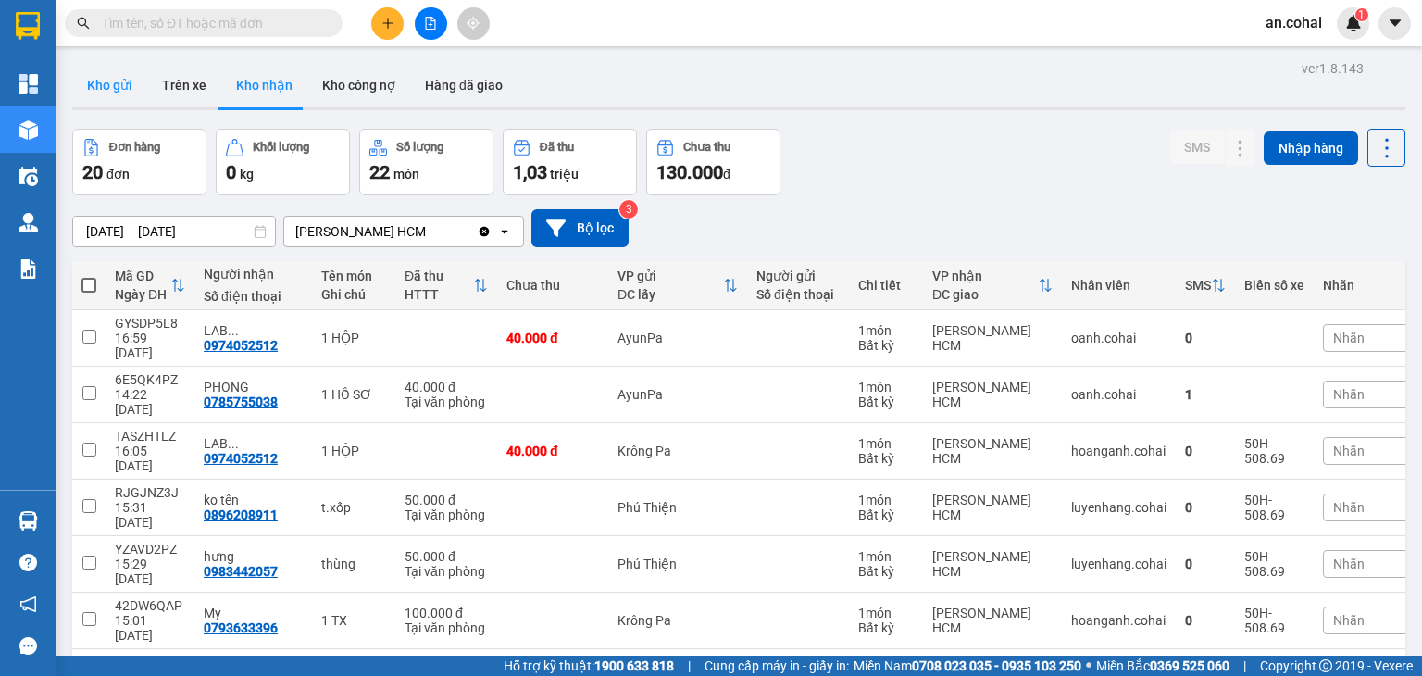
click at [109, 104] on button "Kho gửi" at bounding box center [109, 85] width 75 height 44
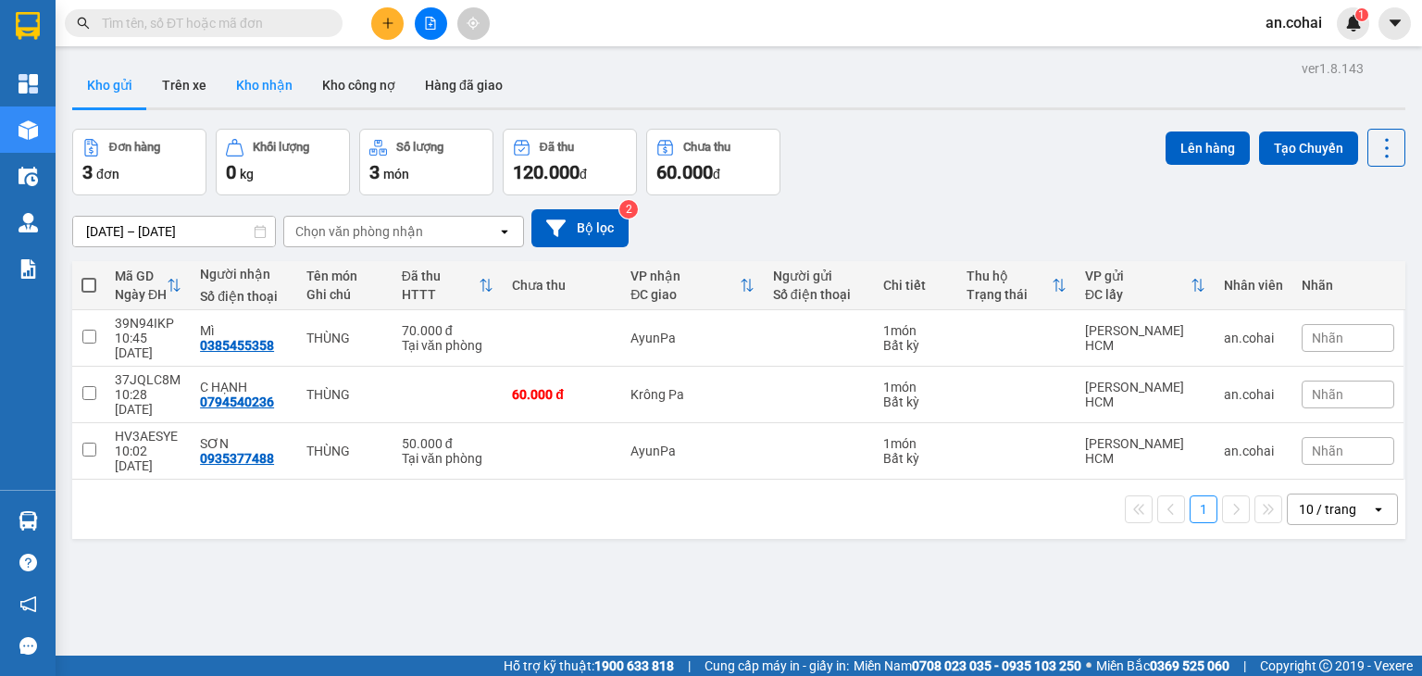
click at [263, 96] on button "Kho nhận" at bounding box center [264, 85] width 86 height 44
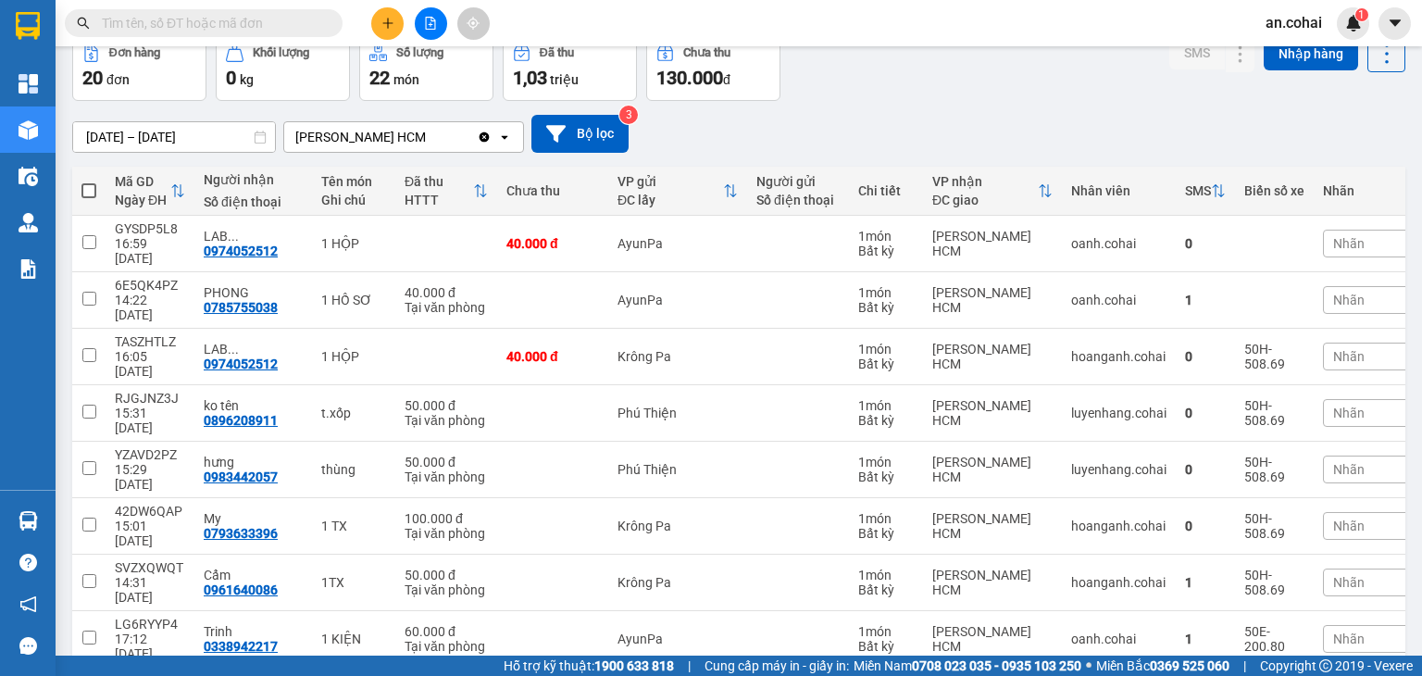
scroll to position [278, 0]
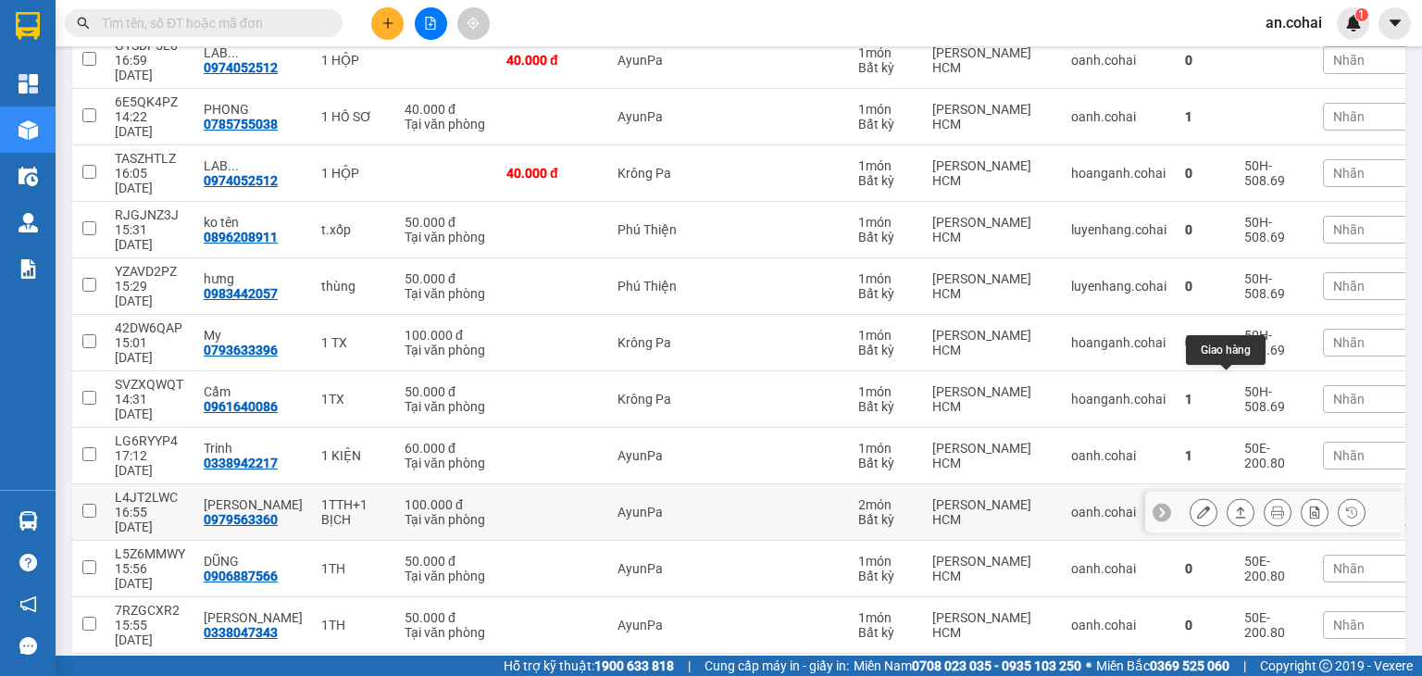
click at [1234, 506] on icon at bounding box center [1240, 512] width 13 height 13
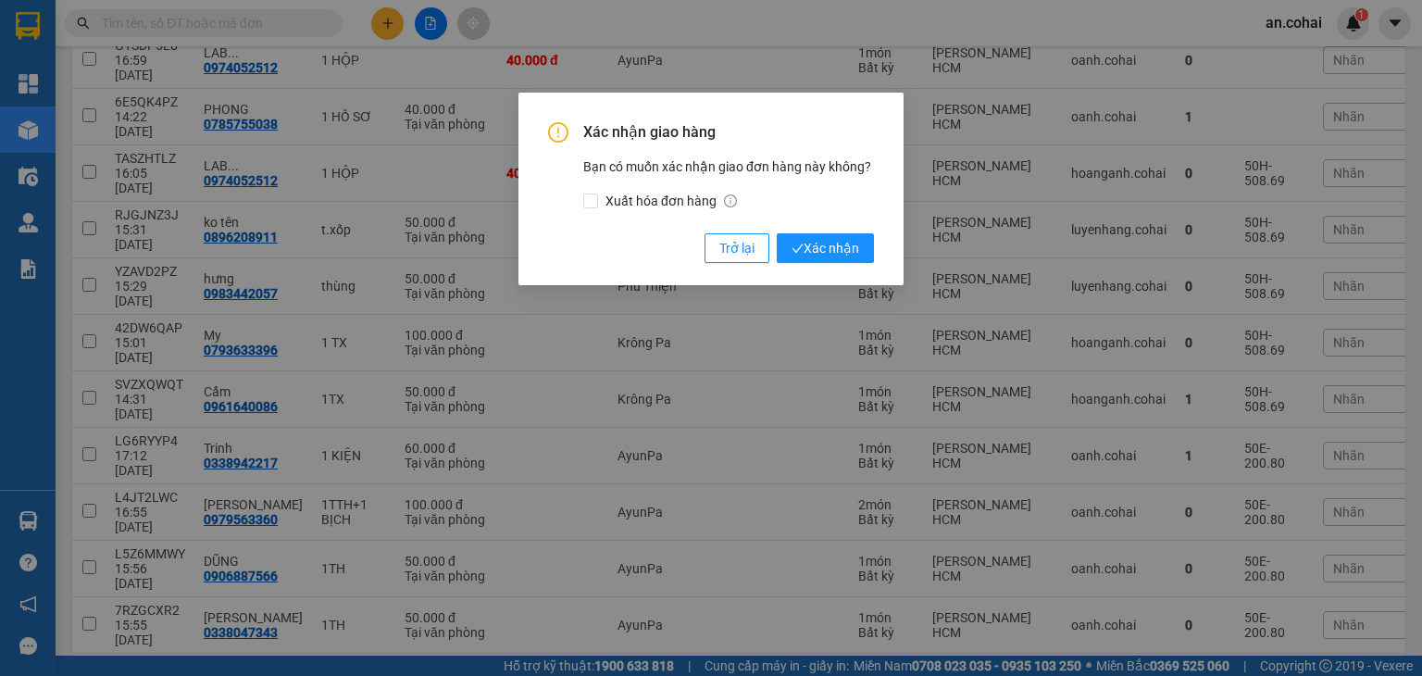
click at [845, 264] on div "Xác nhận giao hàng Bạn có muốn xác nhận giao đơn hàng này không? Xuất hóa đơn h…" at bounding box center [711, 189] width 385 height 193
click at [856, 252] on span "Xác nhận" at bounding box center [826, 248] width 68 height 20
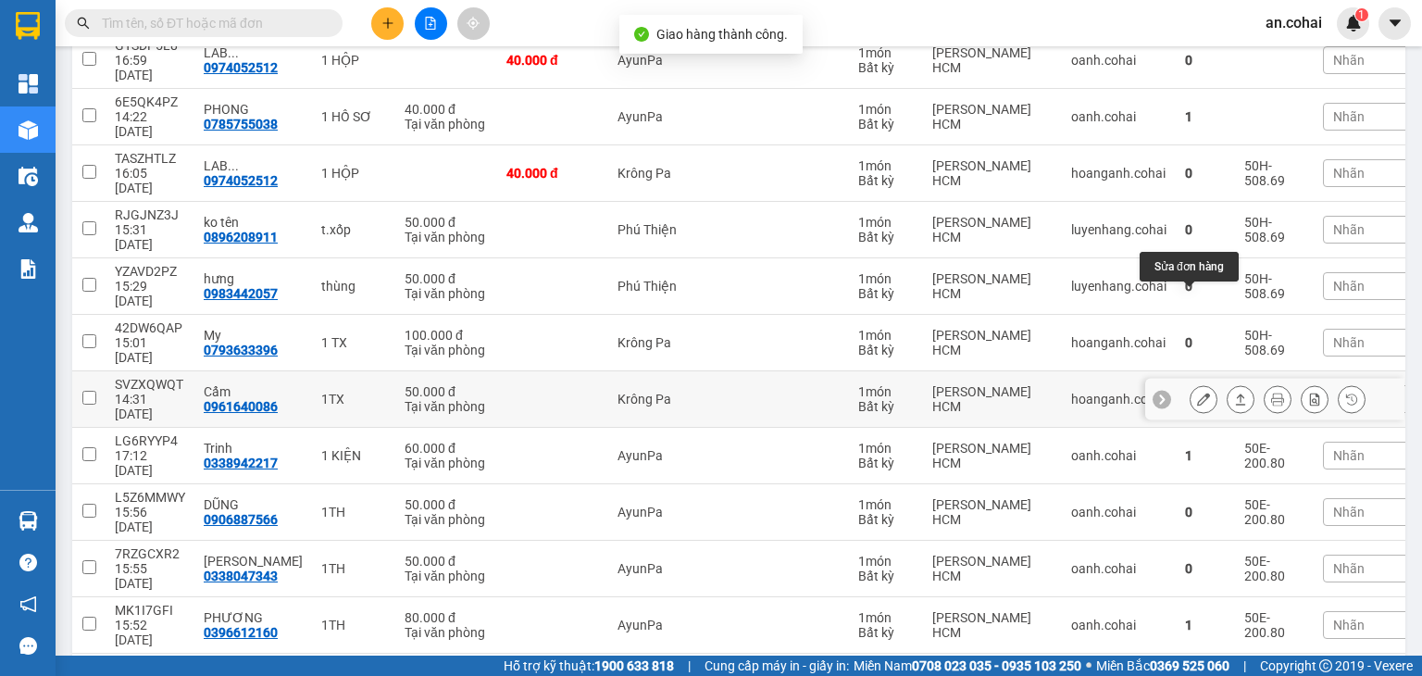
click at [1196, 383] on button at bounding box center [1204, 399] width 26 height 32
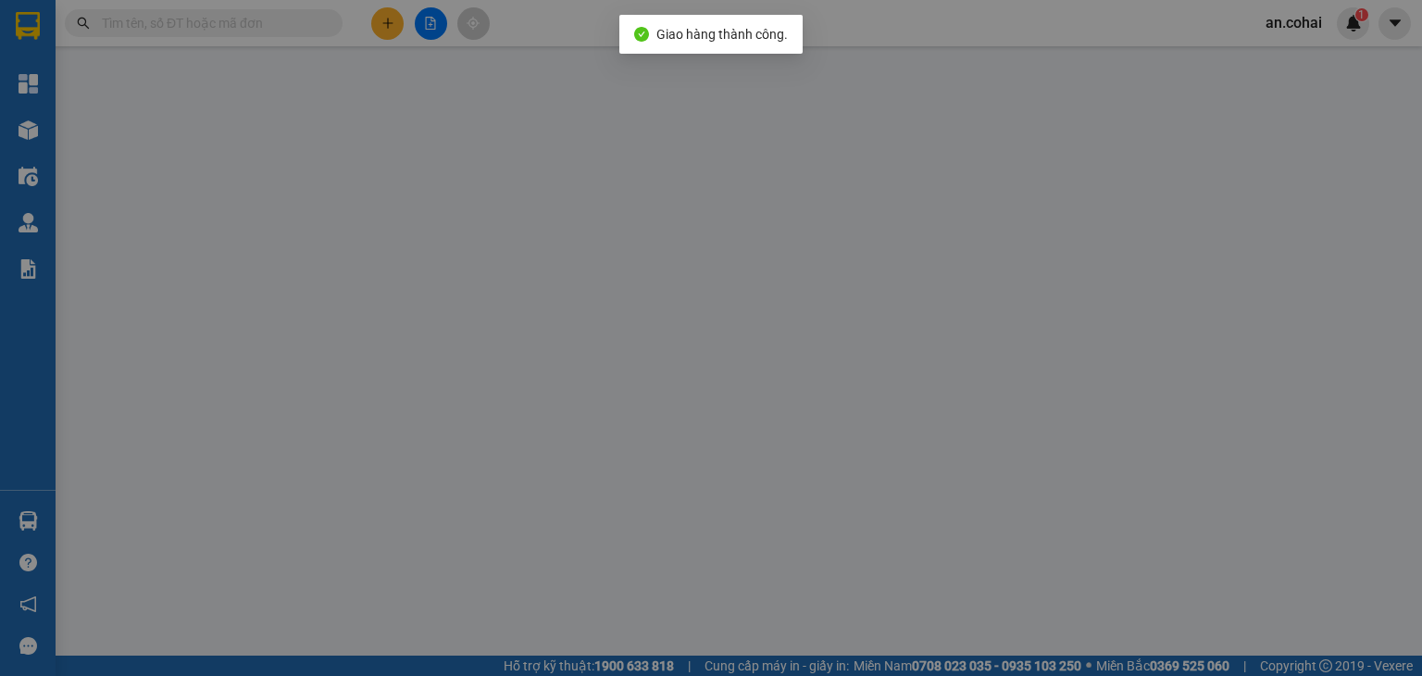
type input "0961640086"
type input "Cẩm"
type input "50.000"
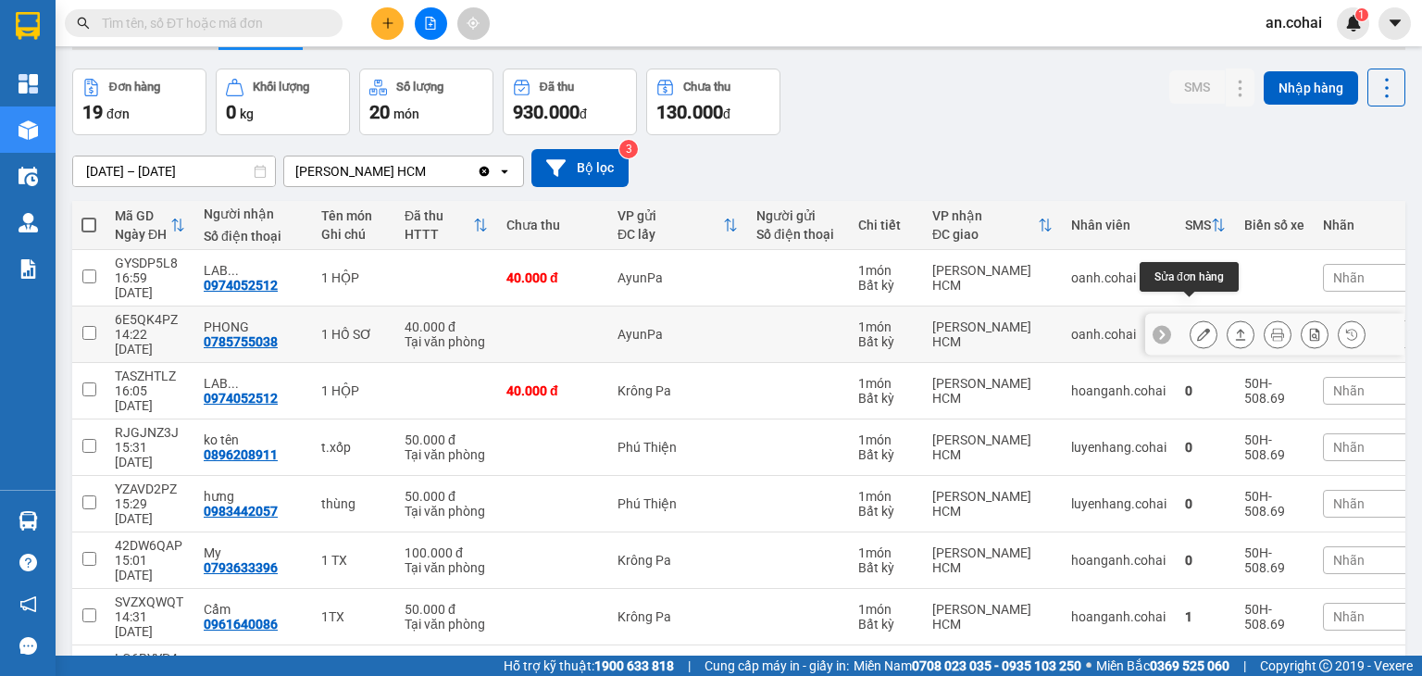
scroll to position [93, 0]
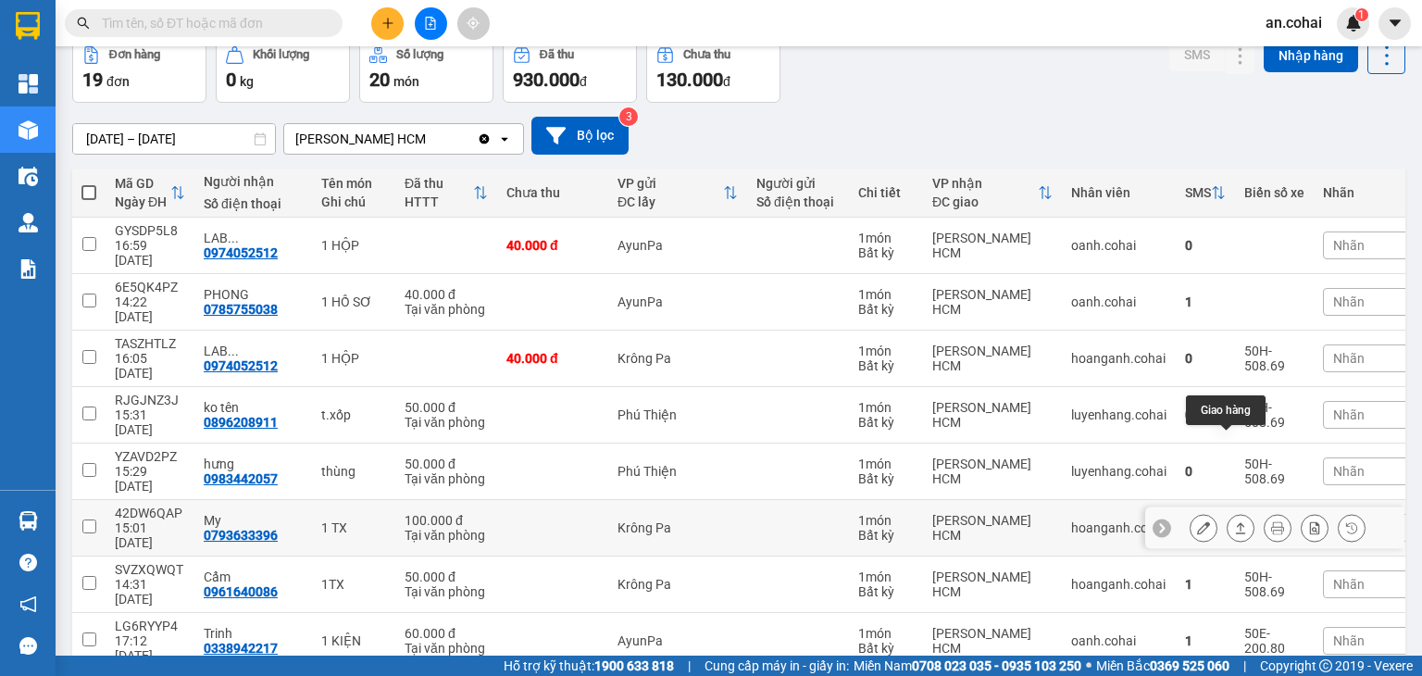
click at [1228, 512] on button at bounding box center [1241, 528] width 26 height 32
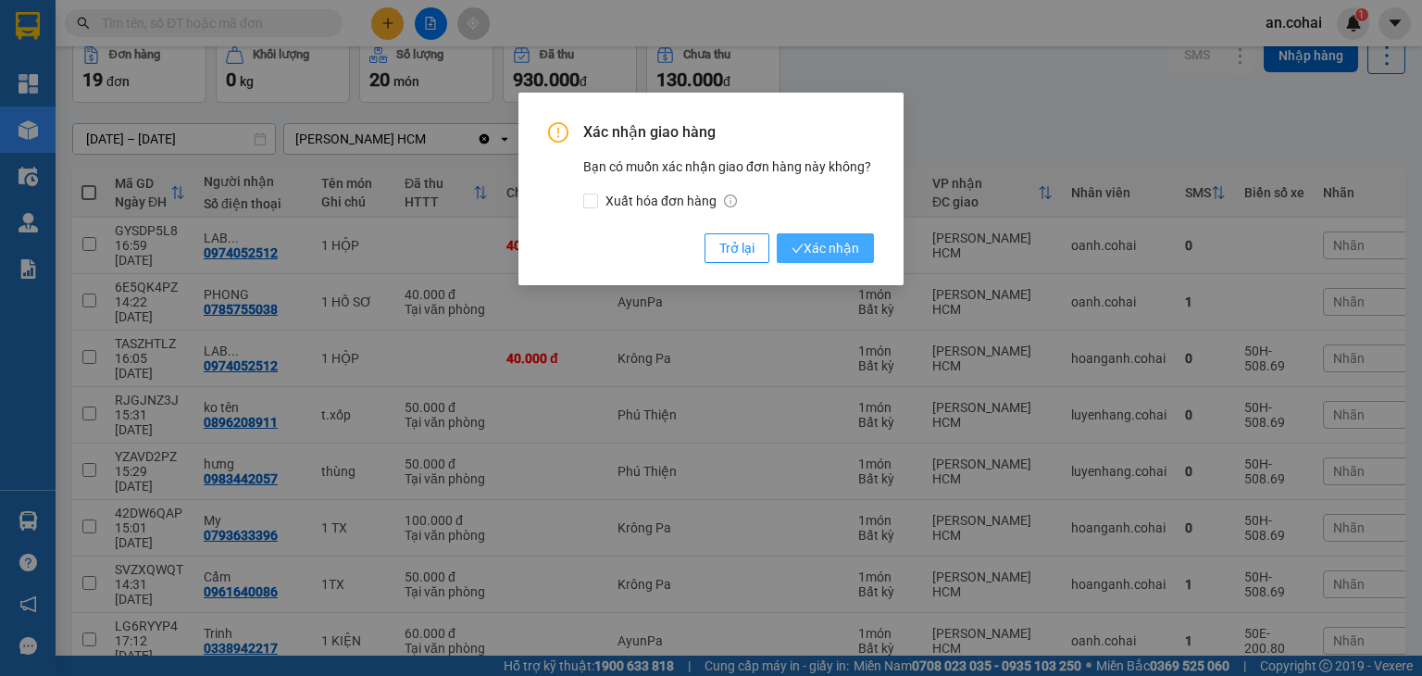
click at [857, 249] on span "Xác nhận" at bounding box center [826, 248] width 68 height 20
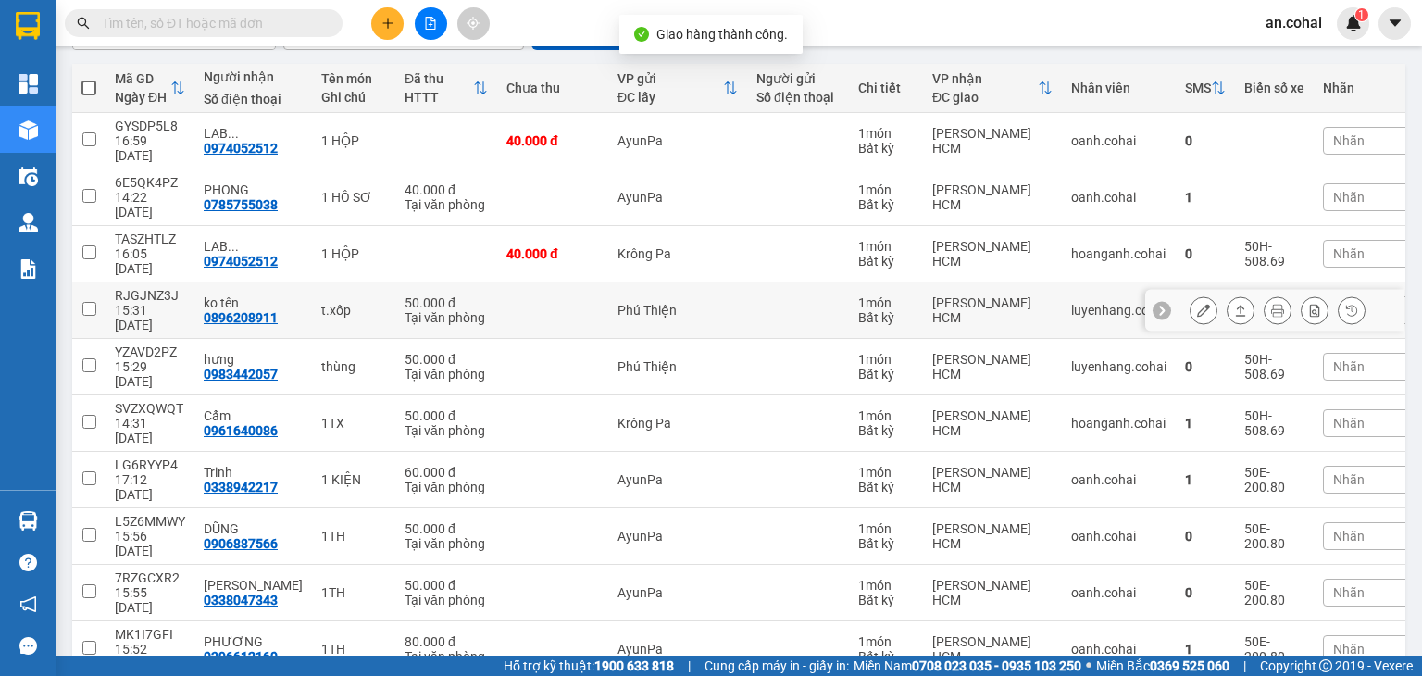
scroll to position [370, 0]
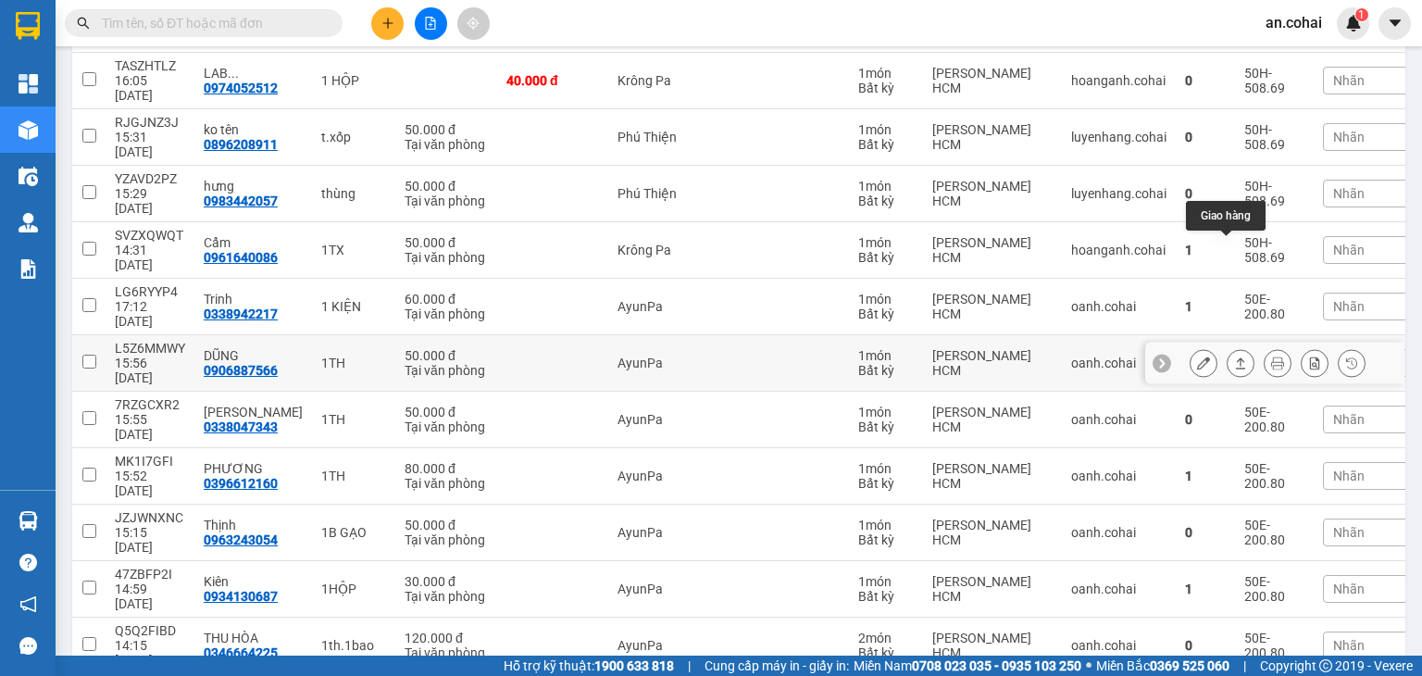
click at [1234, 357] on icon at bounding box center [1240, 363] width 13 height 13
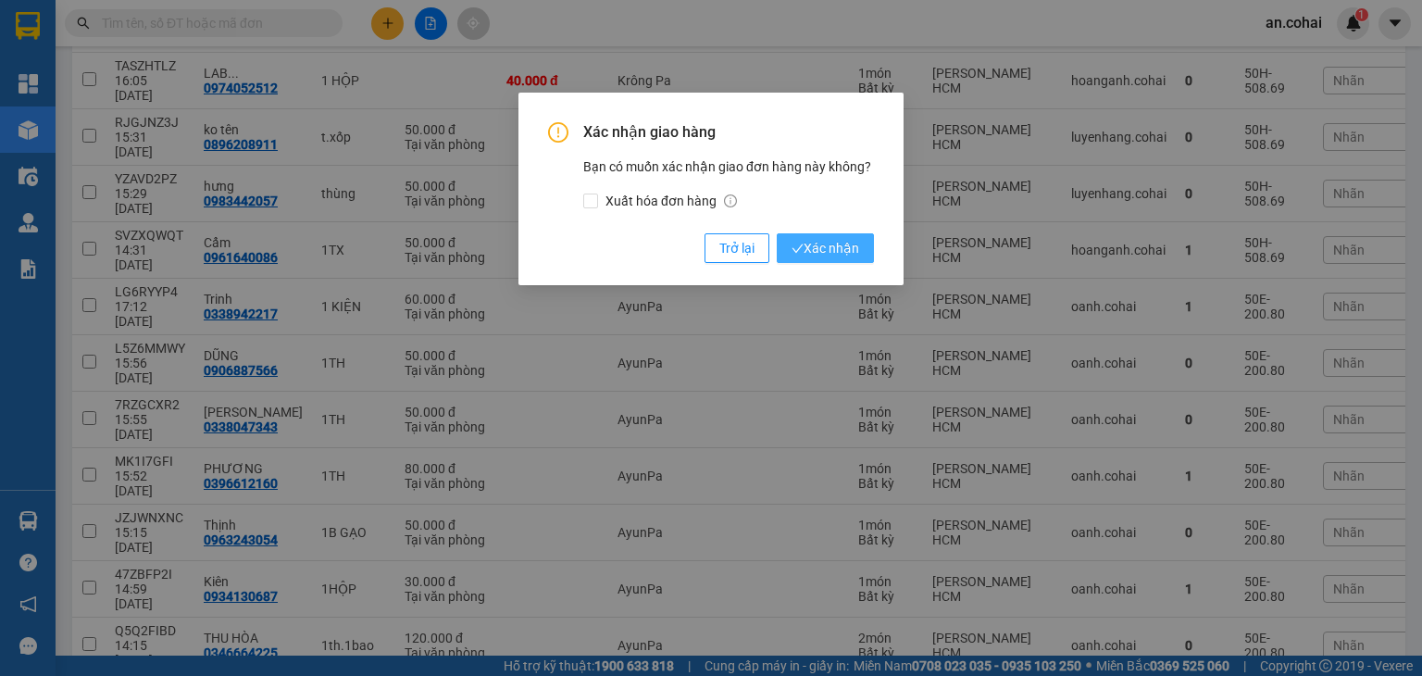
click at [829, 249] on span "Xác nhận" at bounding box center [826, 248] width 68 height 20
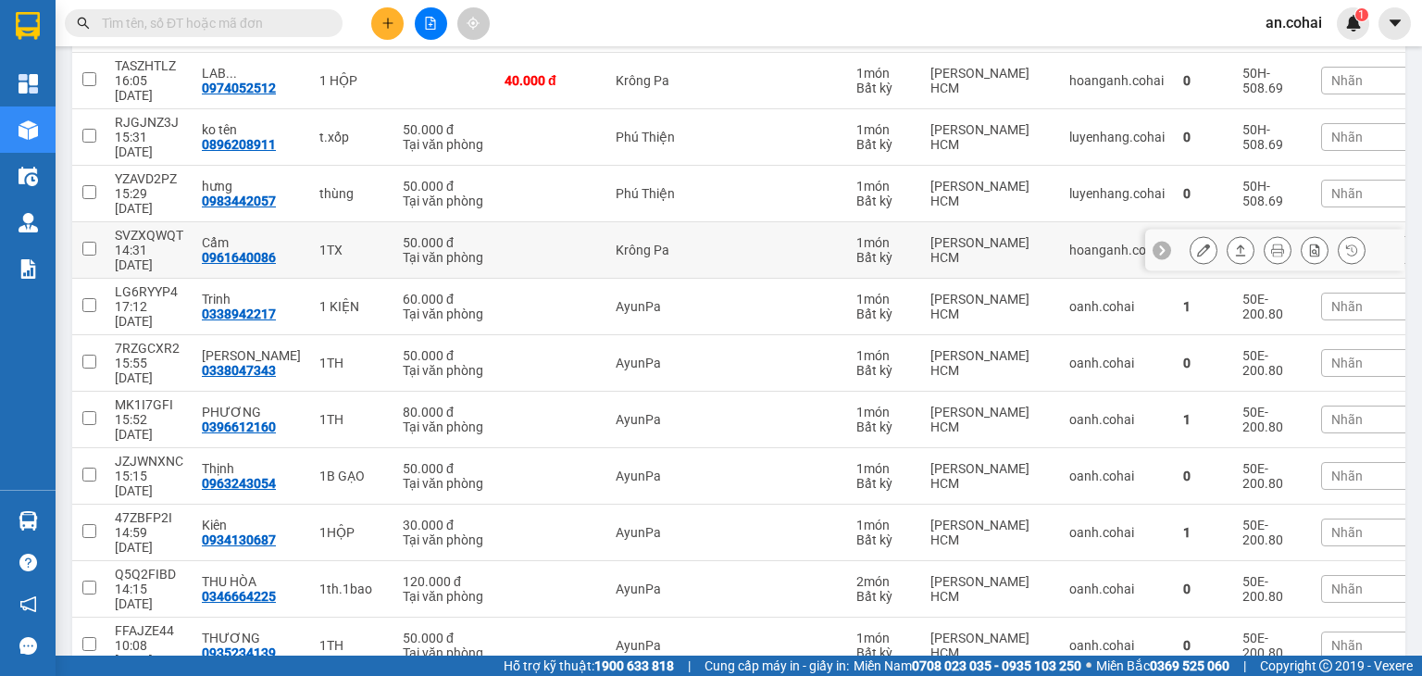
click at [1234, 244] on icon at bounding box center [1240, 250] width 13 height 13
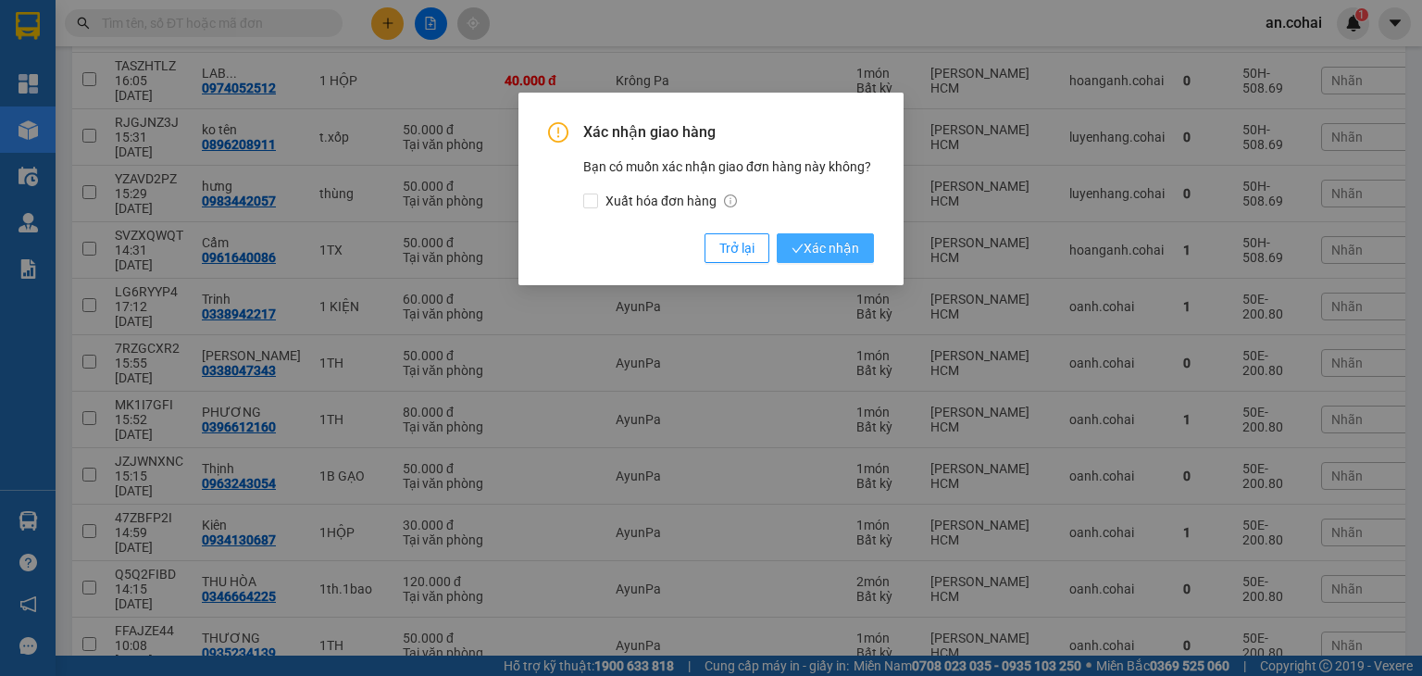
click at [848, 244] on span "Xác nhận" at bounding box center [826, 248] width 68 height 20
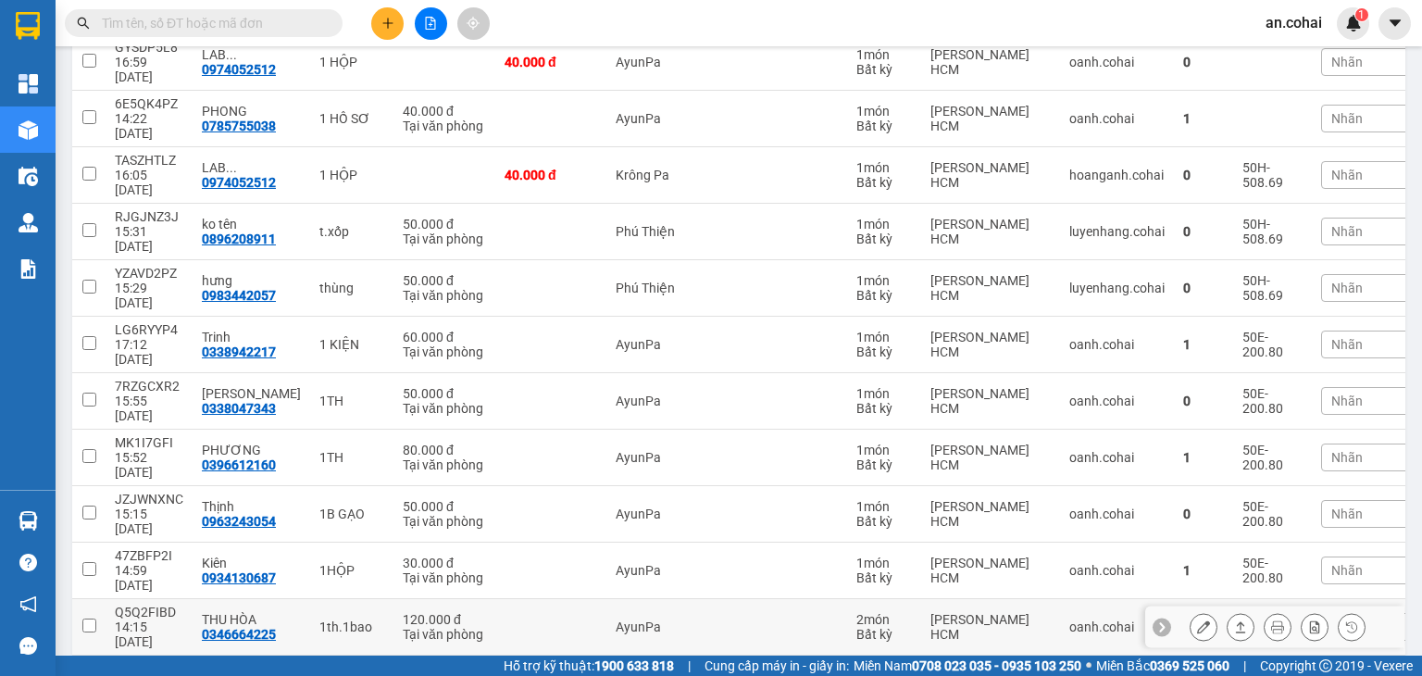
scroll to position [415, 0]
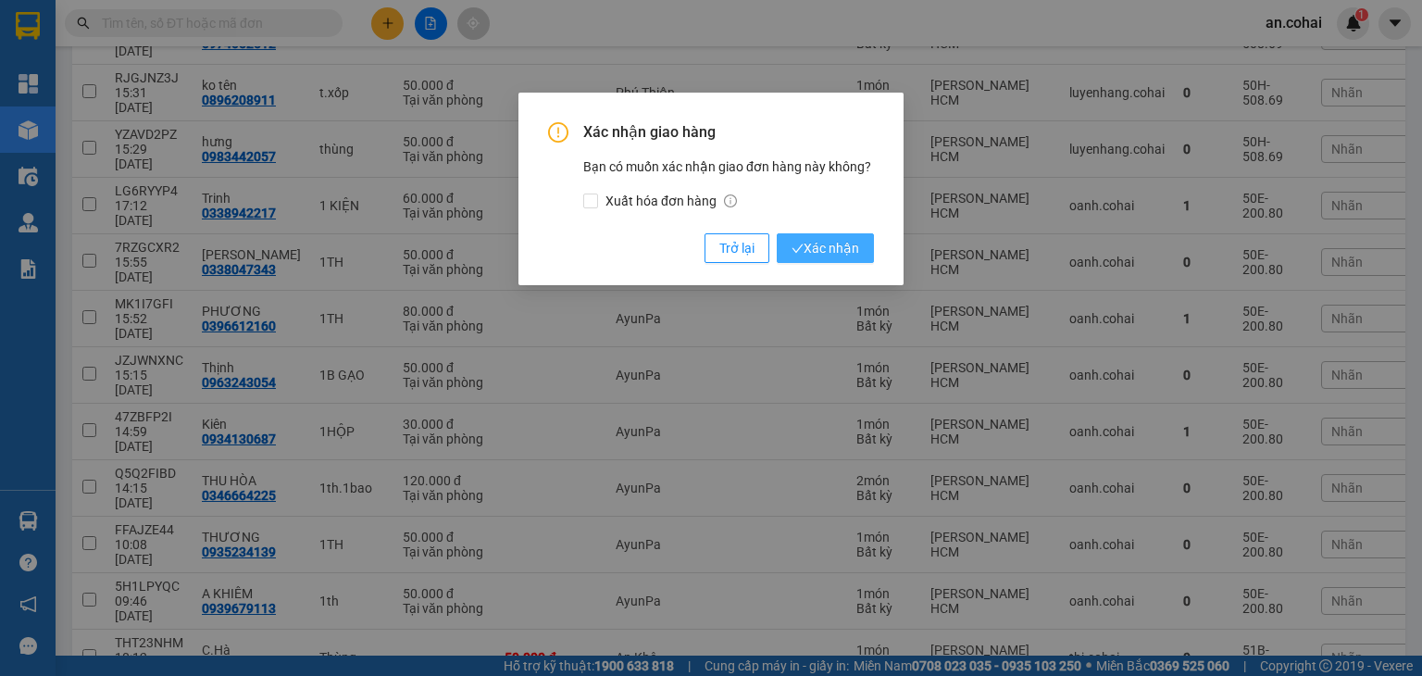
click at [810, 245] on span "Xác nhận" at bounding box center [826, 248] width 68 height 20
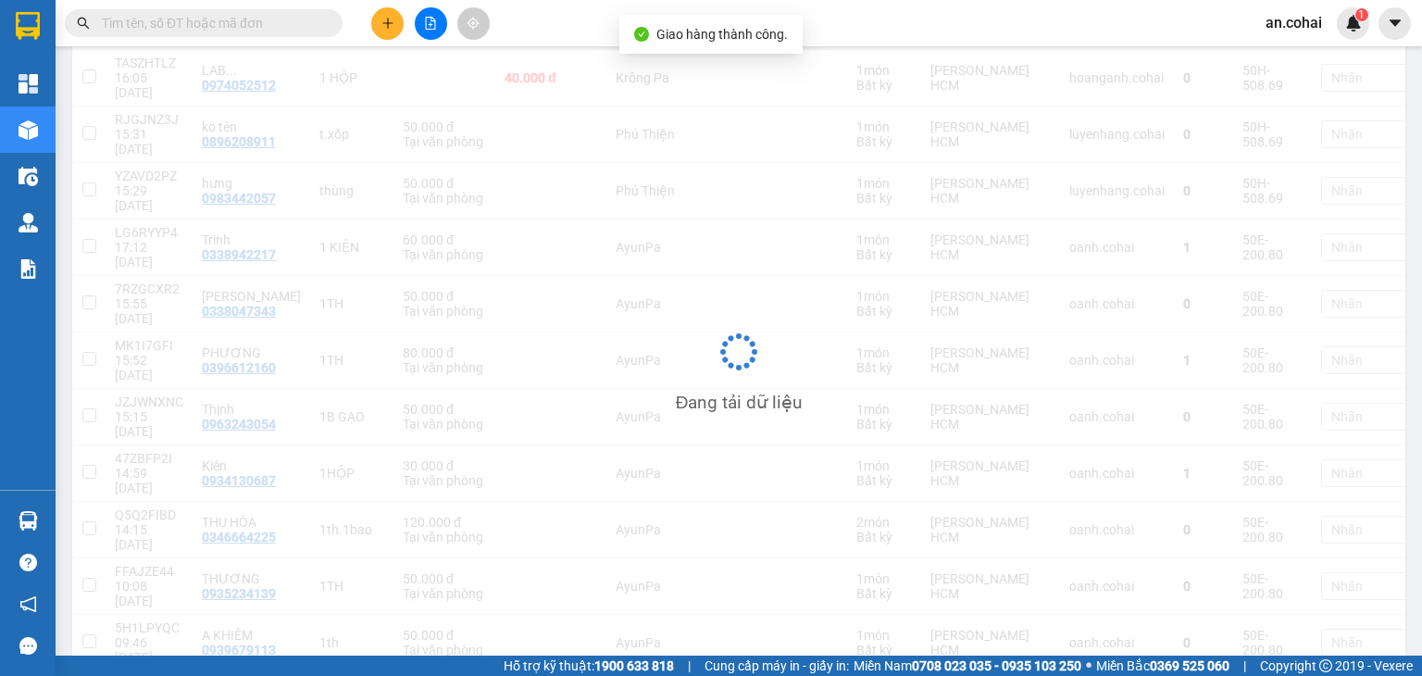
scroll to position [374, 0]
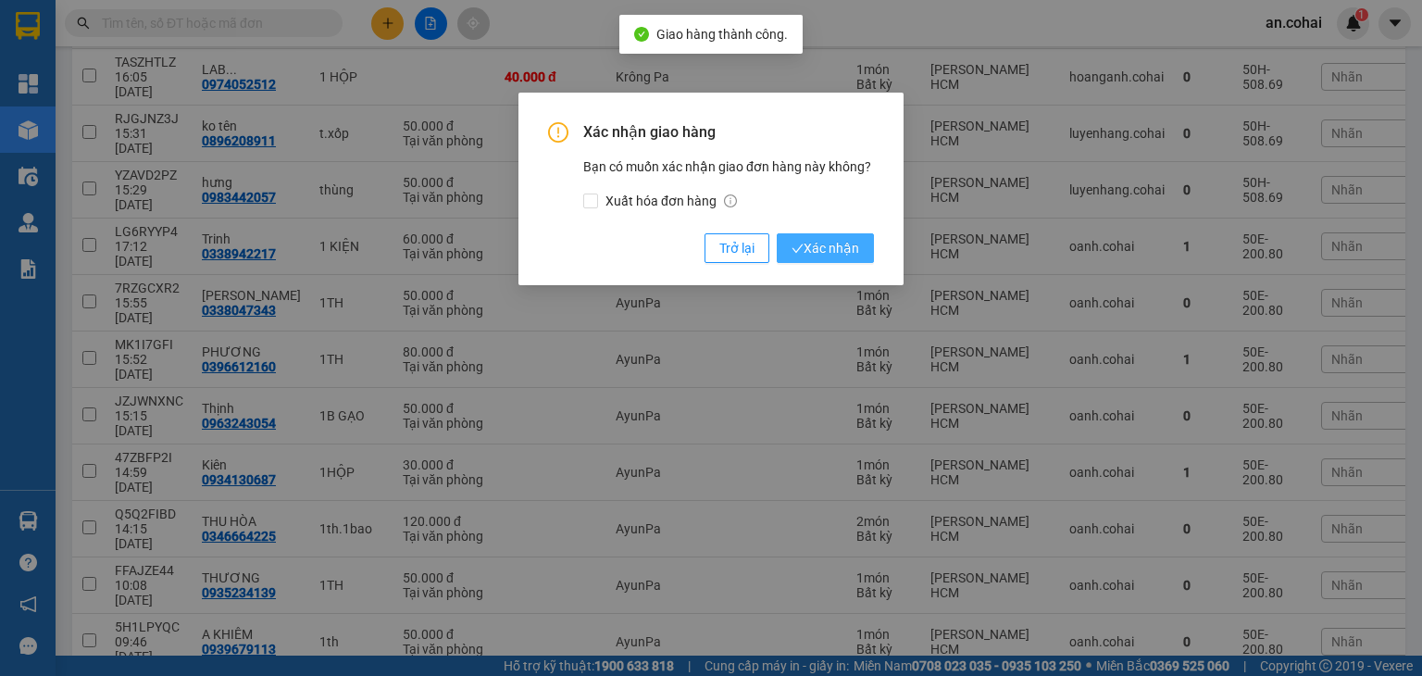
click at [836, 251] on span "Xác nhận" at bounding box center [826, 248] width 68 height 20
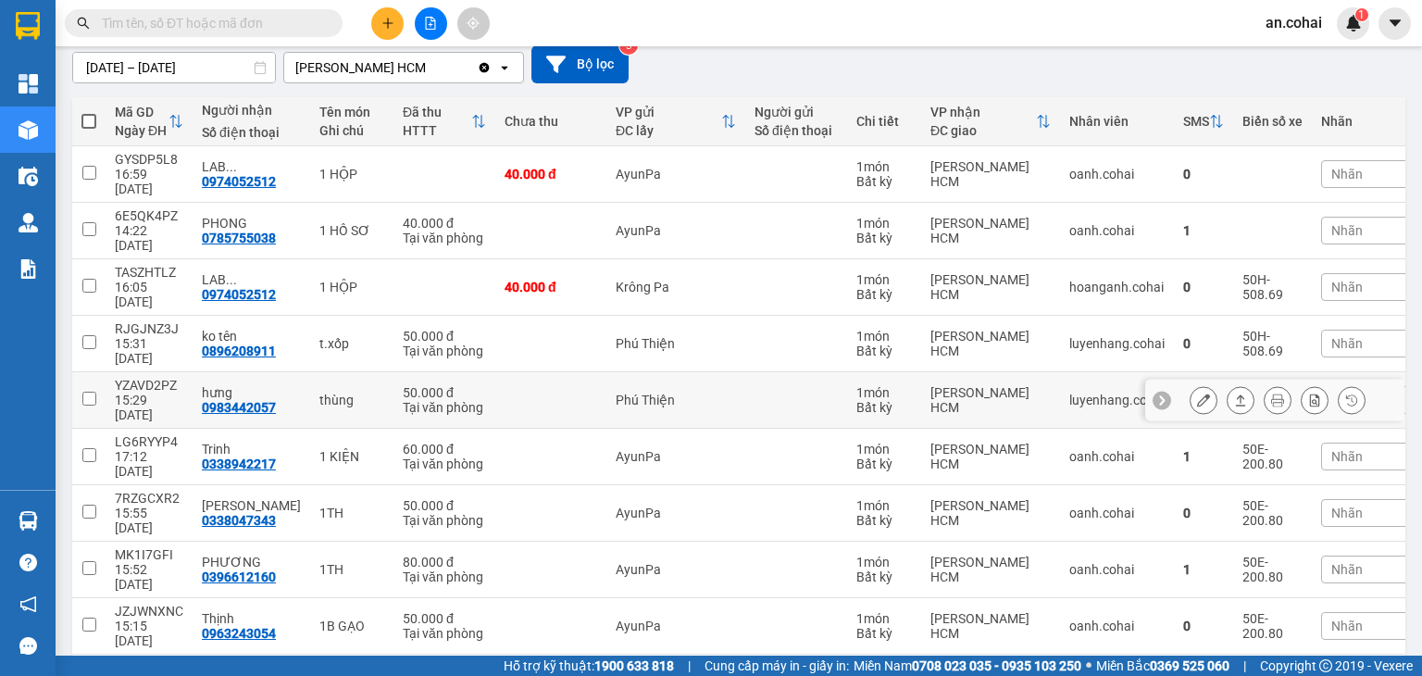
scroll to position [132, 0]
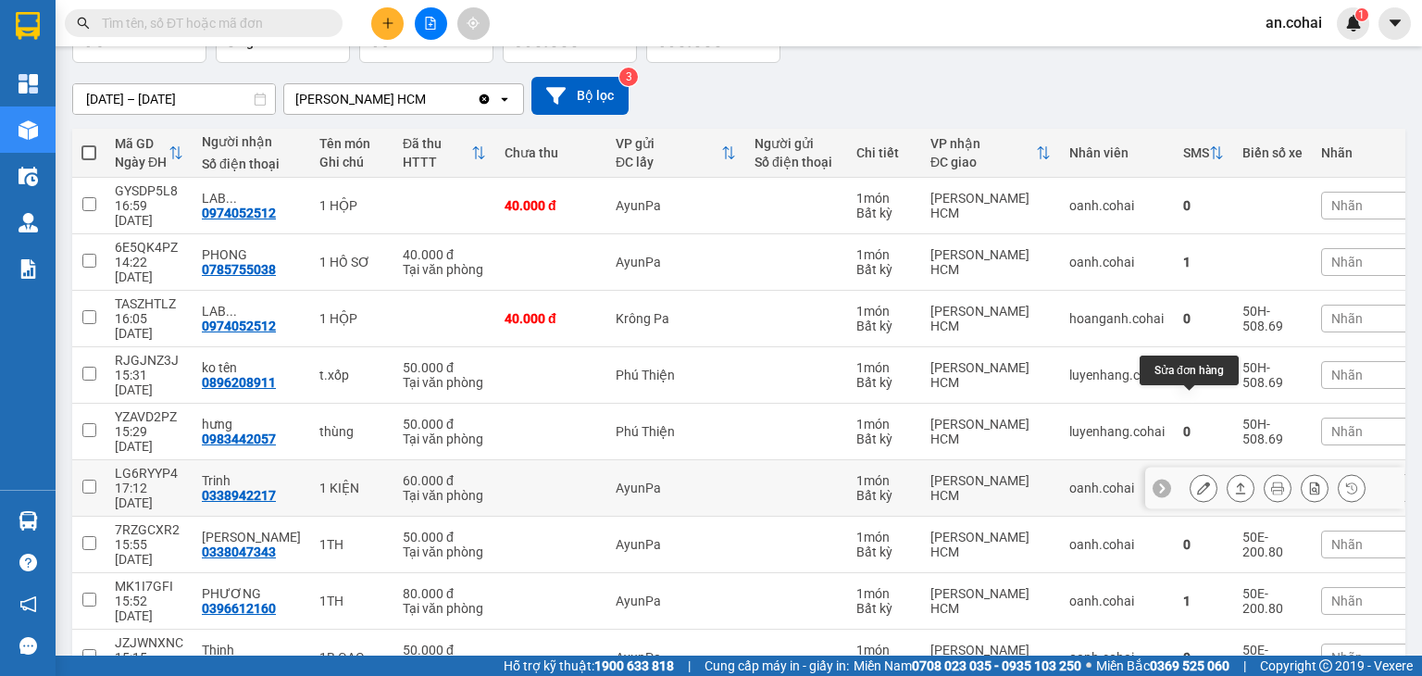
click at [1234, 482] on icon at bounding box center [1240, 488] width 13 height 13
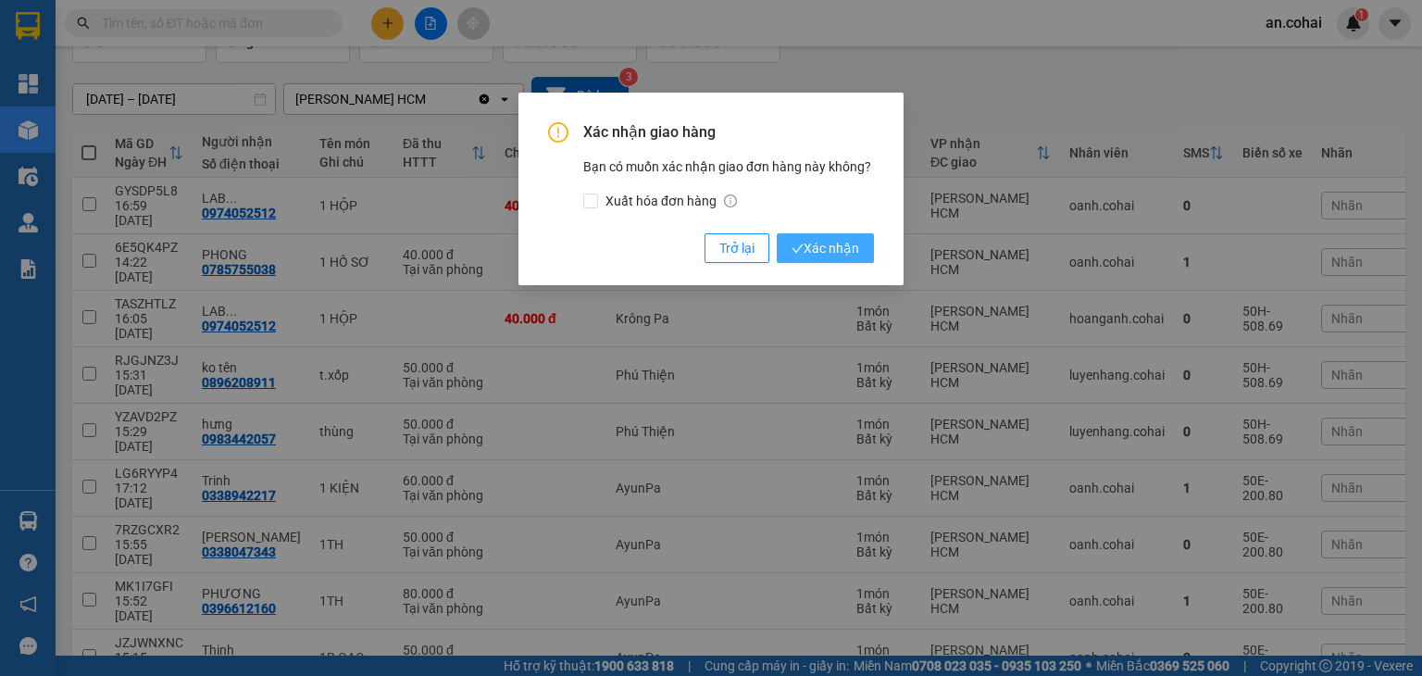
click at [833, 246] on span "Xác nhận" at bounding box center [826, 248] width 68 height 20
